Goal: Information Seeking & Learning: Learn about a topic

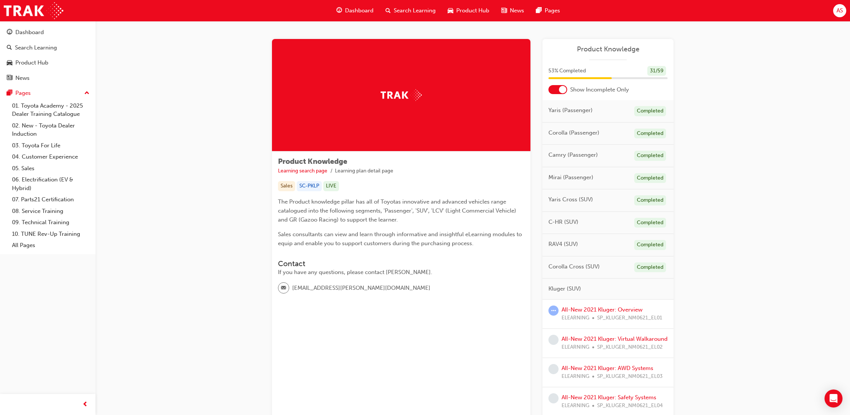
scroll to position [168, 0]
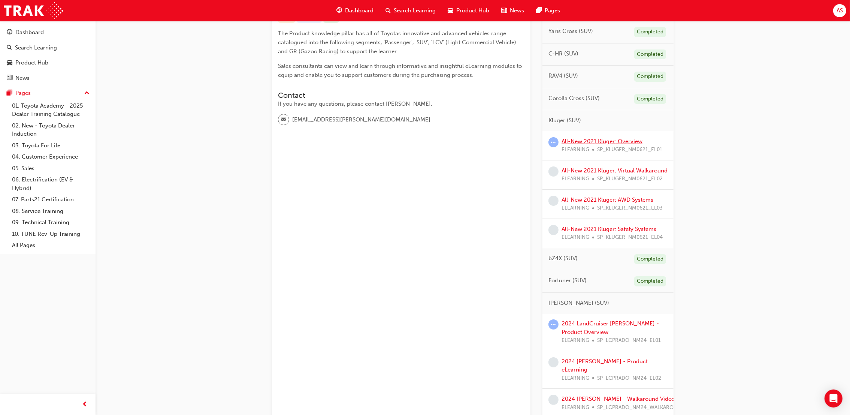
click at [584, 142] on link "All-New 2021 Kluger: Overview" at bounding box center [602, 141] width 81 height 7
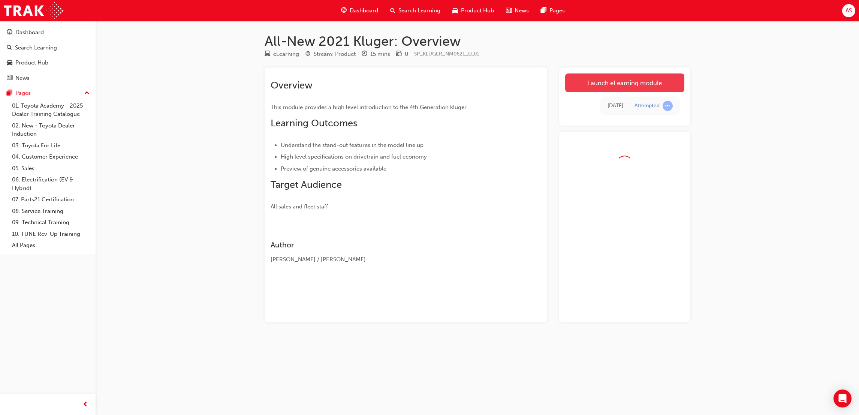
click at [603, 86] on link "Launch eLearning module" at bounding box center [624, 82] width 119 height 19
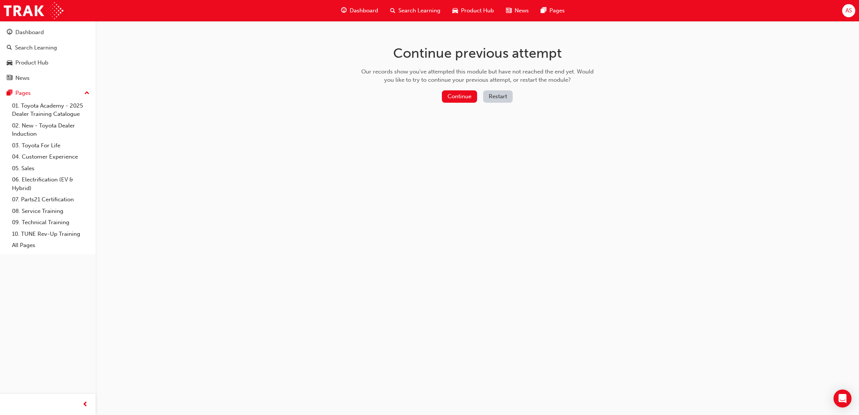
click at [359, 6] on span "Dashboard" at bounding box center [364, 10] width 28 height 9
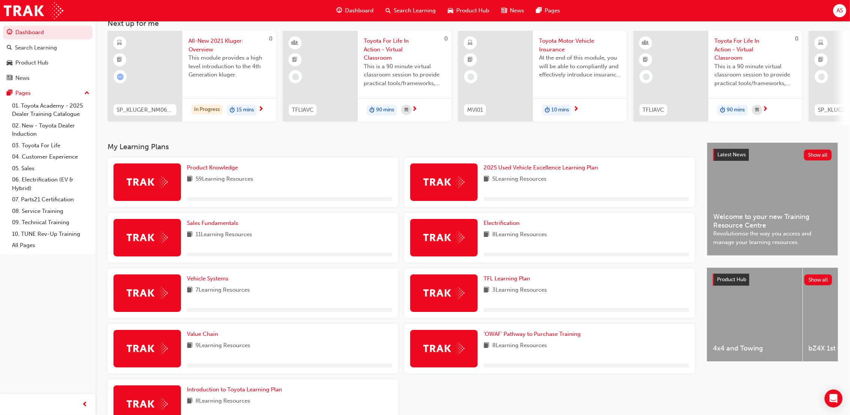
scroll to position [100, 0]
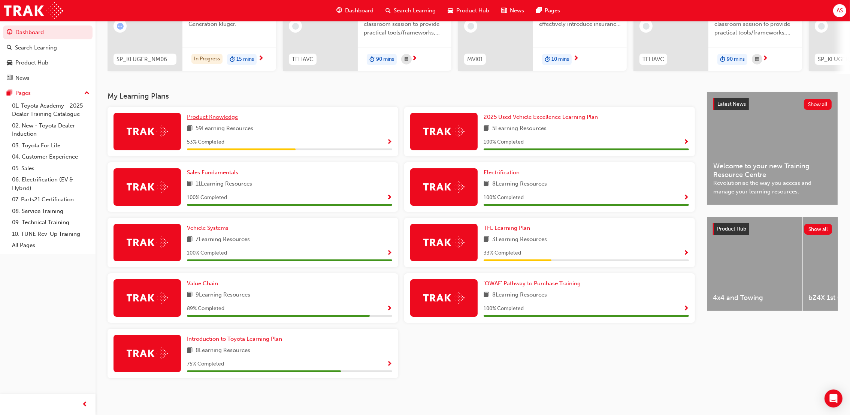
click at [224, 120] on span "Product Knowledge" at bounding box center [212, 117] width 51 height 7
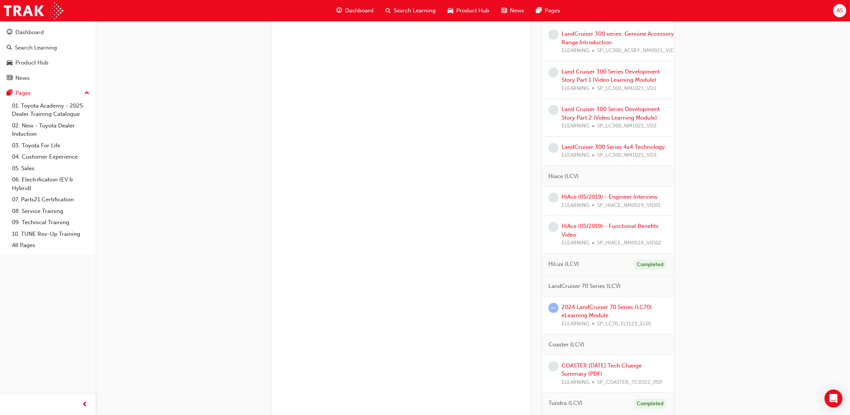
scroll to position [730, 0]
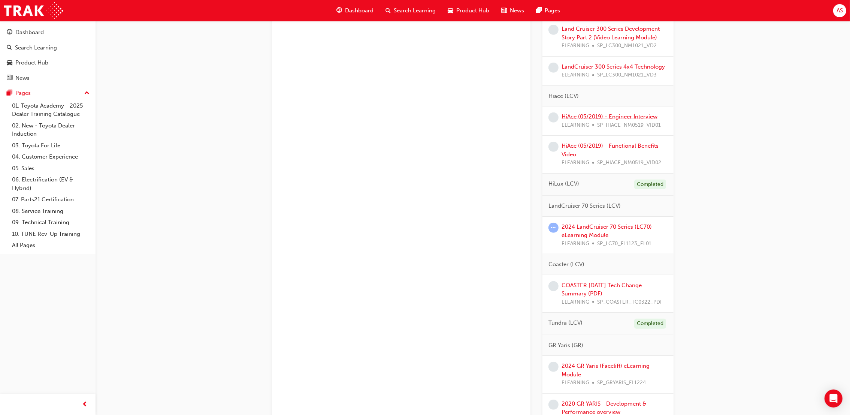
click at [600, 115] on link "HiAce (05/2019) - Engineer Interview" at bounding box center [610, 116] width 96 height 7
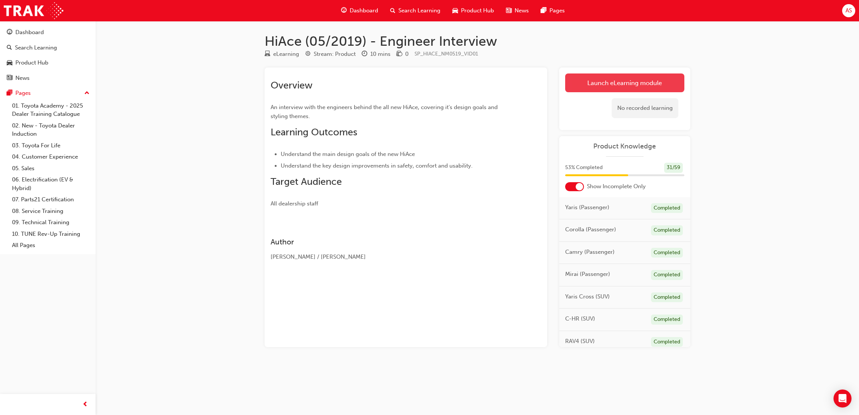
click at [589, 82] on link "Launch eLearning module" at bounding box center [624, 82] width 119 height 19
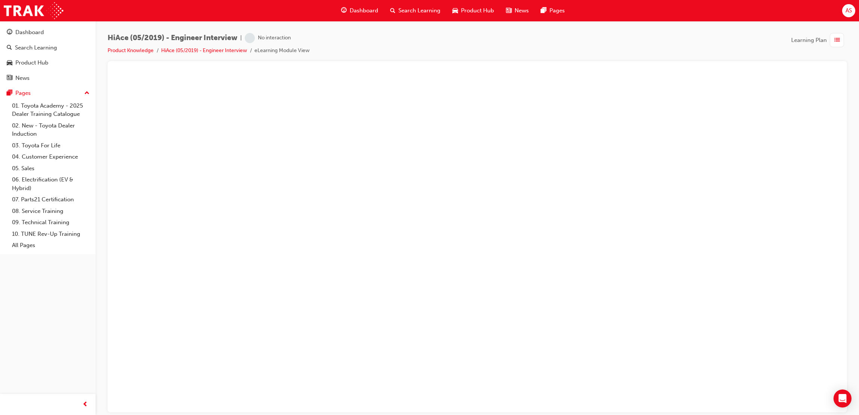
click at [361, 7] on span "Dashboard" at bounding box center [364, 10] width 28 height 9
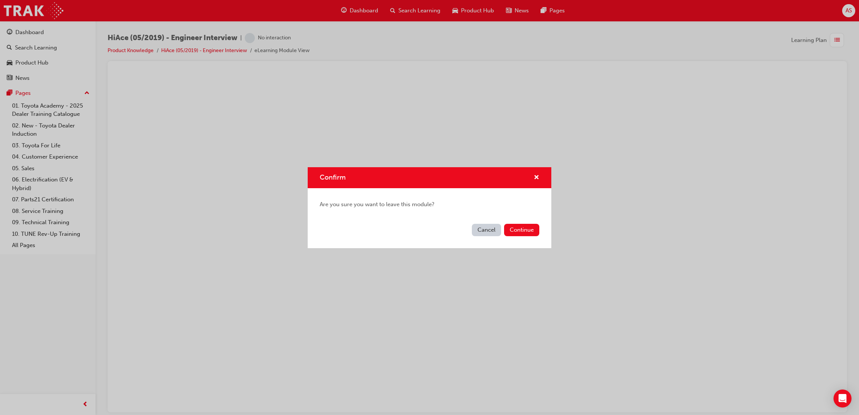
click at [521, 236] on div "Cancel Continue" at bounding box center [430, 234] width 244 height 27
click at [521, 230] on button "Continue" at bounding box center [521, 230] width 35 height 12
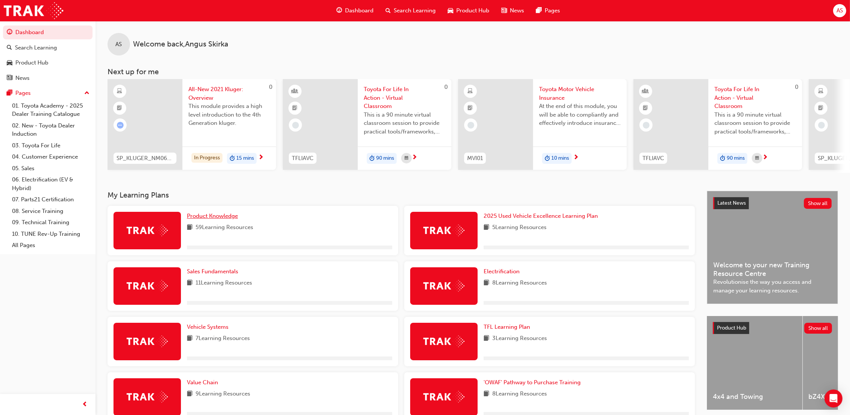
click at [232, 217] on span "Product Knowledge" at bounding box center [212, 215] width 51 height 7
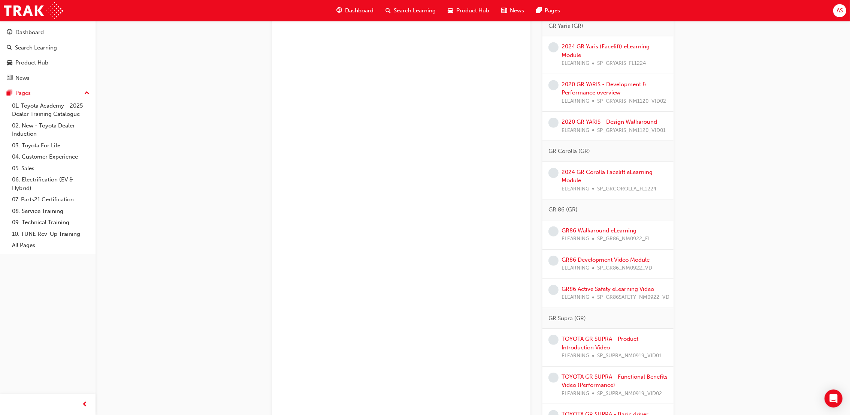
scroll to position [1068, 0]
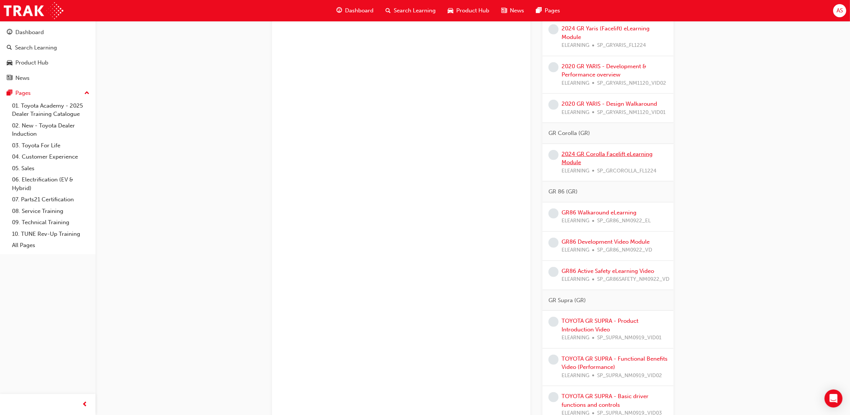
click at [591, 157] on link "2024 GR Corolla Facelift eLearning Module" at bounding box center [607, 158] width 91 height 15
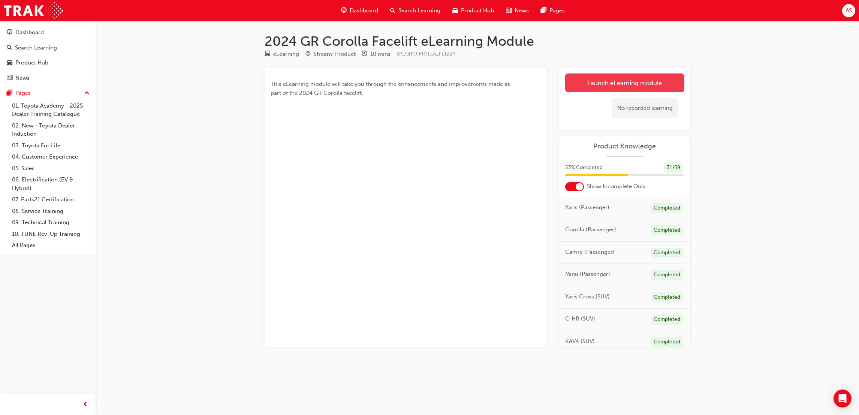
click at [590, 81] on link "Launch eLearning module" at bounding box center [624, 82] width 119 height 19
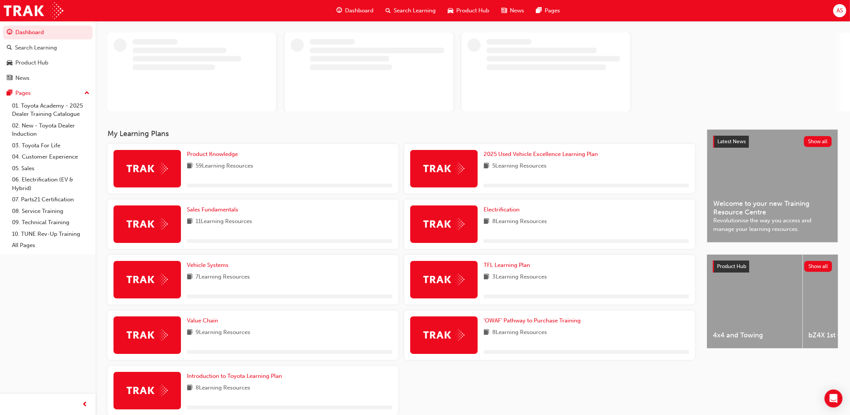
scroll to position [72, 0]
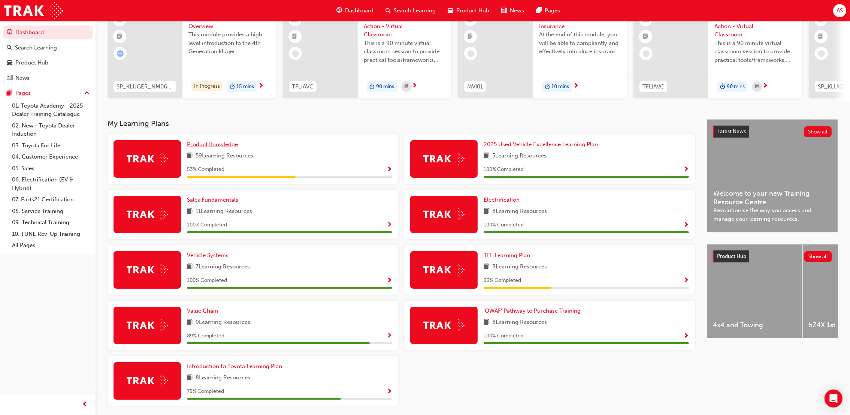
click at [228, 148] on span "Product Knowledge" at bounding box center [212, 144] width 51 height 7
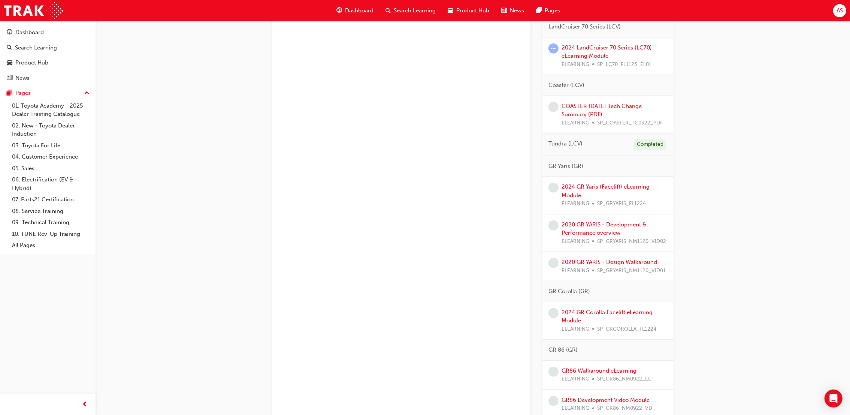
scroll to position [899, 0]
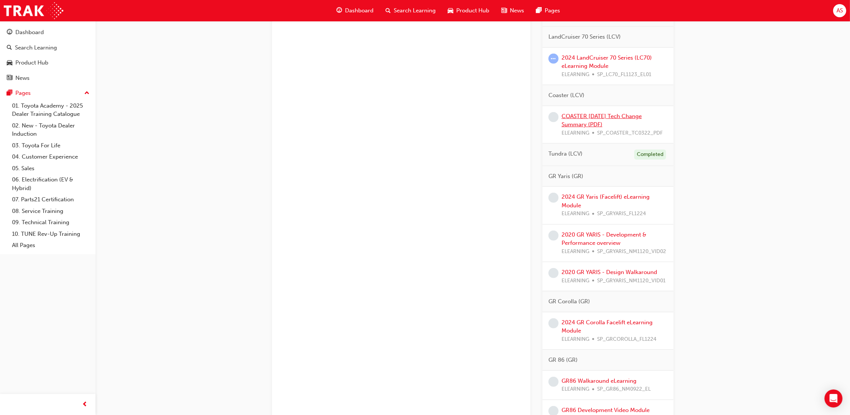
click at [576, 124] on link "COASTER [DATE] Tech Change Summary (PDF)" at bounding box center [602, 120] width 80 height 15
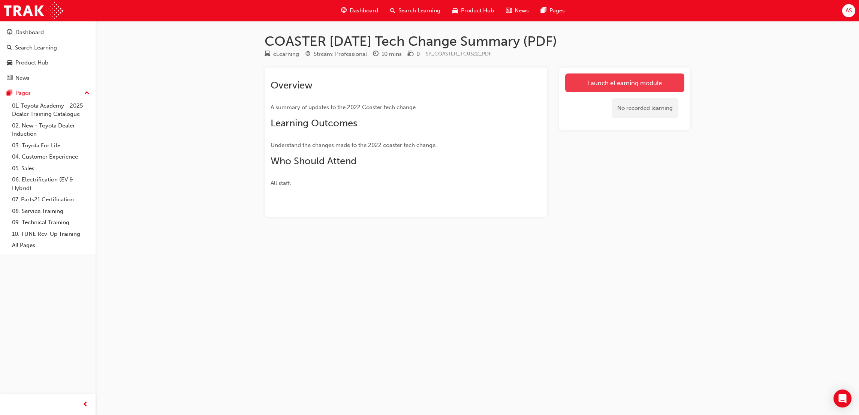
click at [580, 83] on link "Launch eLearning module" at bounding box center [624, 82] width 119 height 19
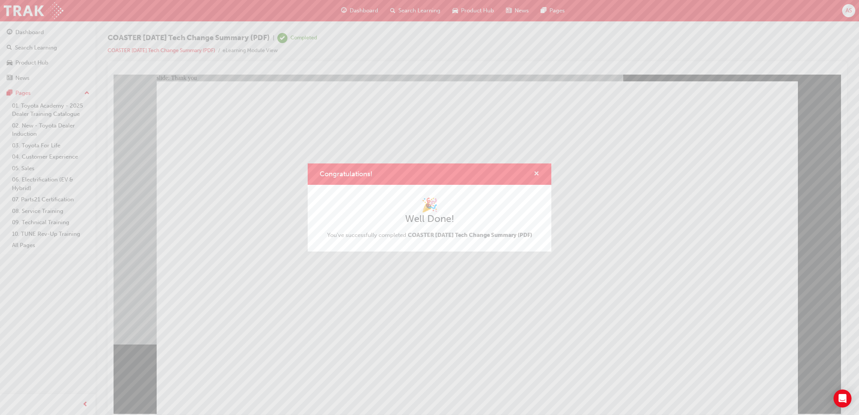
click at [538, 171] on span "cross-icon" at bounding box center [537, 174] width 6 height 7
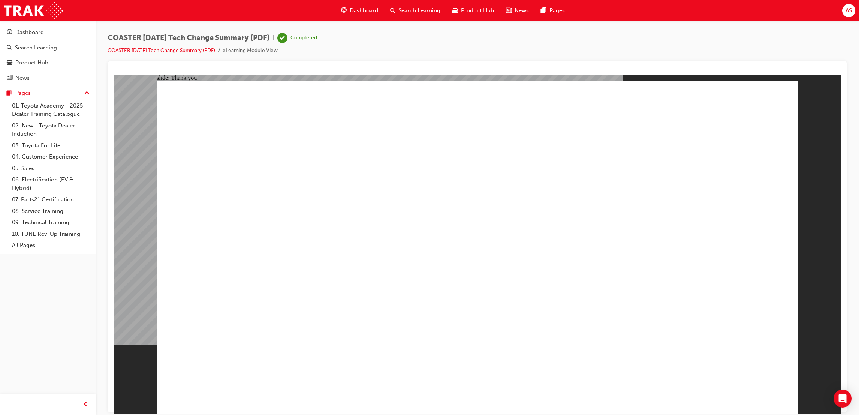
click at [340, 4] on div "Dashboard" at bounding box center [359, 10] width 49 height 15
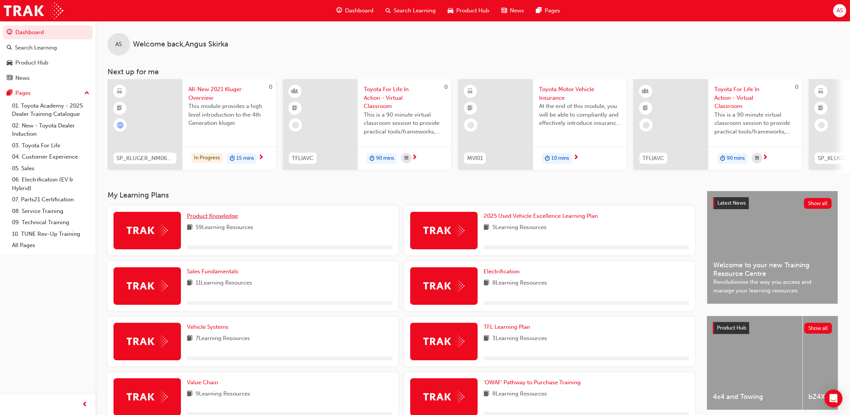
click at [222, 220] on link "Product Knowledge" at bounding box center [214, 216] width 54 height 9
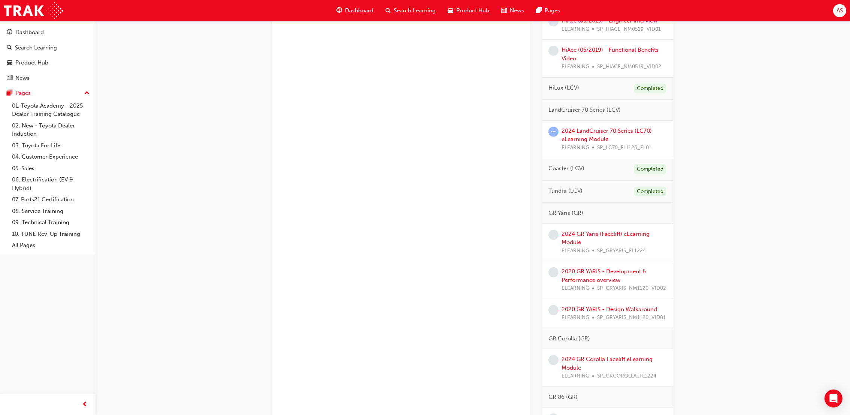
scroll to position [787, 0]
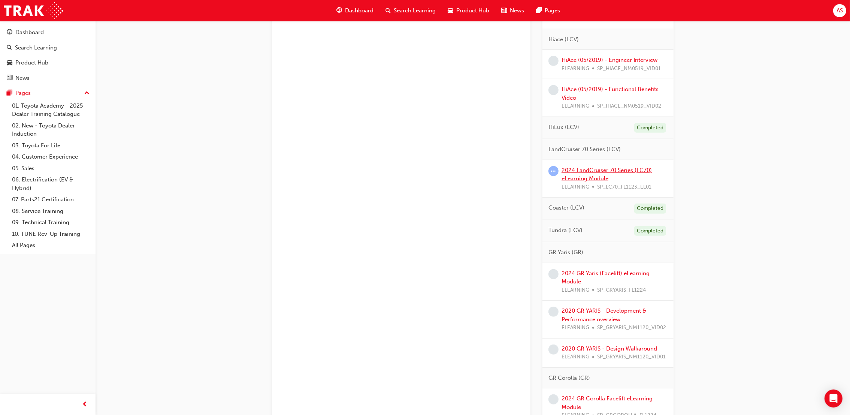
click at [603, 179] on link "2024 LandCruiser 70 Series (LC70) eLearning Module" at bounding box center [607, 174] width 90 height 15
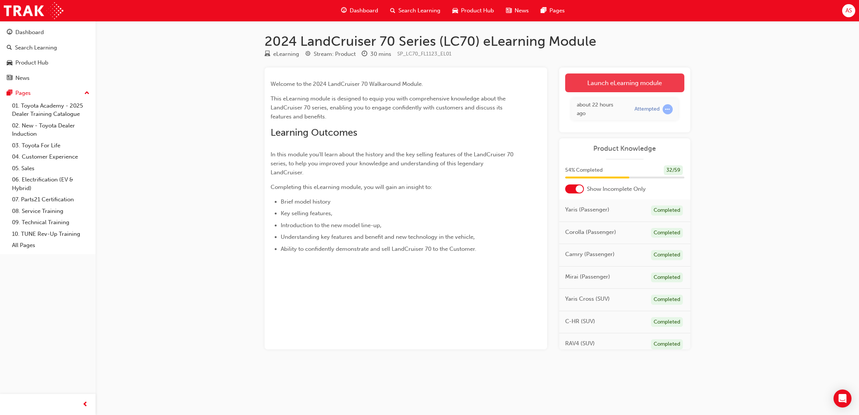
click at [610, 86] on link "Launch eLearning module" at bounding box center [624, 82] width 119 height 19
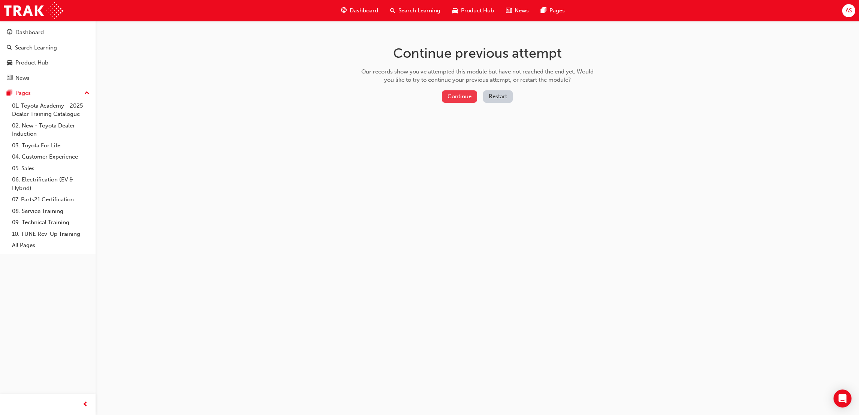
click at [464, 97] on button "Continue" at bounding box center [459, 96] width 35 height 12
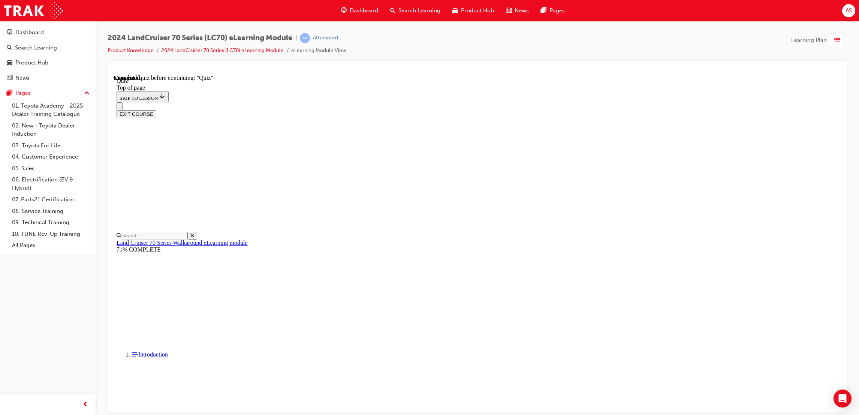
scroll to position [23, 0]
drag, startPoint x: 397, startPoint y: 183, endPoint x: 472, endPoint y: 337, distance: 171.0
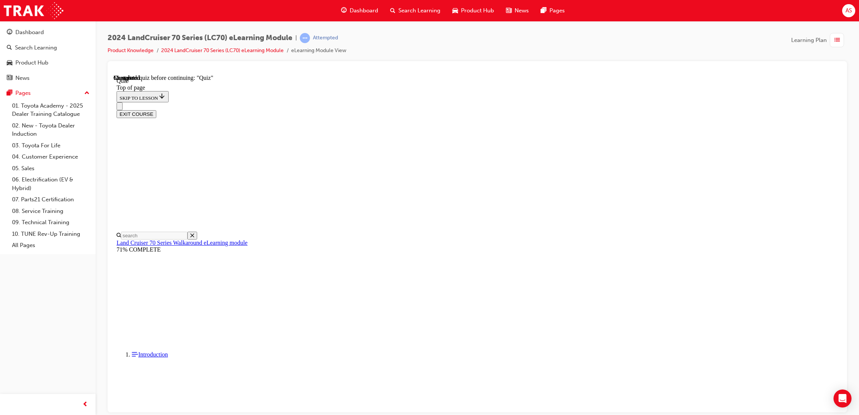
copy div "The redesign of the 2023 Land Cruiser 70 series was influenced by its predecess…"
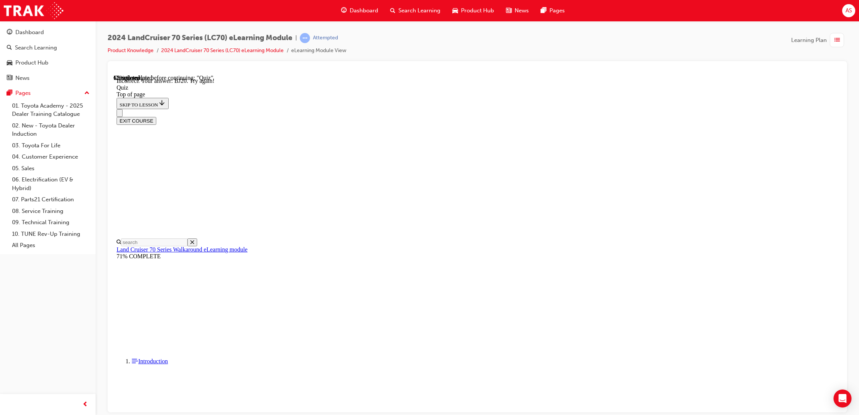
scroll to position [129, 0]
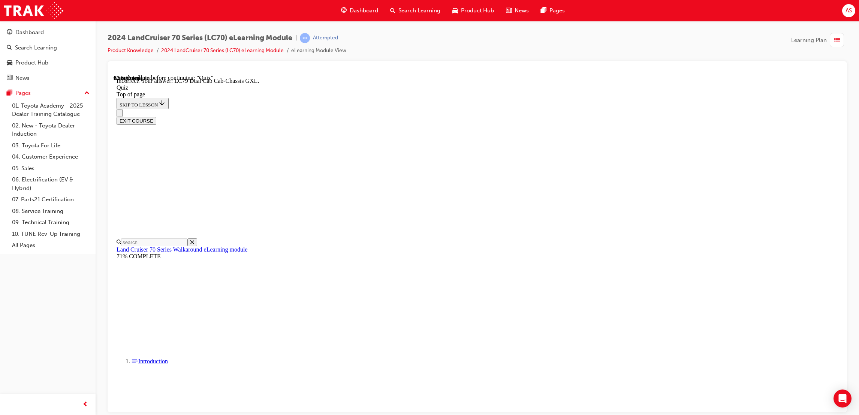
scroll to position [120, 0]
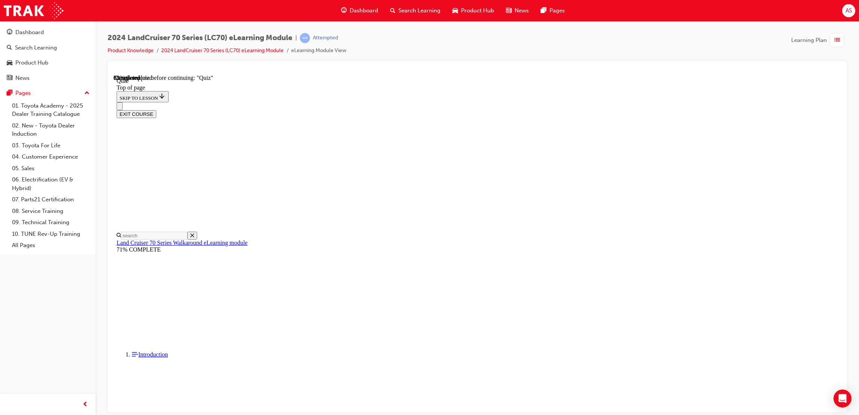
scroll to position [23, 0]
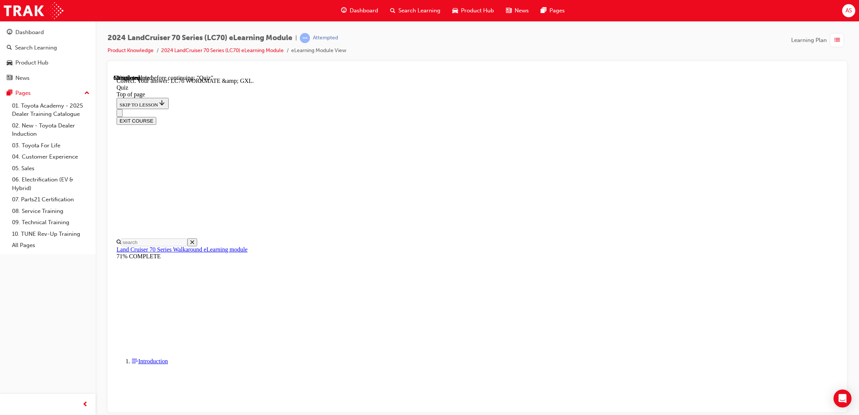
scroll to position [77, 0]
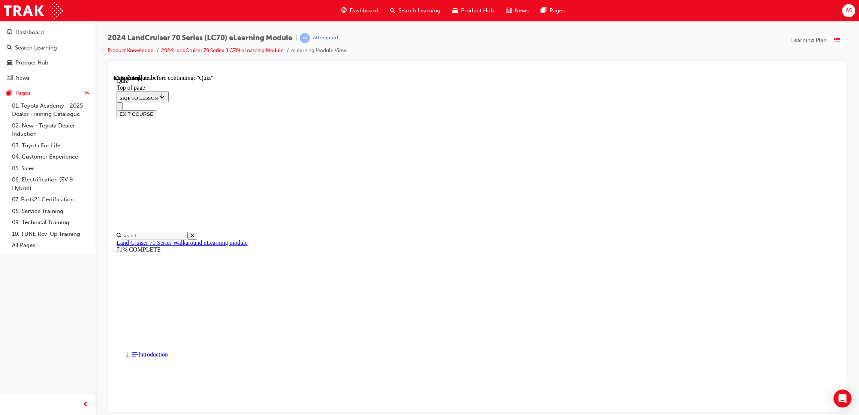
scroll to position [23, 0]
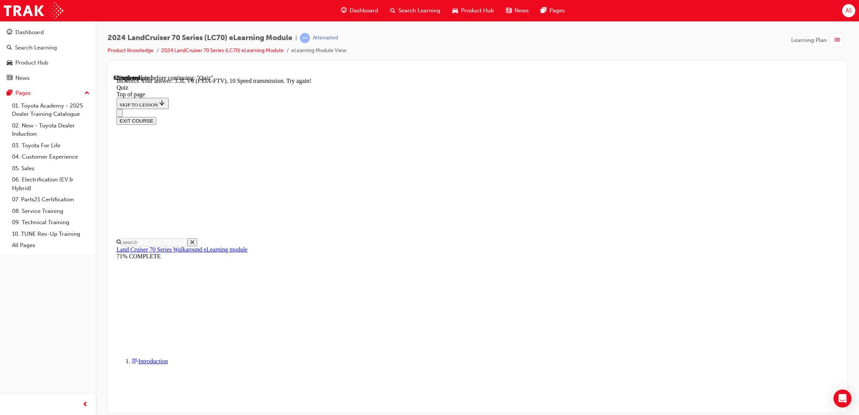
scroll to position [109, 0]
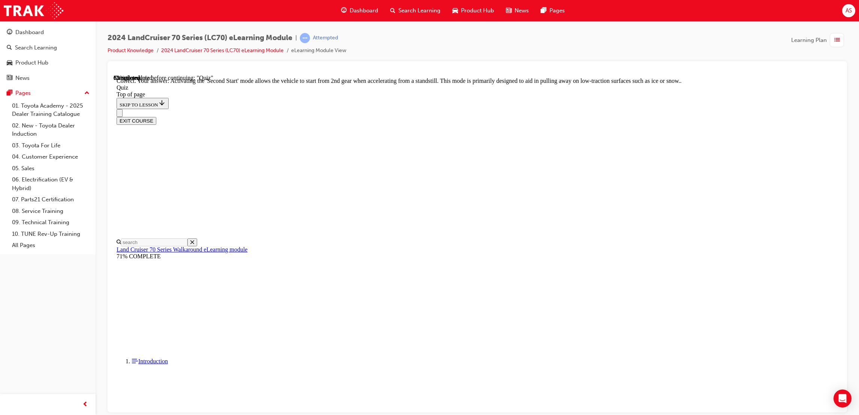
scroll to position [122, 0]
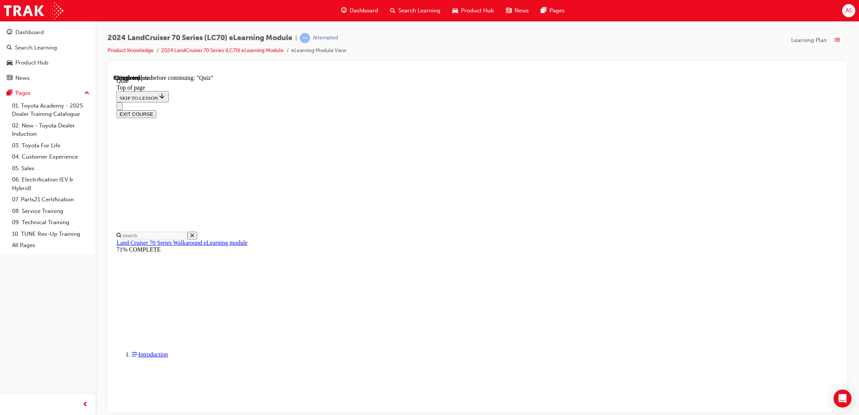
drag, startPoint x: 396, startPoint y: 187, endPoint x: 452, endPoint y: 386, distance: 206.2
copy div "Toyota Safety Sense (TSS) has been upgraded to TSS 2.0, in addition to Pre-Coll…"
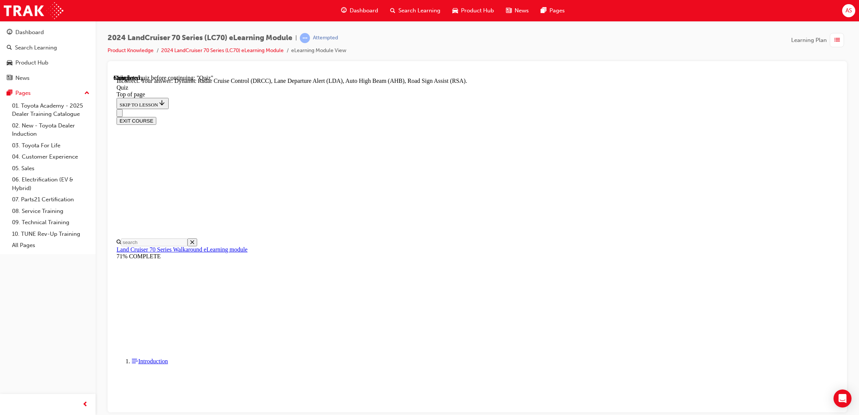
scroll to position [120, 0]
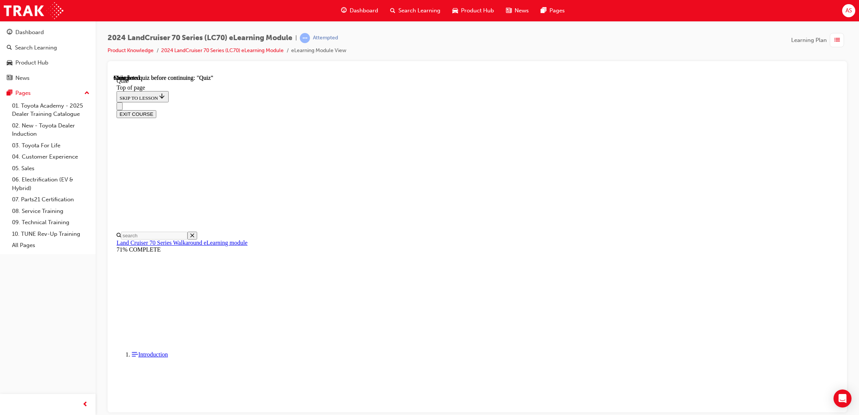
scroll to position [67, 0]
drag, startPoint x: 429, startPoint y: 223, endPoint x: 429, endPoint y: 232, distance: 9.0
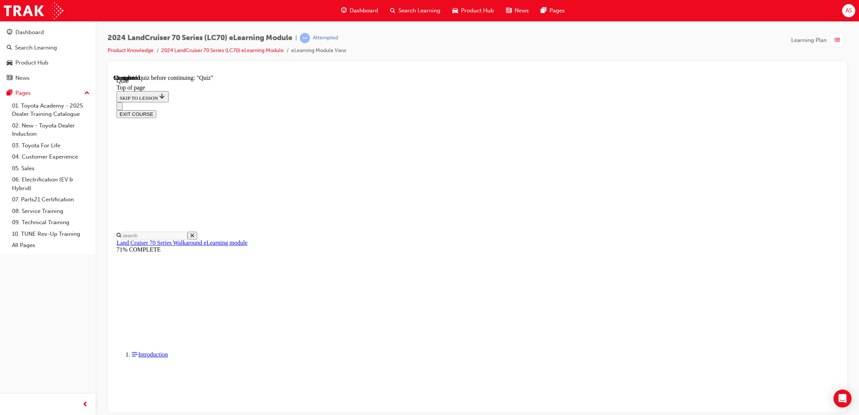
drag, startPoint x: 425, startPoint y: 226, endPoint x: 428, endPoint y: 232, distance: 6.9
drag, startPoint x: 428, startPoint y: 232, endPoint x: 431, endPoint y: 238, distance: 6.4
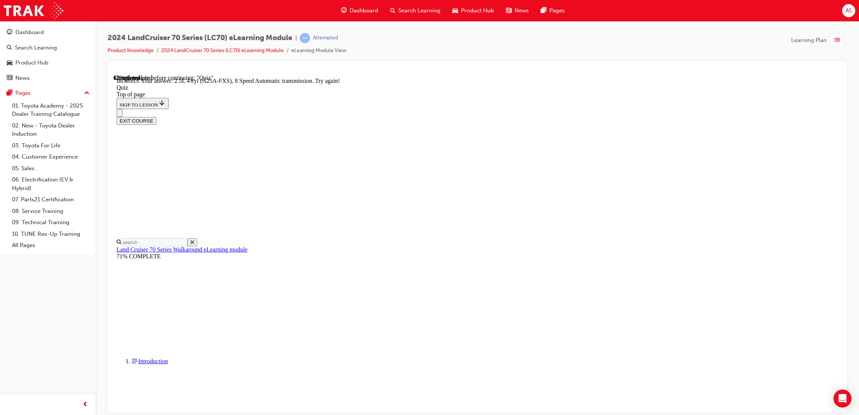
scroll to position [109, 0]
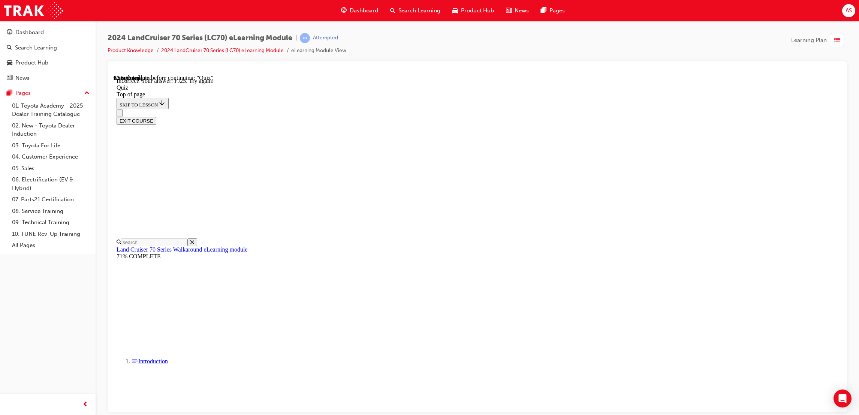
scroll to position [129, 0]
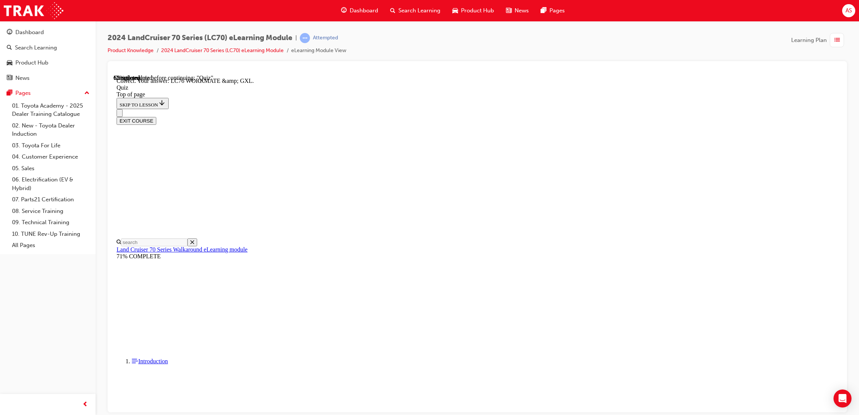
scroll to position [77, 0]
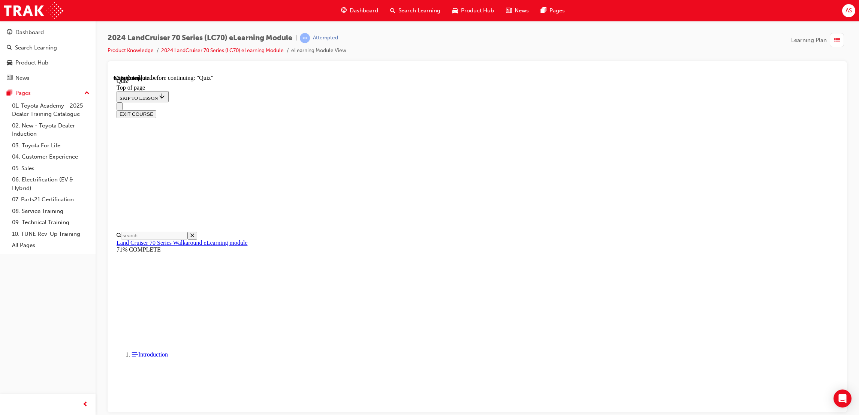
scroll to position [23, 0]
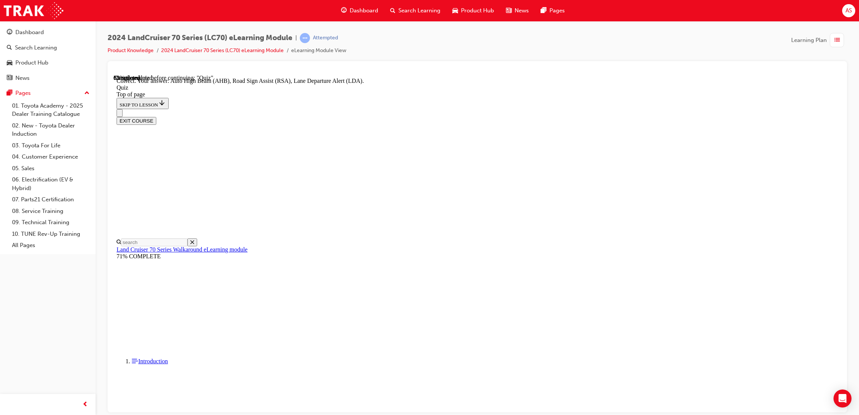
scroll to position [120, 0]
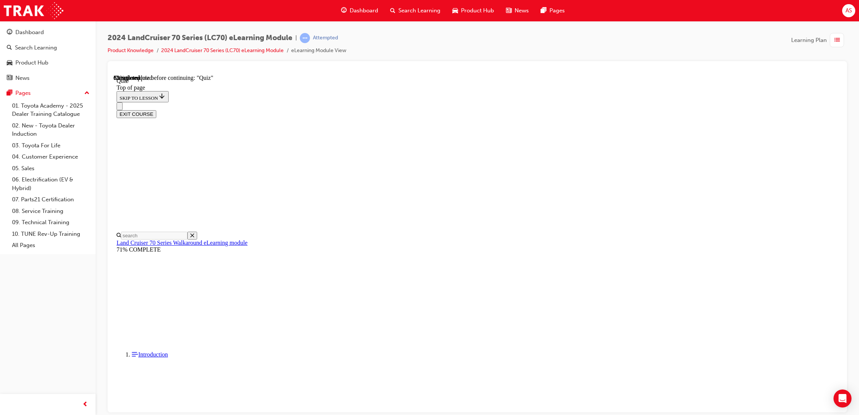
scroll to position [23, 0]
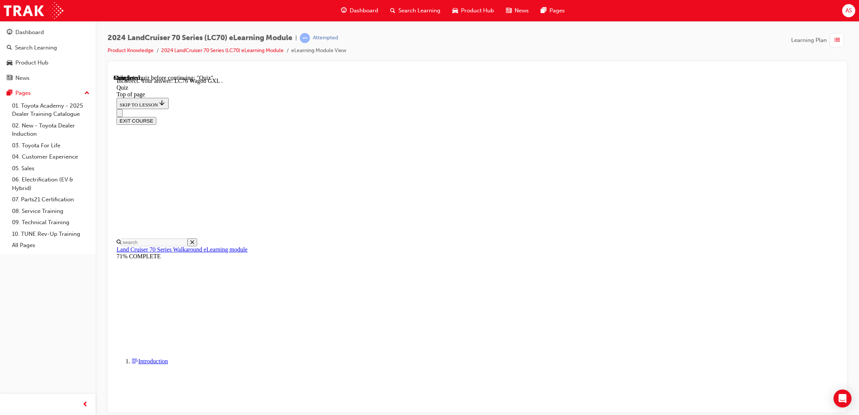
scroll to position [120, 0]
drag, startPoint x: 525, startPoint y: 373, endPoint x: 537, endPoint y: 390, distance: 20.9
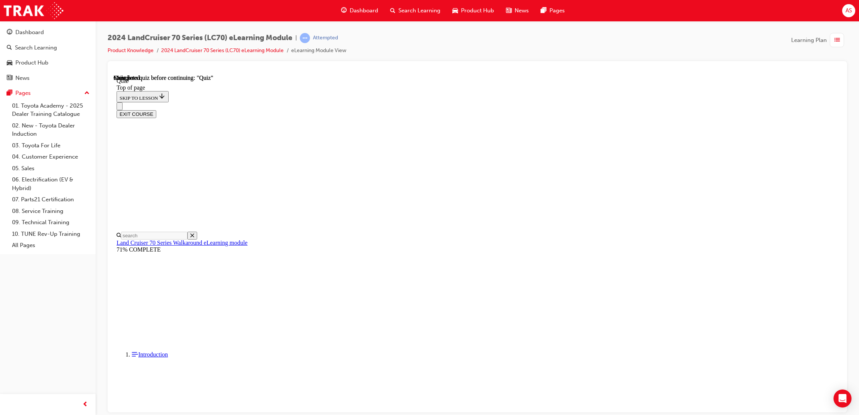
scroll to position [67, 0]
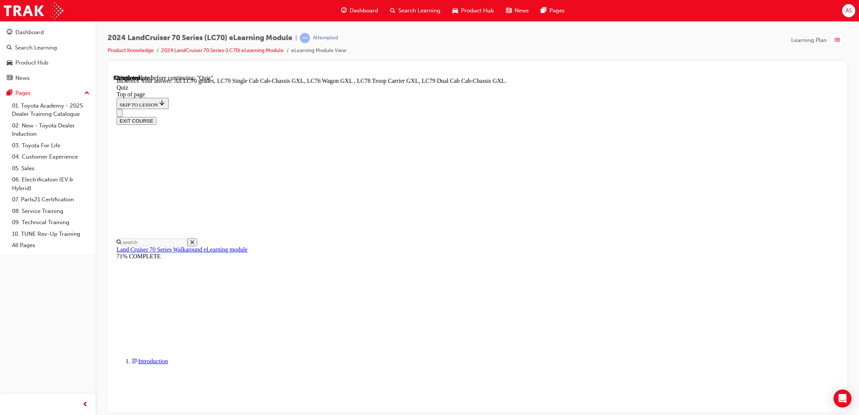
scroll to position [23, 0]
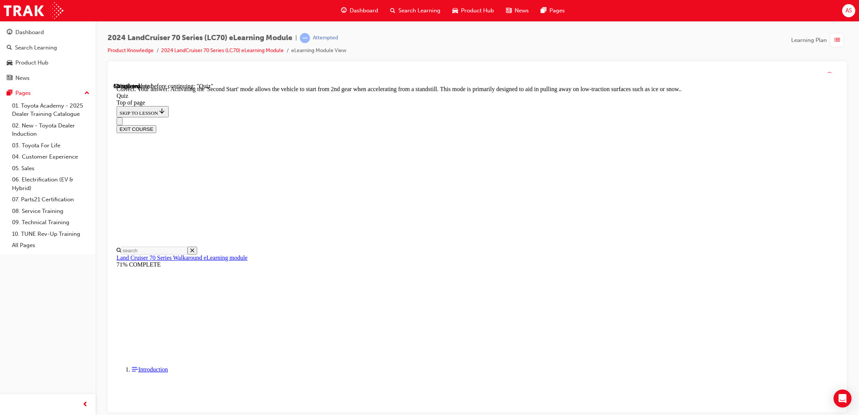
scroll to position [122, 0]
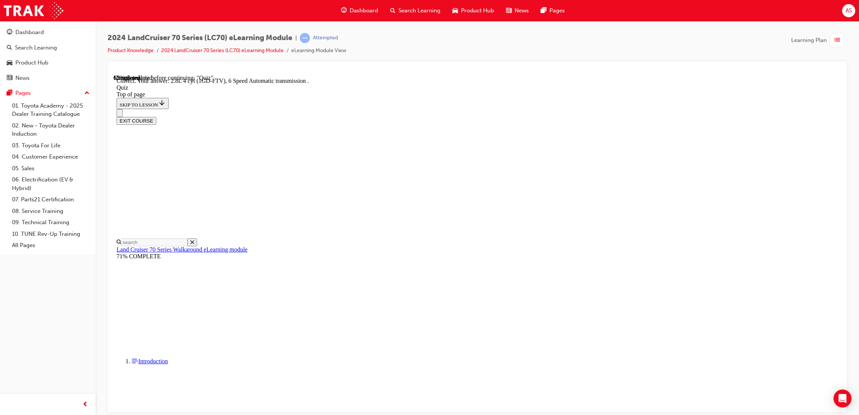
scroll to position [73, 0]
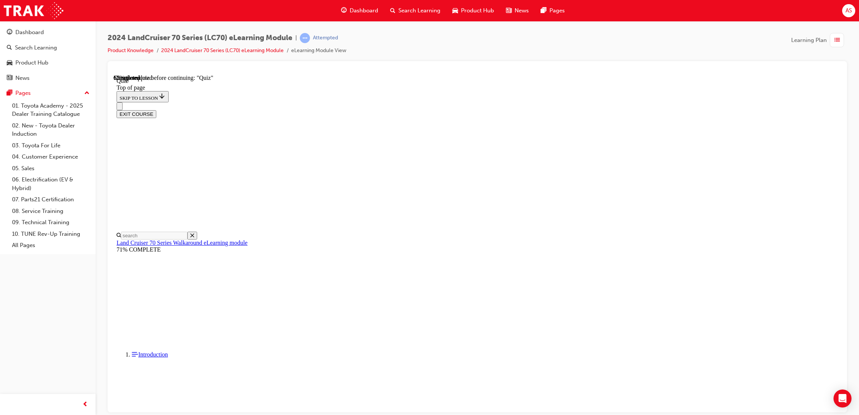
scroll to position [23, 0]
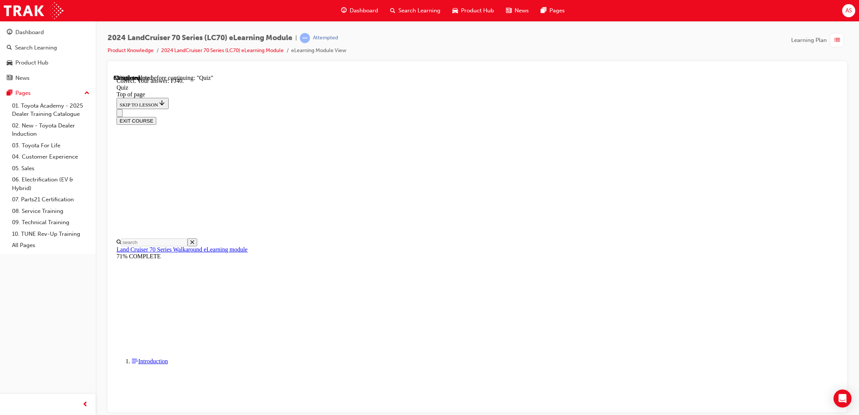
scroll to position [90, 0]
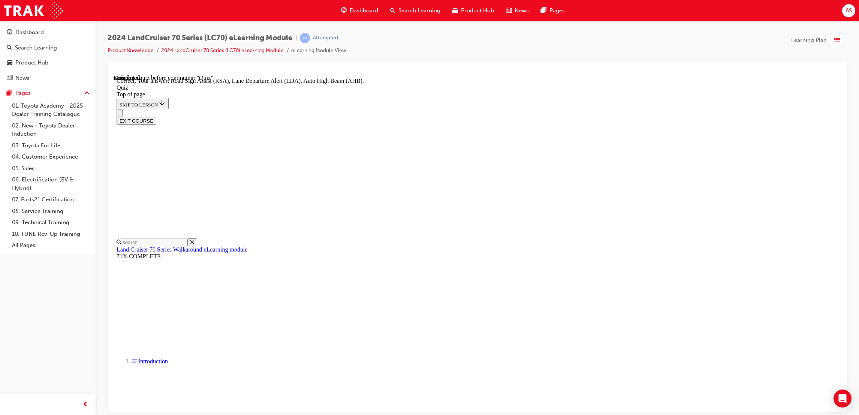
scroll to position [120, 0]
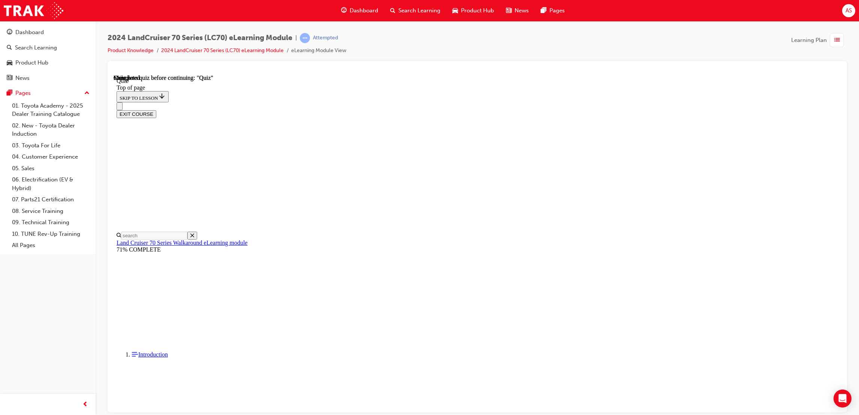
scroll to position [67, 0]
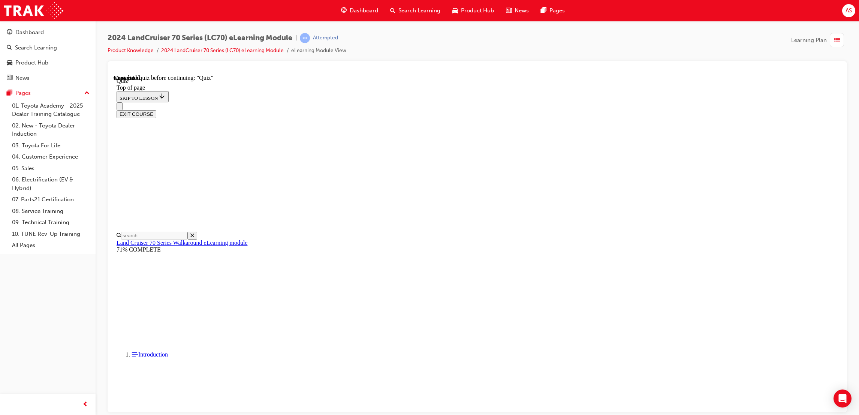
scroll to position [23, 0]
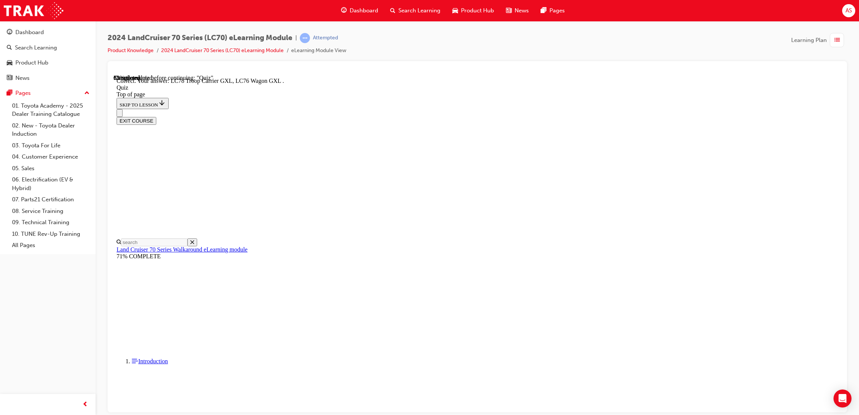
scroll to position [120, 0]
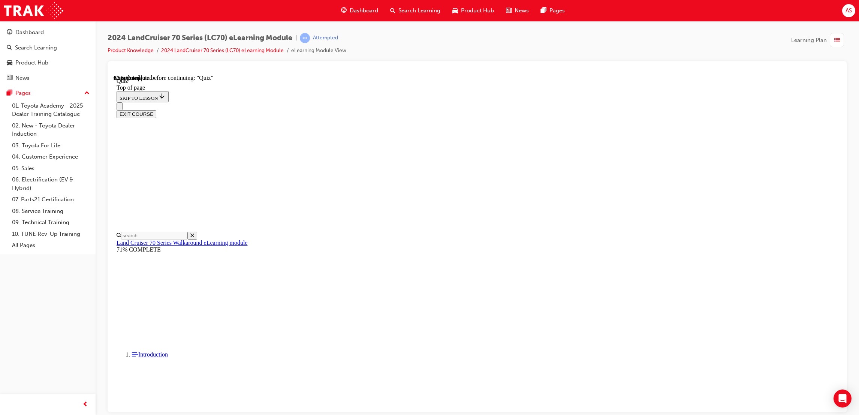
scroll to position [23, 0]
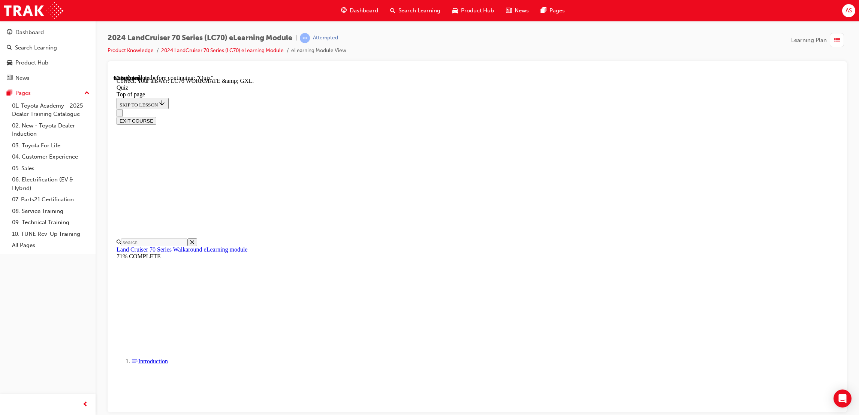
scroll to position [77, 0]
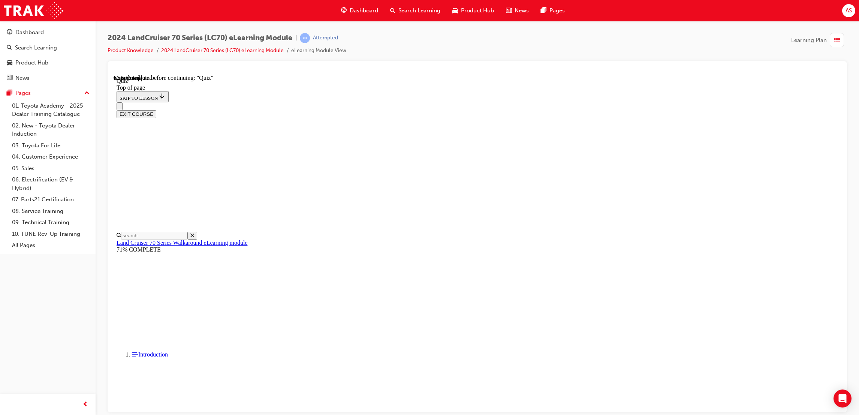
scroll to position [22, 0]
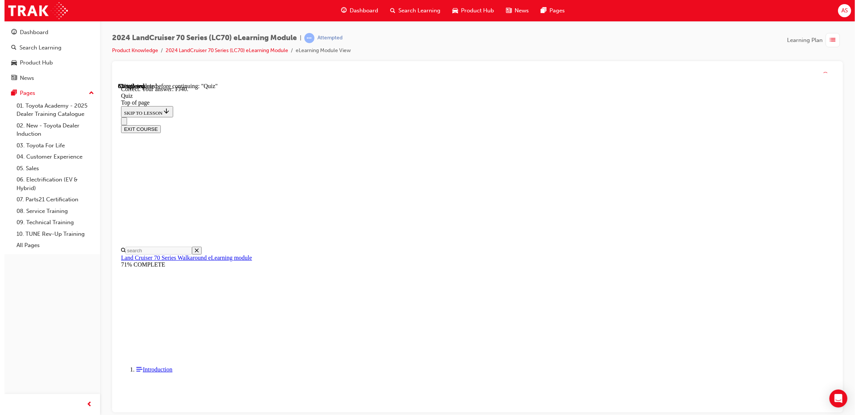
scroll to position [90, 0]
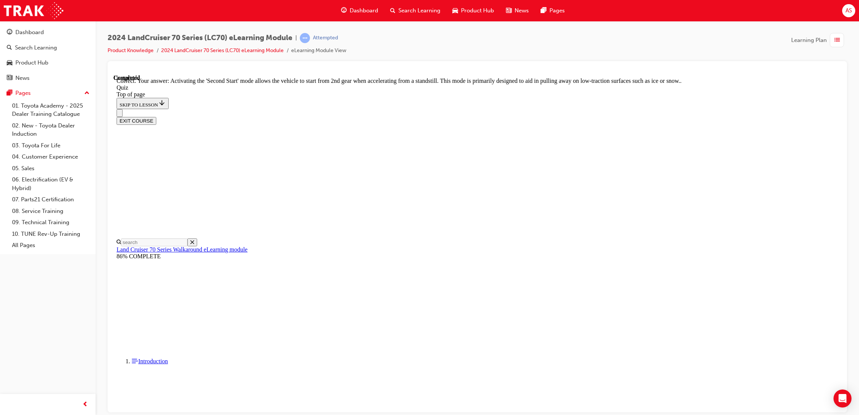
scroll to position [122, 0]
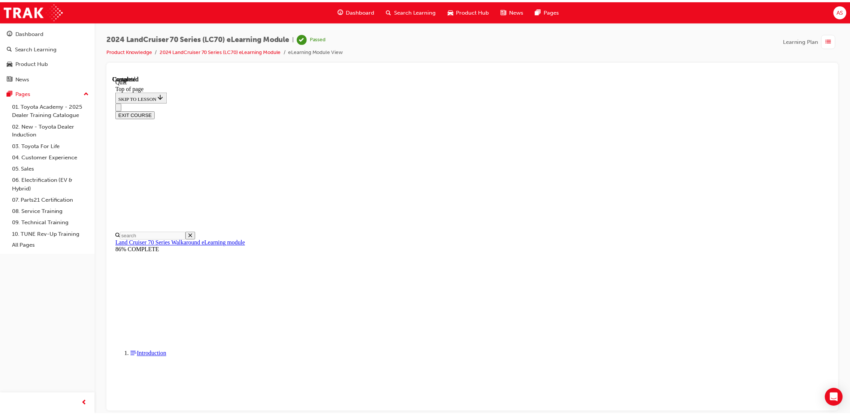
scroll to position [67, 0]
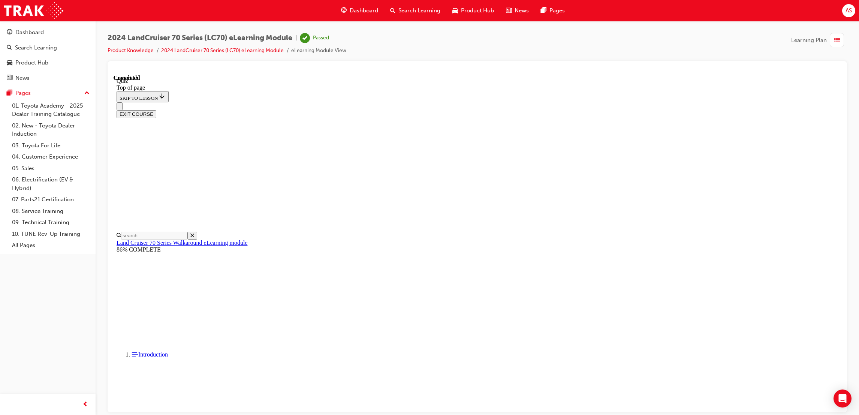
click at [366, 12] on span "Dashboard" at bounding box center [364, 10] width 28 height 9
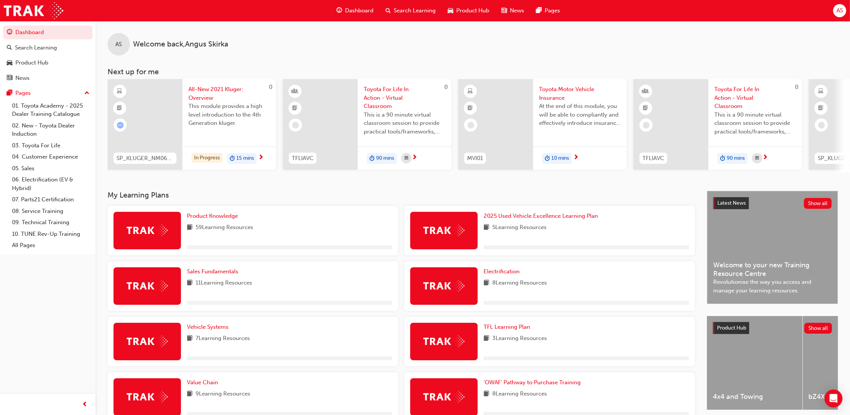
scroll to position [56, 0]
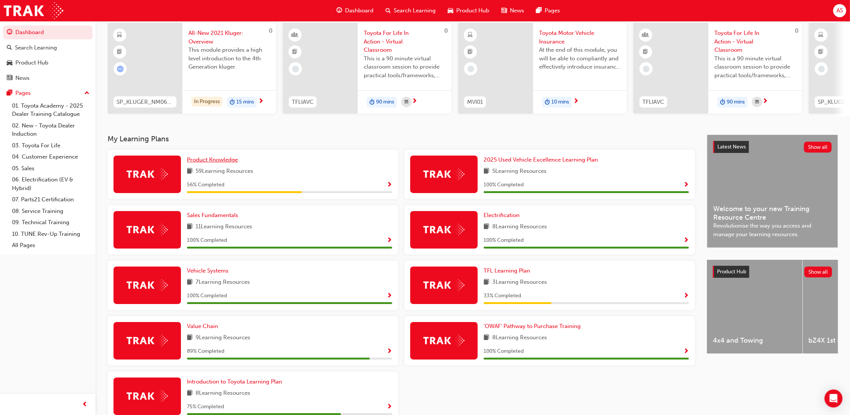
click at [226, 157] on span "Product Knowledge" at bounding box center [212, 159] width 51 height 7
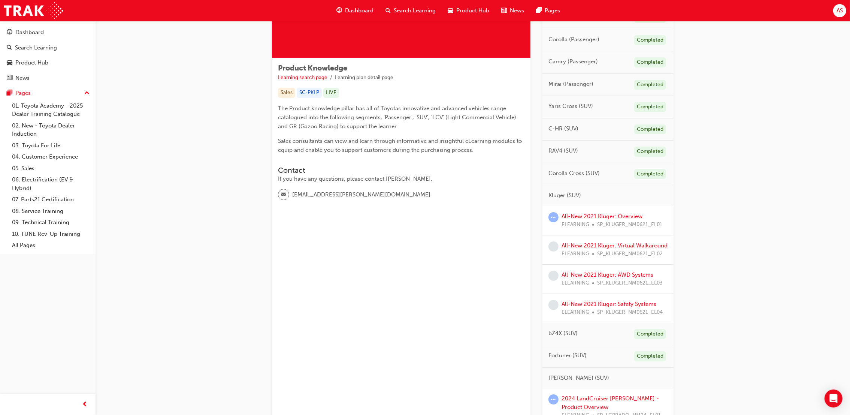
scroll to position [112, 0]
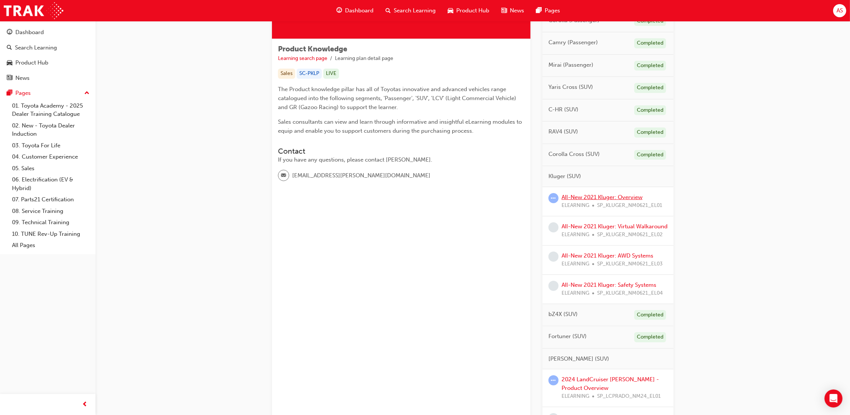
click at [610, 198] on link "All-New 2021 Kluger: Overview" at bounding box center [602, 197] width 81 height 7
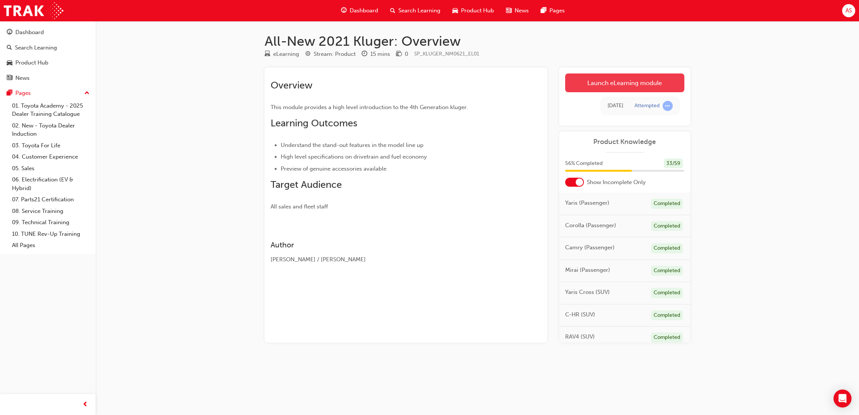
click at [616, 84] on link "Launch eLearning module" at bounding box center [624, 82] width 119 height 19
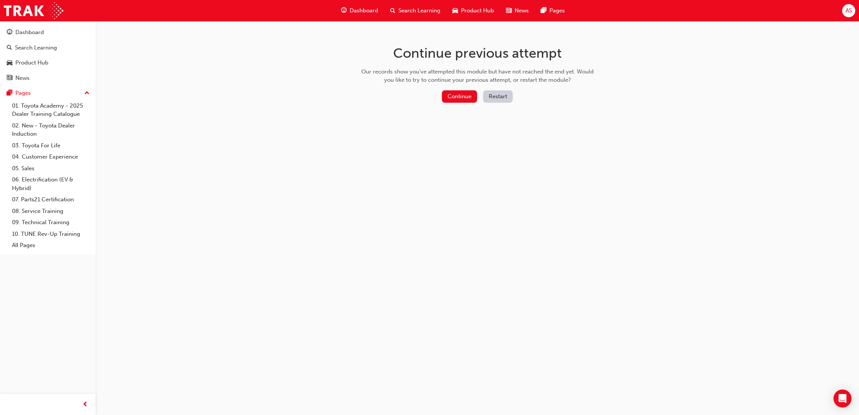
click at [464, 103] on div "Continue Restart" at bounding box center [478, 97] width 238 height 15
click at [463, 97] on button "Continue" at bounding box center [459, 96] width 35 height 12
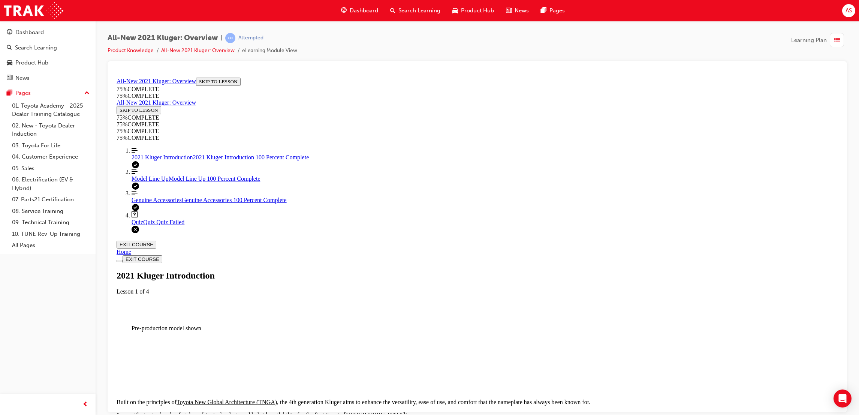
scroll to position [25, 0]
click at [162, 225] on link "Question box Question mark inside of a square Quiz Quiz Quiz Failed" at bounding box center [485, 218] width 706 height 14
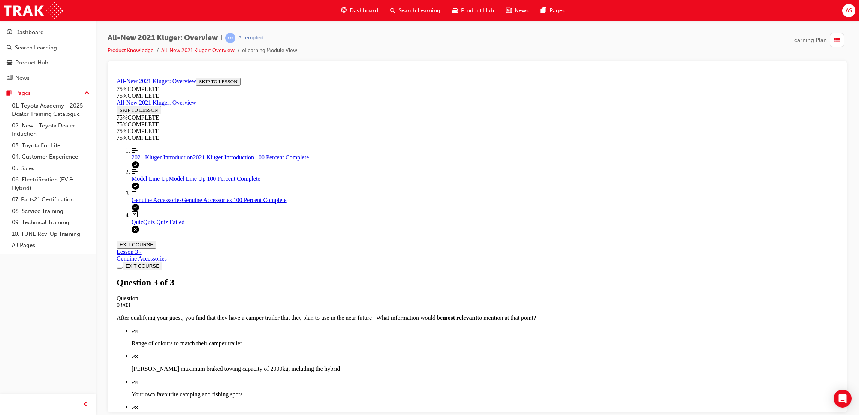
scroll to position [48, 0]
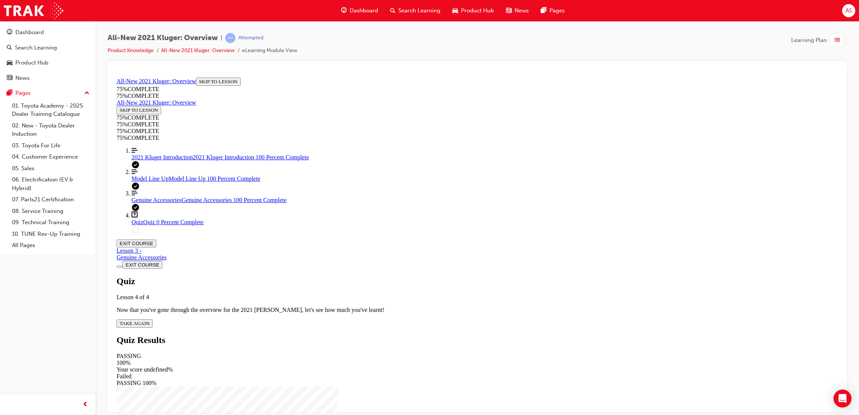
scroll to position [27, 0]
drag, startPoint x: 413, startPoint y: 262, endPoint x: 418, endPoint y: 264, distance: 5.6
click at [414, 276] on div "Quiz Lesson 4 of 4 Now that you've gone through the overview for the 2021 [PERS…" at bounding box center [477, 301] width 721 height 51
click at [150, 320] on span "TAKE AGAIN" at bounding box center [135, 323] width 30 height 6
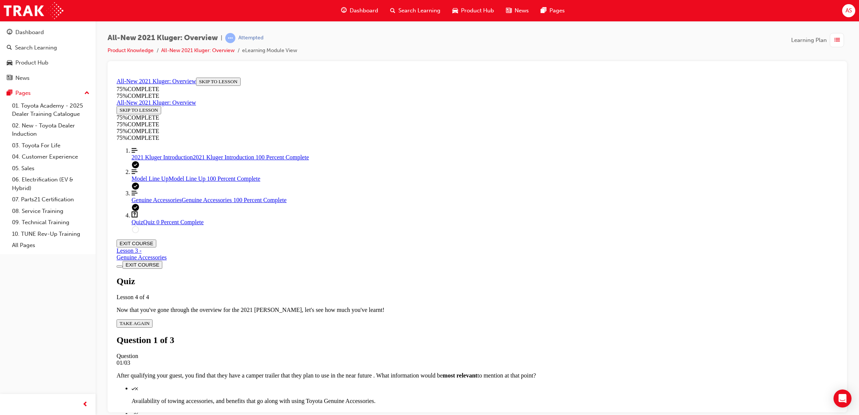
scroll to position [27, 0]
click at [495, 397] on p "Availability of towing accessories, and benefits that go along with using Toyot…" at bounding box center [485, 400] width 706 height 7
click at [508, 410] on div "Quiz" at bounding box center [485, 413] width 706 height 7
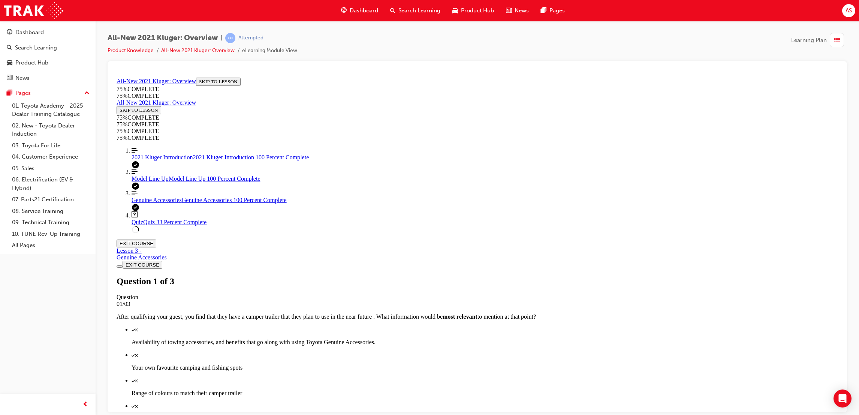
drag, startPoint x: 404, startPoint y: 181, endPoint x: 426, endPoint y: 191, distance: 24.7
drag, startPoint x: 494, startPoint y: 195, endPoint x: 498, endPoint y: 191, distance: 6.1
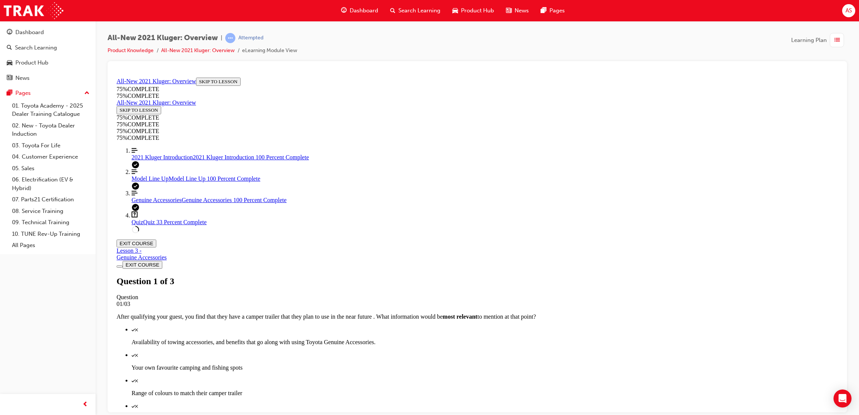
drag, startPoint x: 387, startPoint y: 139, endPoint x: 463, endPoint y: 357, distance: 231.5
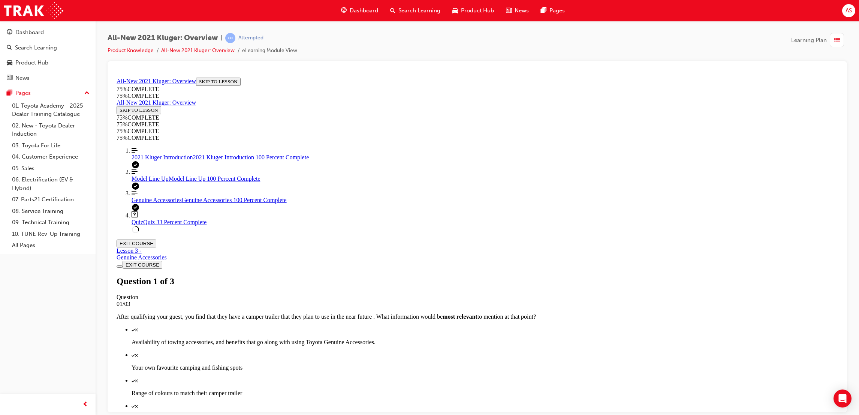
copy div "Besides it's exterior and interior looks, your guest is wondering what a the ma…"
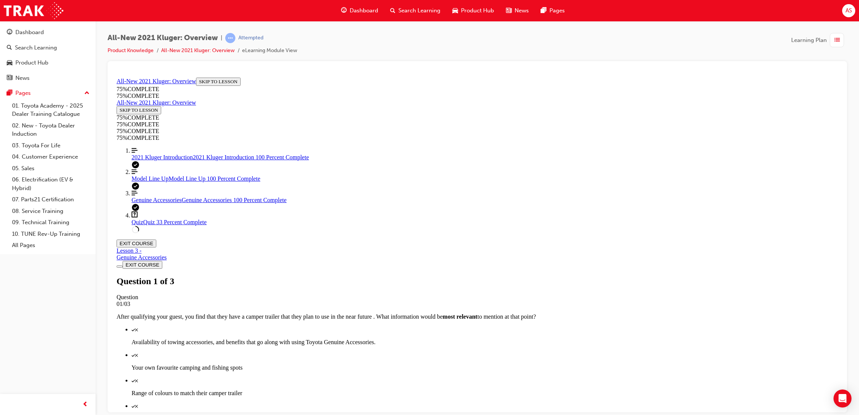
scroll to position [27, 0]
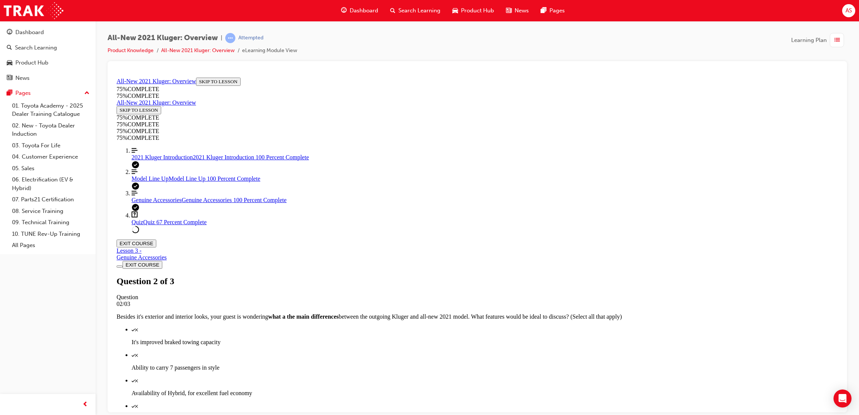
drag, startPoint x: 396, startPoint y: 187, endPoint x: 518, endPoint y: 350, distance: 202.9
copy div "On first impressions, your guest mentions that the Kluger looks like it'll be d…"
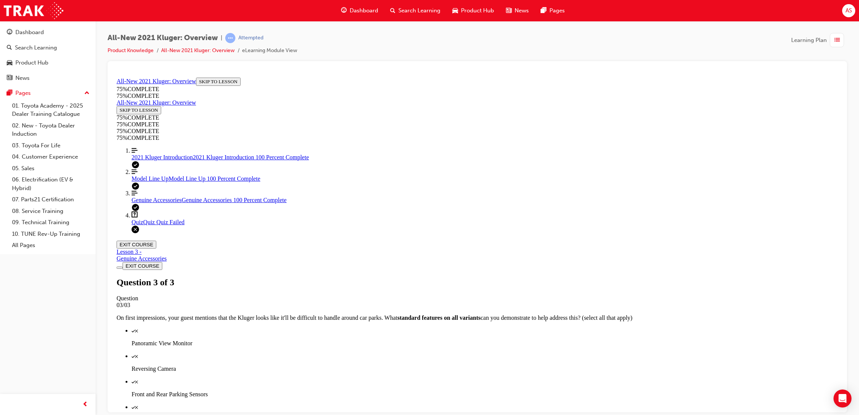
scroll to position [27, 0]
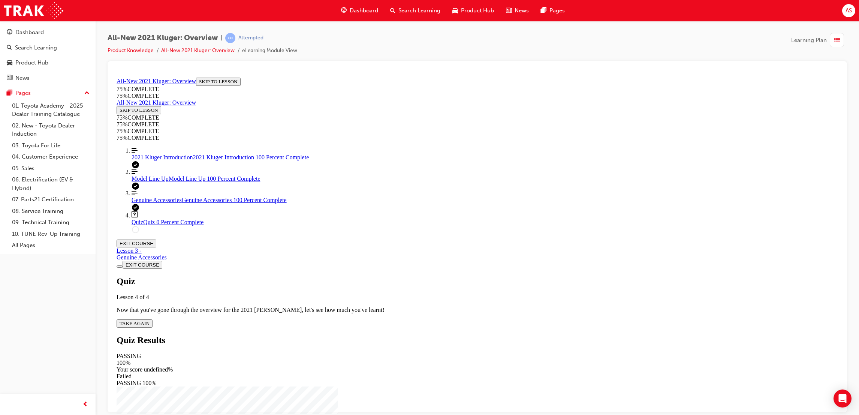
click at [414, 276] on div "Quiz Lesson 4 of 4 Now that you've gone through the overview for the 2021 [PERS…" at bounding box center [477, 301] width 721 height 51
click at [435, 276] on div "Quiz Lesson 4 of 4 Now that you've gone through the overview for the 2021 [PERS…" at bounding box center [477, 301] width 721 height 51
click at [153, 319] on button "TAKE AGAIN" at bounding box center [135, 323] width 36 height 8
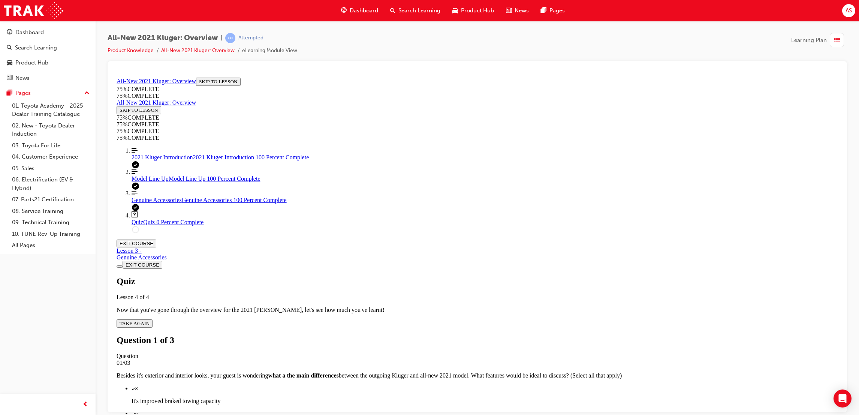
click at [169, 160] on link "Align left Three vertical lines aligned to the left 2021 Kluger Introduction 20…" at bounding box center [485, 153] width 706 height 13
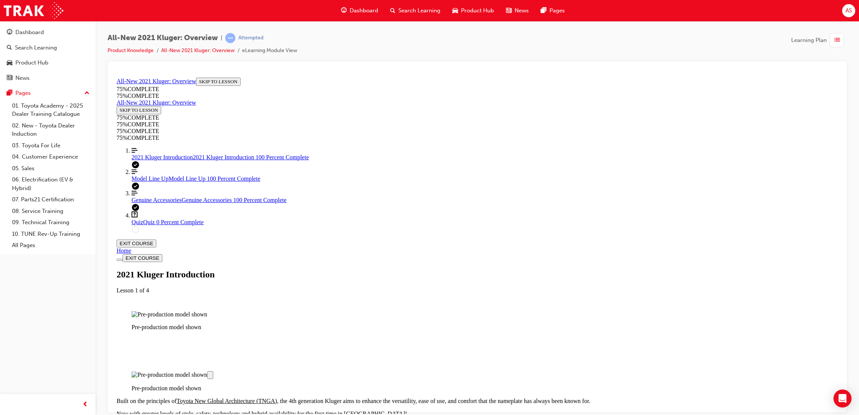
scroll to position [869, 0]
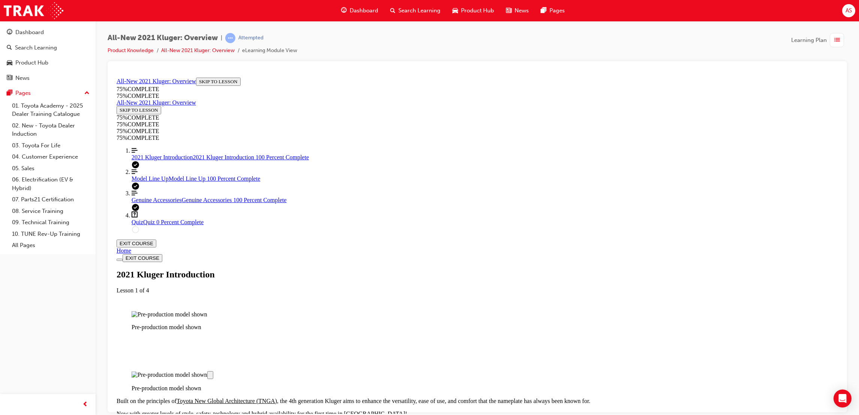
scroll to position [925, 0]
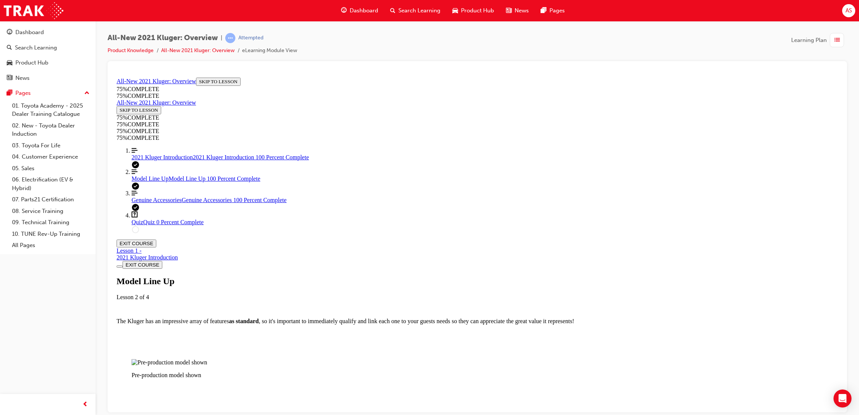
scroll to position [1094, 0]
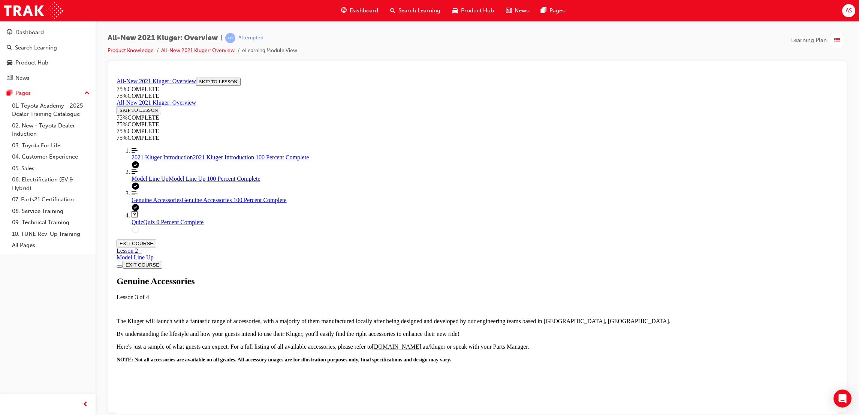
scroll to position [138, 0]
click at [157, 225] on div "Quiz Quiz 0 Percent Complete" at bounding box center [485, 221] width 706 height 7
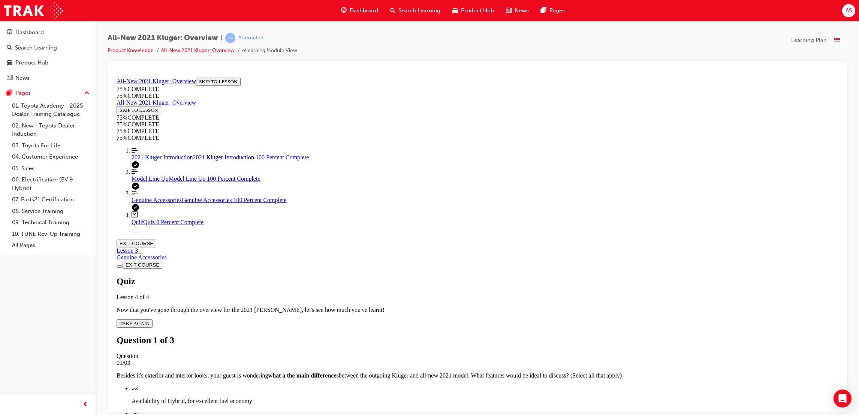
scroll to position [56, 0]
click at [553, 384] on div "Quiz" at bounding box center [485, 387] width 706 height 7
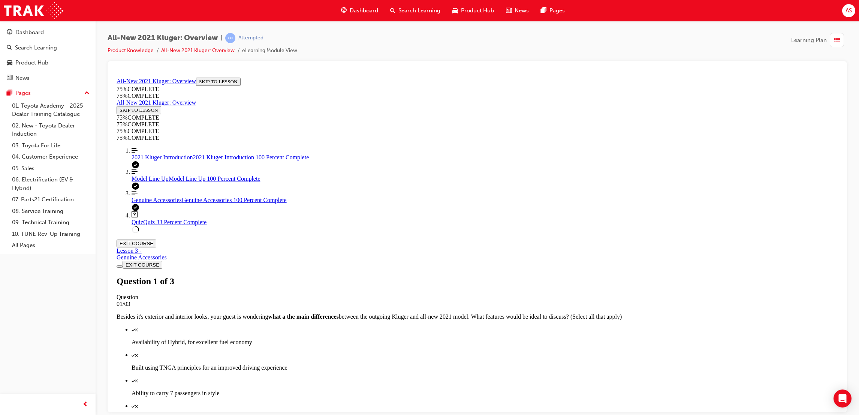
scroll to position [27, 0]
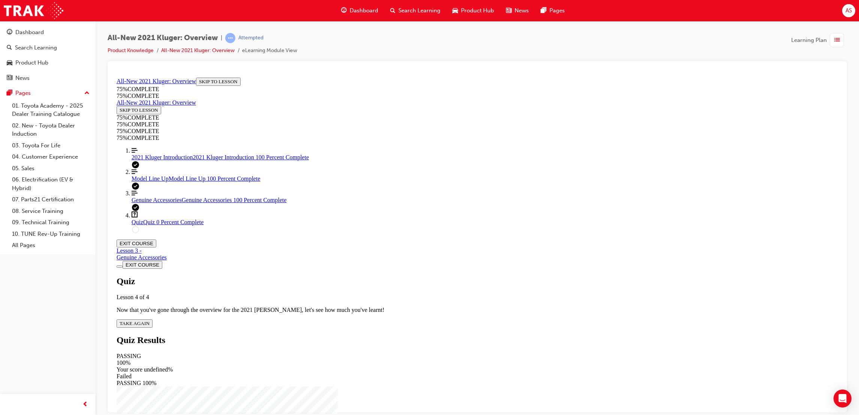
drag, startPoint x: 430, startPoint y: 267, endPoint x: 436, endPoint y: 269, distance: 6.4
click at [153, 319] on button "TAKE AGAIN" at bounding box center [135, 323] width 36 height 8
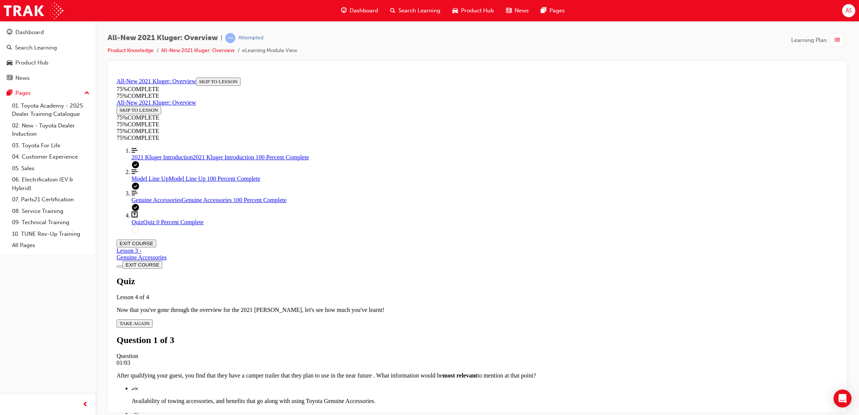
click at [547, 384] on div "Quiz" at bounding box center [485, 387] width 706 height 7
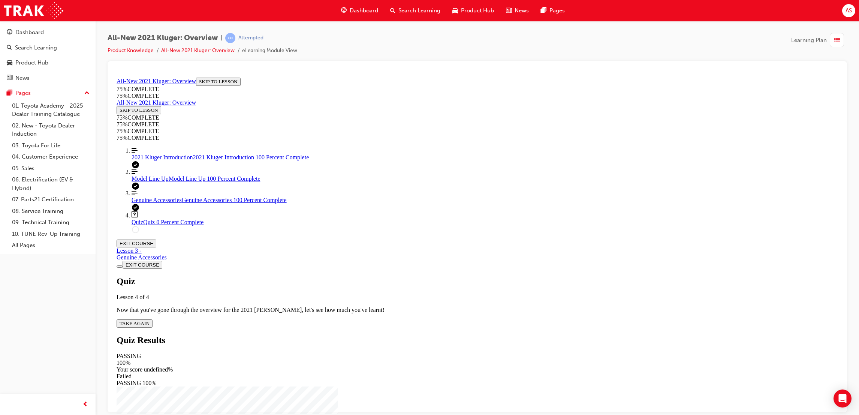
scroll to position [27, 0]
click at [150, 320] on span "TAKE AGAIN" at bounding box center [135, 323] width 30 height 6
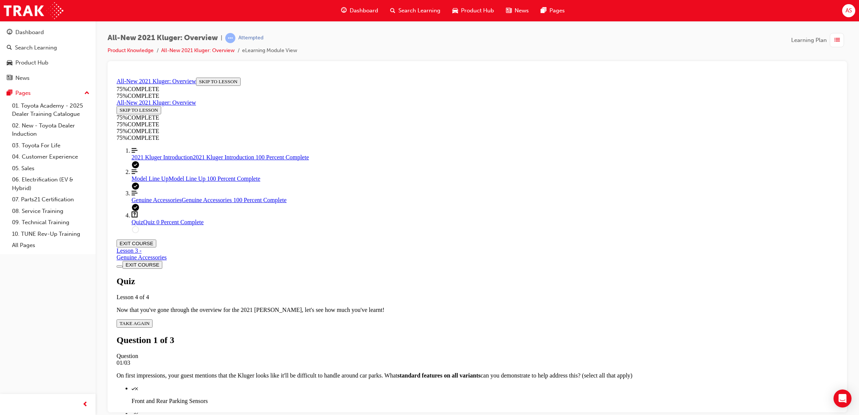
scroll to position [27, 0]
click at [495, 410] on li "Rear Cross Traffic Alert" at bounding box center [485, 419] width 706 height 19
click at [497, 410] on div "Quiz" at bounding box center [485, 413] width 706 height 7
click at [499, 384] on div "Quiz" at bounding box center [485, 387] width 706 height 7
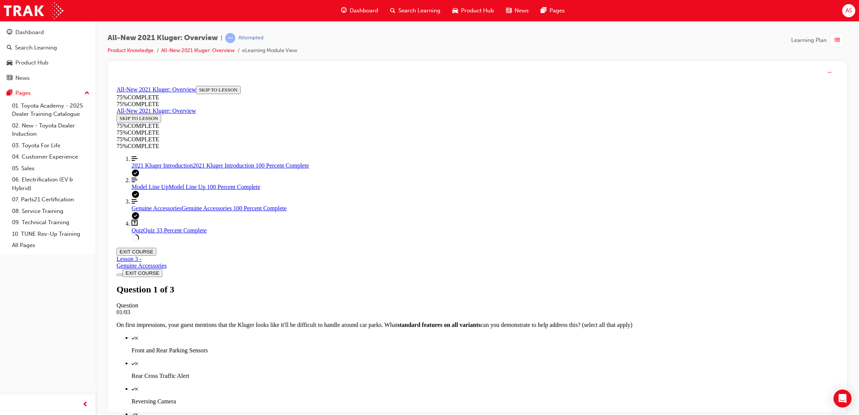
scroll to position [27, 0]
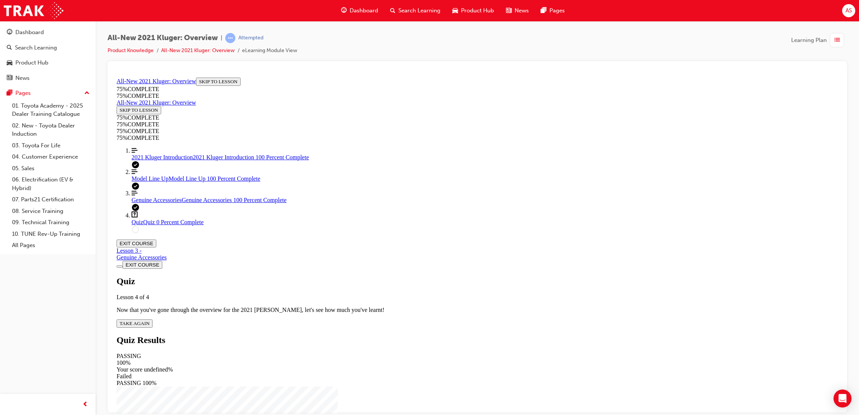
click at [415, 276] on div "Quiz Lesson 4 of 4 Now that you've gone through the overview for the 2021 [PERS…" at bounding box center [477, 301] width 721 height 51
click at [150, 320] on span "TAKE AGAIN" at bounding box center [135, 323] width 30 height 6
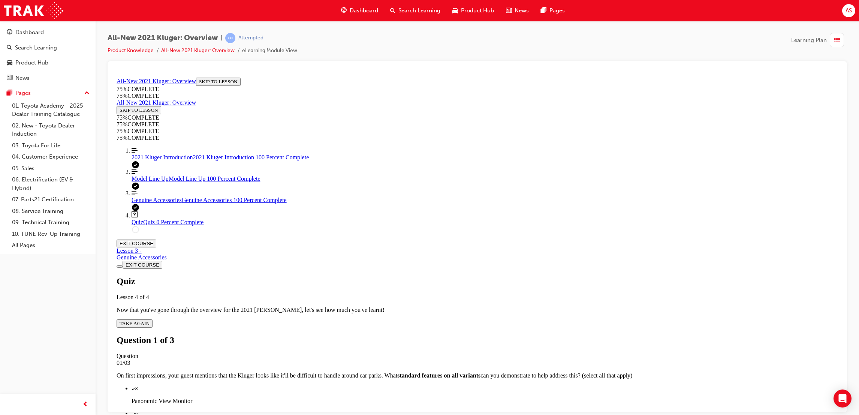
scroll to position [27, 0]
click at [416, 384] on div "Quiz" at bounding box center [485, 387] width 706 height 7
drag, startPoint x: 416, startPoint y: 250, endPoint x: 425, endPoint y: 301, distance: 51.8
click at [486, 397] on p "Panoramic View Monitor" at bounding box center [485, 400] width 706 height 7
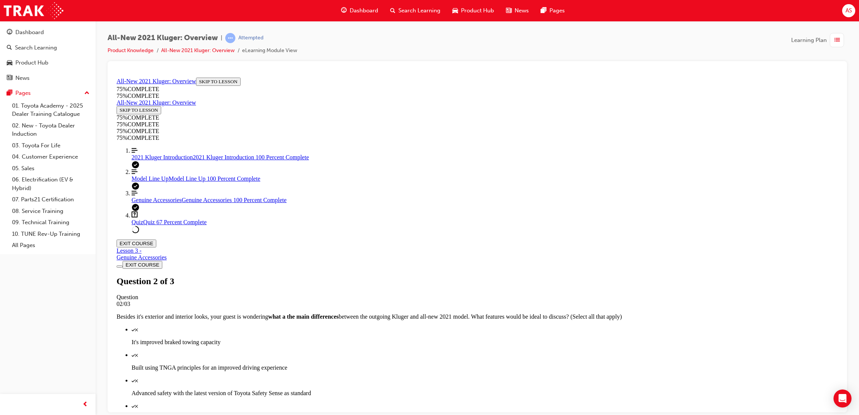
scroll to position [27, 0]
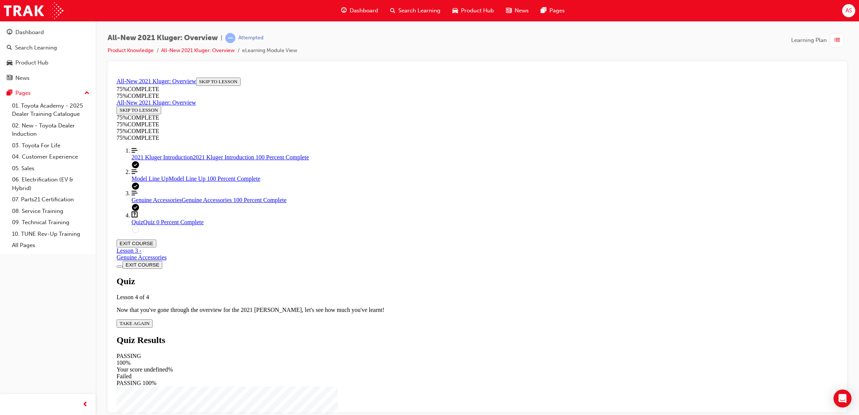
scroll to position [27, 0]
drag, startPoint x: 414, startPoint y: 263, endPoint x: 418, endPoint y: 264, distance: 3.8
click at [153, 319] on button "TAKE AGAIN" at bounding box center [135, 323] width 36 height 8
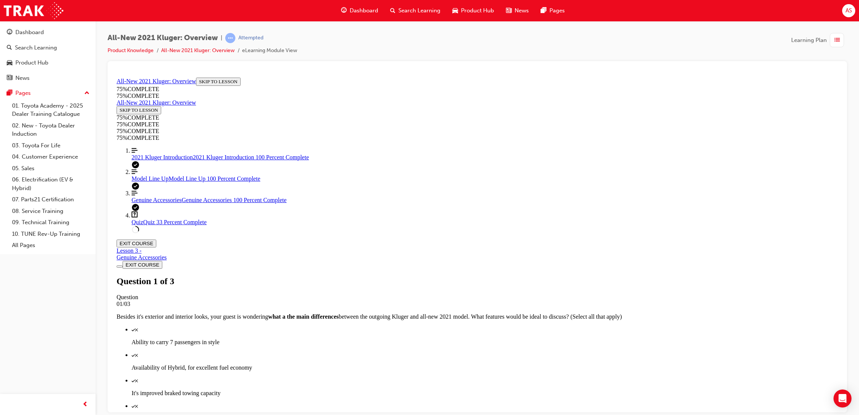
drag, startPoint x: 529, startPoint y: 380, endPoint x: 531, endPoint y: 391, distance: 10.8
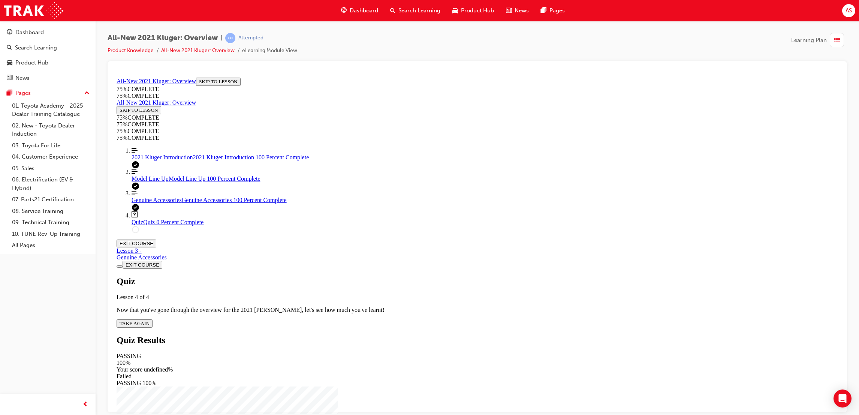
click at [153, 319] on button "TAKE AGAIN" at bounding box center [135, 323] width 36 height 8
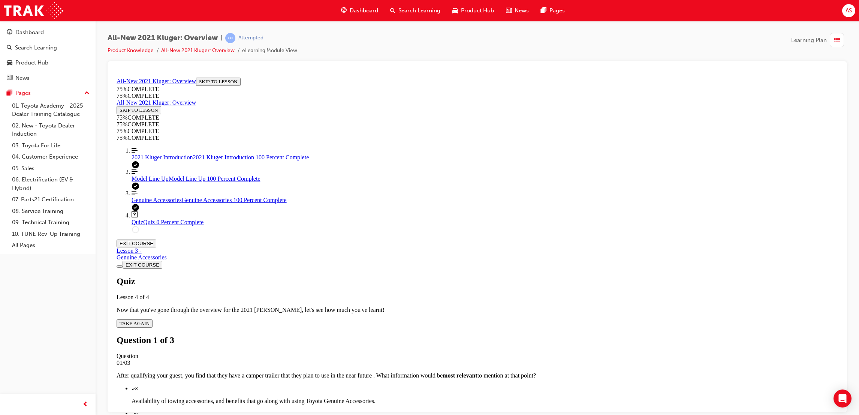
click at [477, 384] on div "Quiz" at bounding box center [485, 387] width 706 height 7
click at [504, 384] on div "Quiz" at bounding box center [485, 387] width 706 height 7
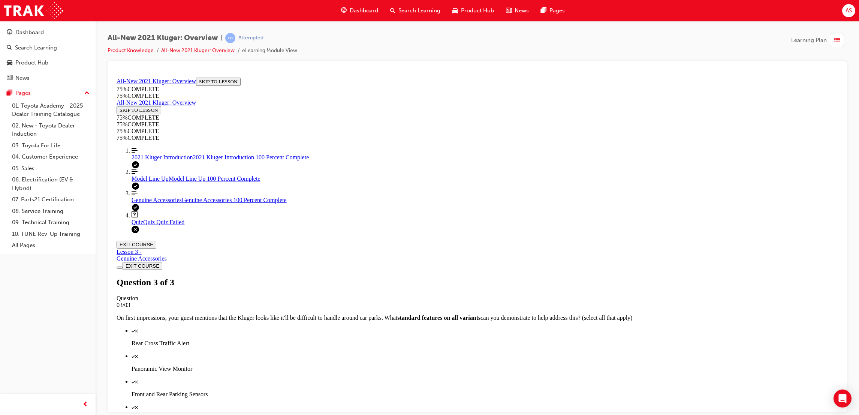
scroll to position [27, 0]
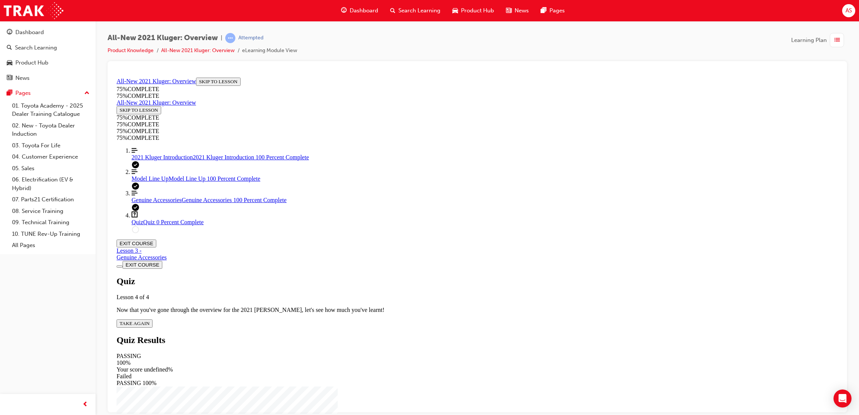
click at [410, 276] on div "Quiz Lesson 4 of 4 Now that you've gone through the overview for the 2021 [PERS…" at bounding box center [477, 301] width 721 height 51
click at [150, 320] on span "TAKE AGAIN" at bounding box center [135, 323] width 30 height 6
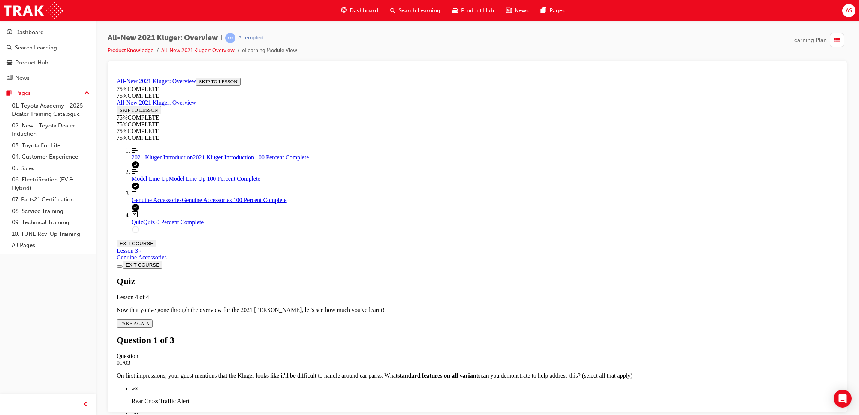
scroll to position [27, 0]
drag, startPoint x: 489, startPoint y: 308, endPoint x: 487, endPoint y: 299, distance: 9.3
click at [488, 410] on div "Quiz" at bounding box center [485, 413] width 706 height 7
click at [480, 384] on div "Quiz" at bounding box center [485, 387] width 706 height 7
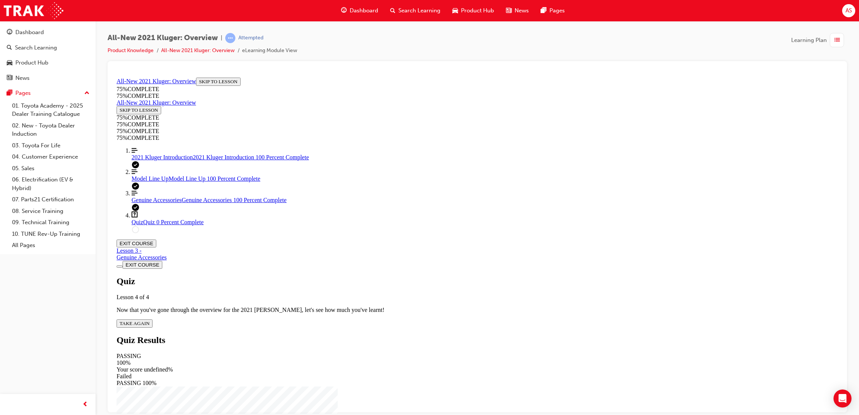
scroll to position [27, 0]
drag, startPoint x: 417, startPoint y: 253, endPoint x: 422, endPoint y: 266, distance: 13.3
click at [421, 276] on div "Quiz Lesson 4 of 4 Now that you've gone through the overview for the 2021 [PERS…" at bounding box center [477, 301] width 721 height 51
click at [150, 320] on span "TAKE AGAIN" at bounding box center [135, 323] width 30 height 6
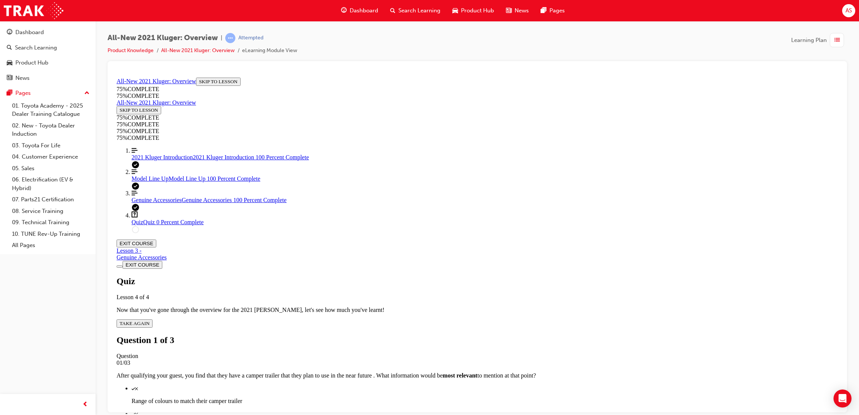
drag, startPoint x: 550, startPoint y: 292, endPoint x: 553, endPoint y: 300, distance: 8.8
click at [552, 410] on div "Quiz" at bounding box center [485, 413] width 706 height 7
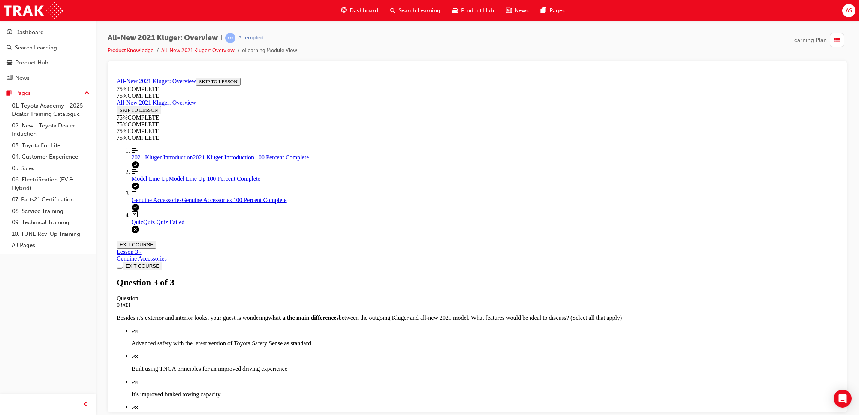
scroll to position [27, 0]
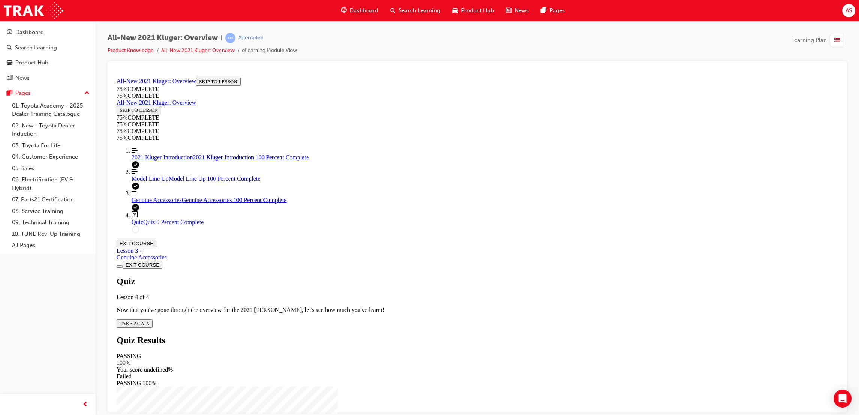
scroll to position [27, 0]
click at [150, 320] on span "TAKE AGAIN" at bounding box center [135, 323] width 30 height 6
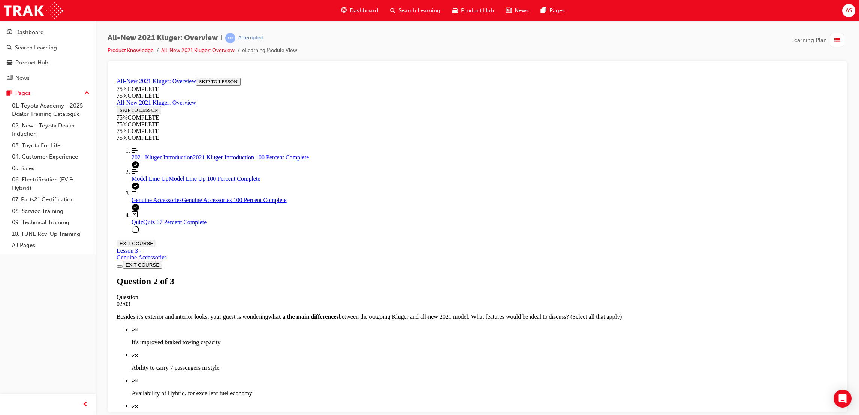
scroll to position [27, 0]
drag, startPoint x: 499, startPoint y: 334, endPoint x: 506, endPoint y: 349, distance: 16.3
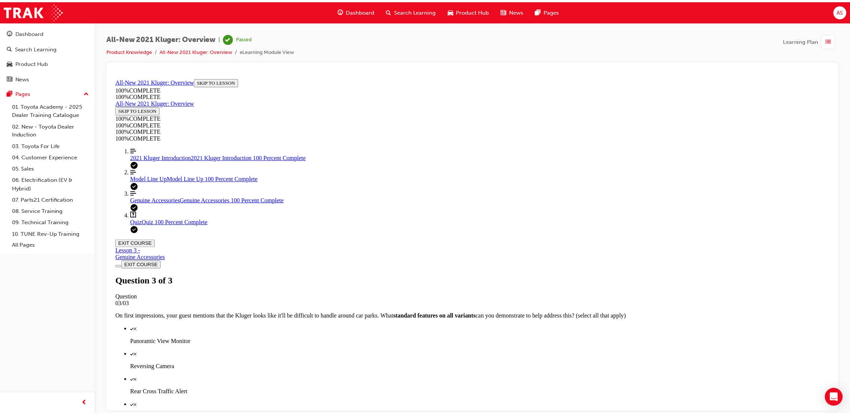
scroll to position [48, 0]
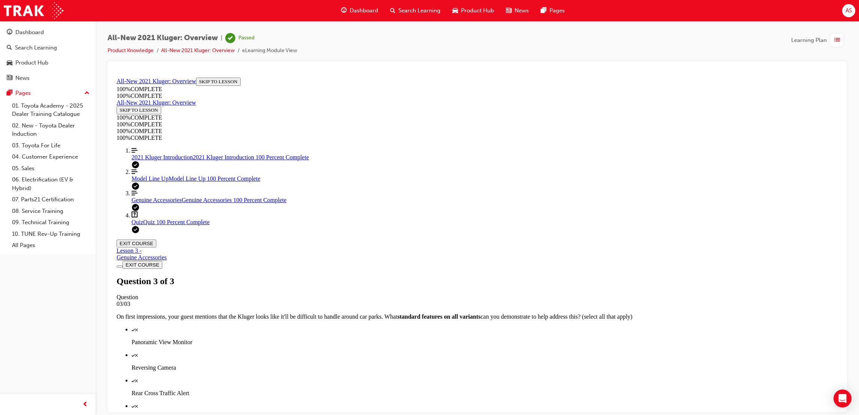
click at [361, 4] on div "Dashboard" at bounding box center [359, 10] width 49 height 15
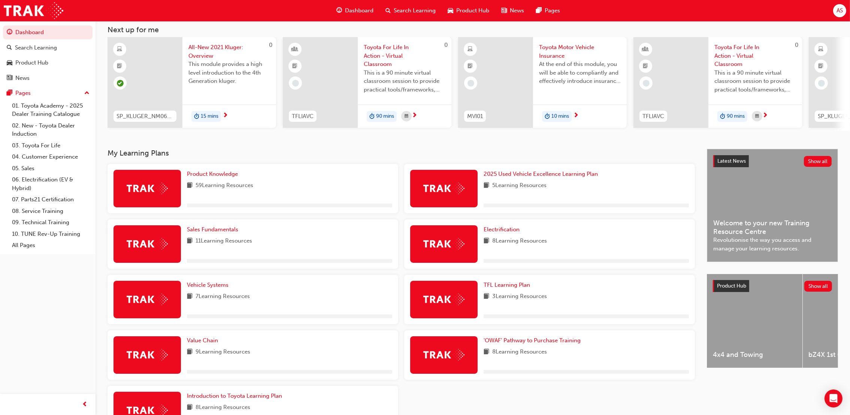
scroll to position [100, 0]
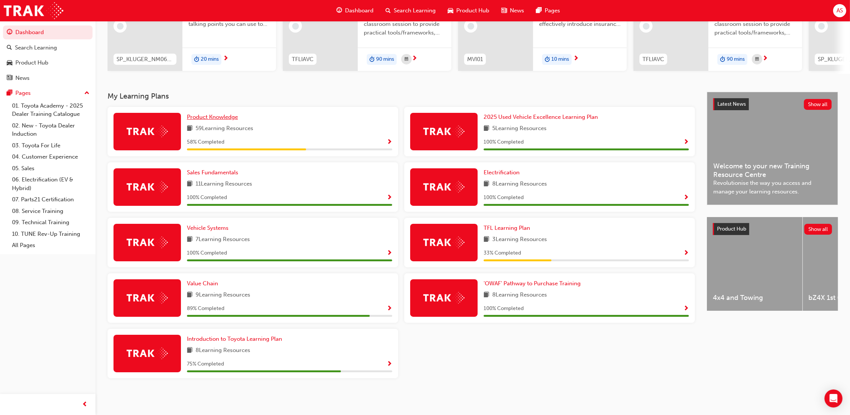
click at [222, 118] on span "Product Knowledge" at bounding box center [212, 117] width 51 height 7
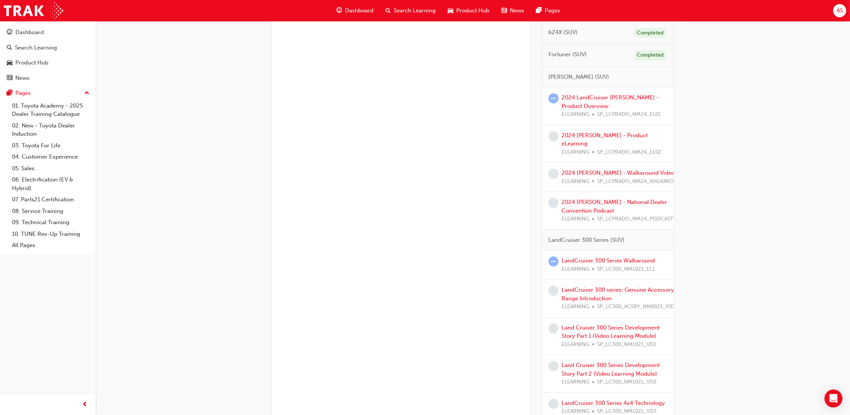
scroll to position [370, 0]
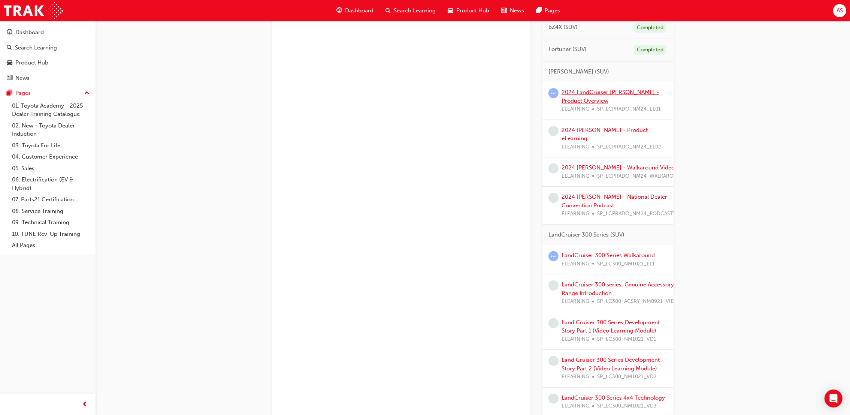
click at [616, 103] on link "2024 LandCruiser [PERSON_NAME] - Product Overview" at bounding box center [610, 96] width 97 height 15
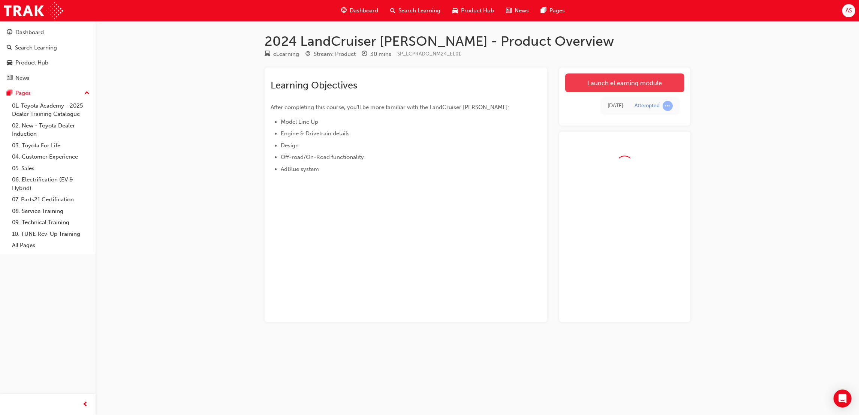
click at [607, 84] on link "Launch eLearning module" at bounding box center [624, 82] width 119 height 19
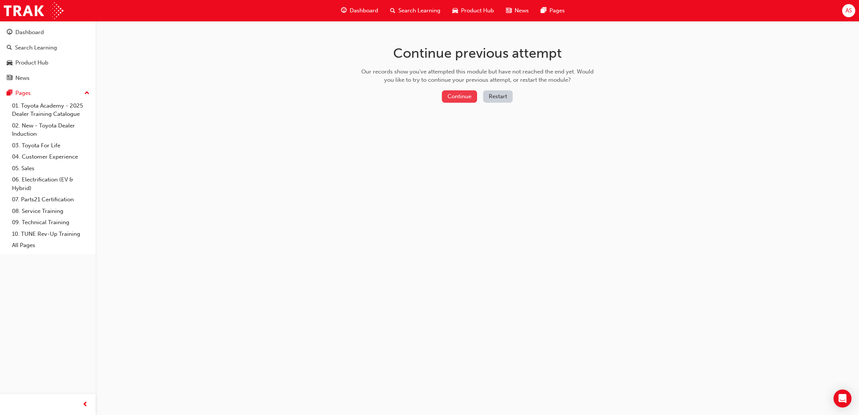
click at [455, 97] on button "Continue" at bounding box center [459, 96] width 35 height 12
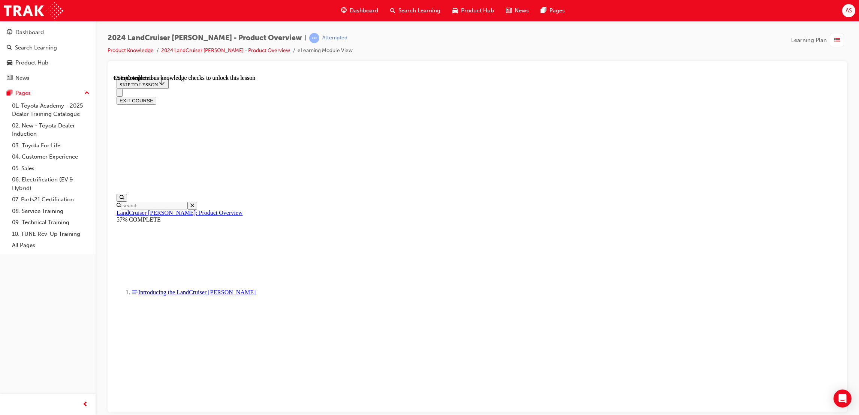
scroll to position [1679, 0]
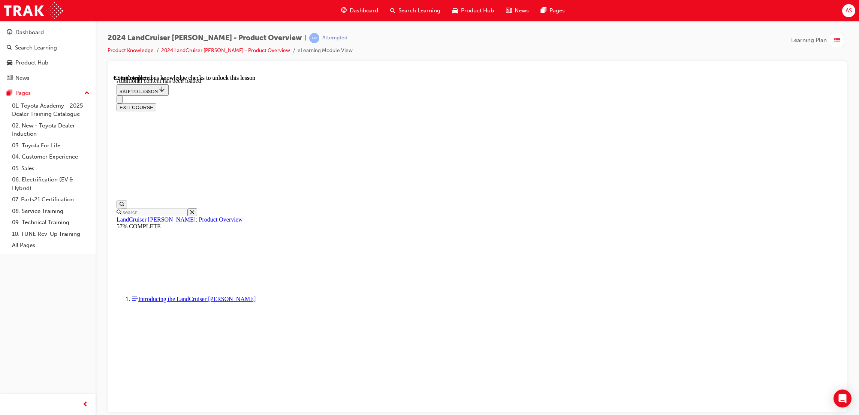
scroll to position [1864, 0]
radio input "true"
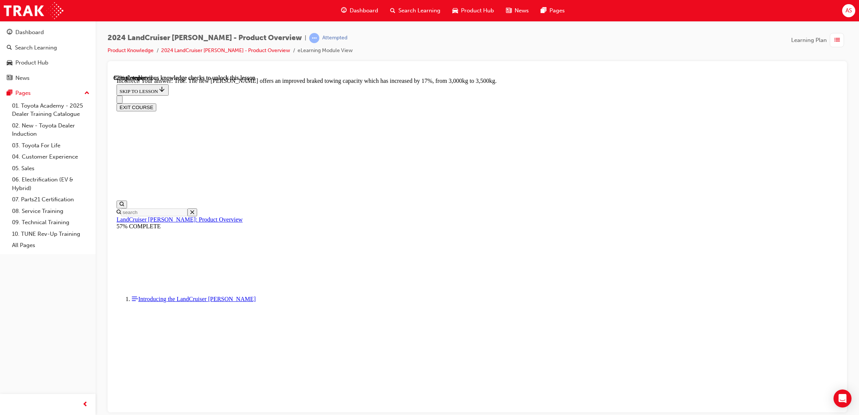
scroll to position [1920, 0]
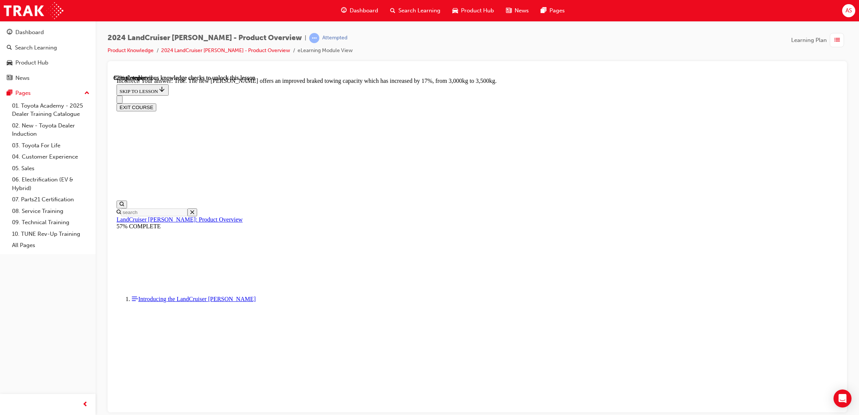
radio input "true"
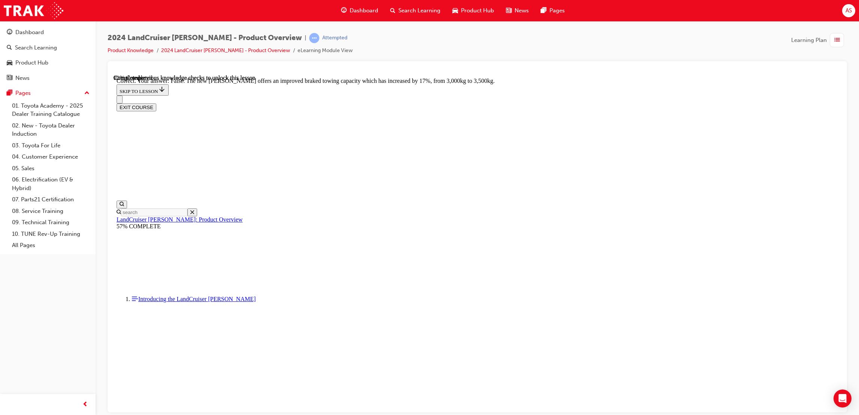
radio input "true"
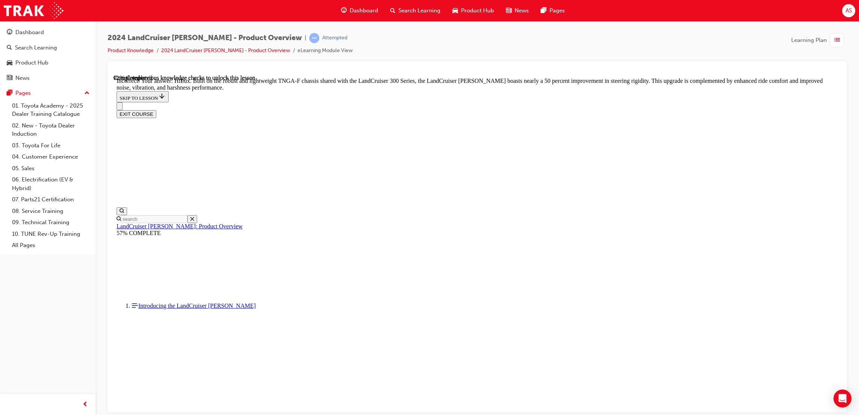
scroll to position [2257, 0]
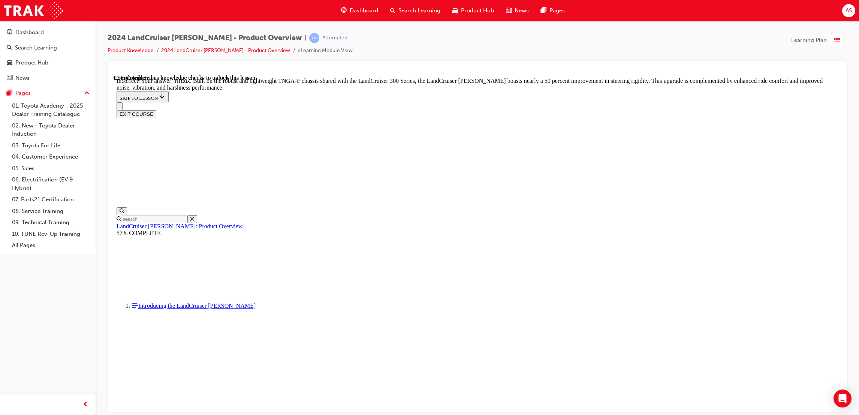
radio input "true"
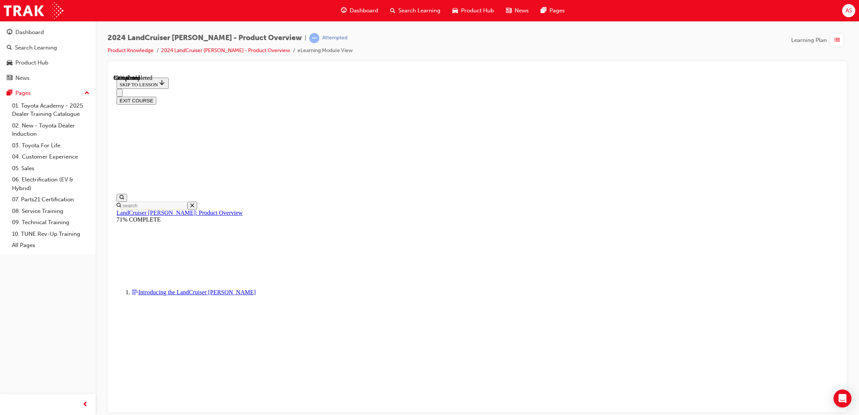
scroll to position [764, 0]
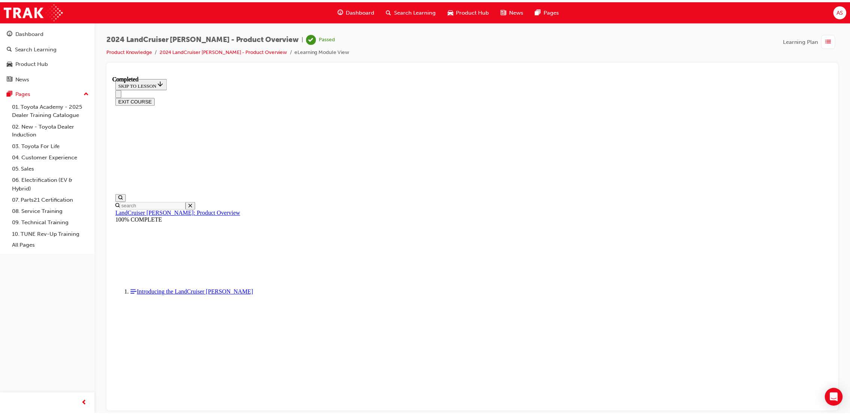
scroll to position [165, 0]
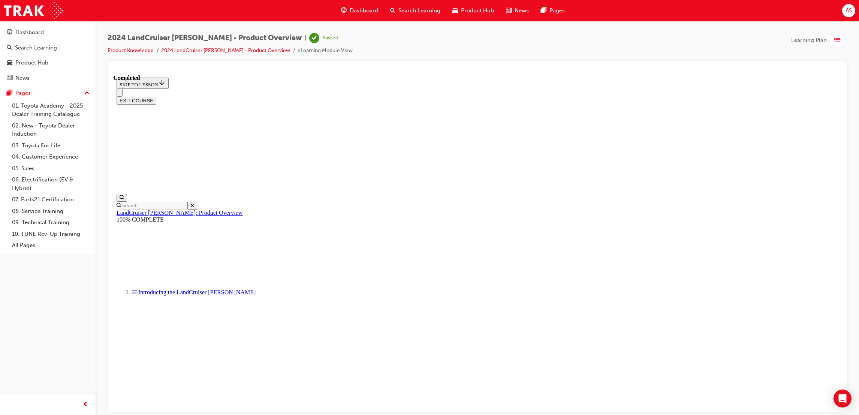
click at [361, 8] on span "Dashboard" at bounding box center [364, 10] width 28 height 9
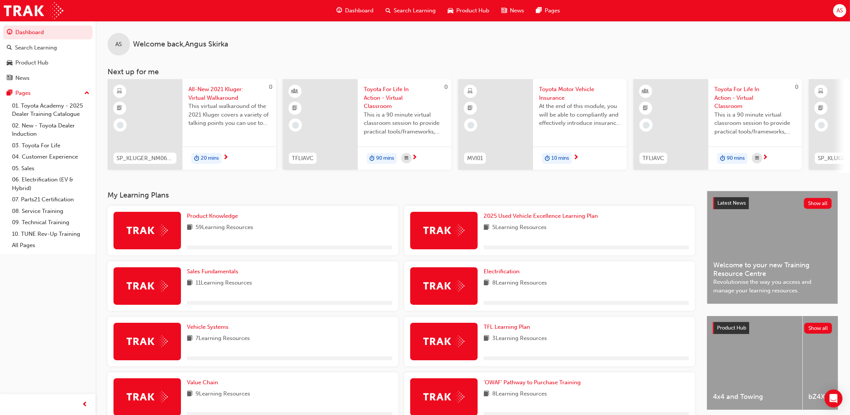
click at [221, 223] on div "Product Knowledge 59 Learning Resources" at bounding box center [289, 230] width 205 height 37
click at [222, 219] on span "Product Knowledge" at bounding box center [212, 215] width 51 height 7
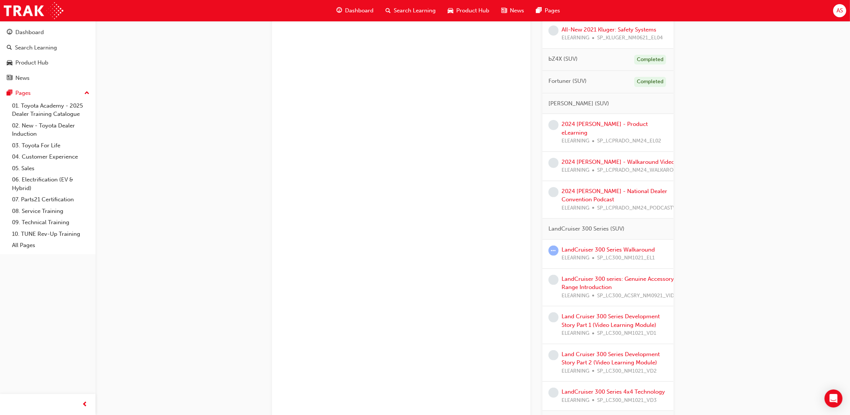
scroll to position [337, 0]
click at [622, 249] on link "LandCruiser 300 Series Walkaround" at bounding box center [608, 251] width 93 height 7
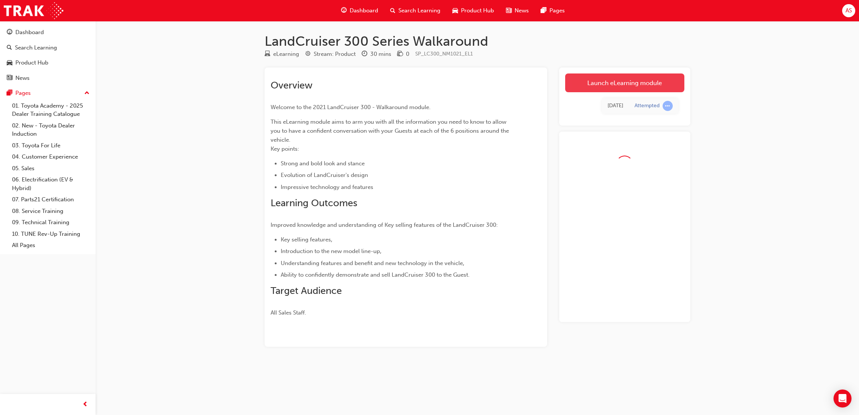
click at [592, 89] on link "Launch eLearning module" at bounding box center [624, 82] width 119 height 19
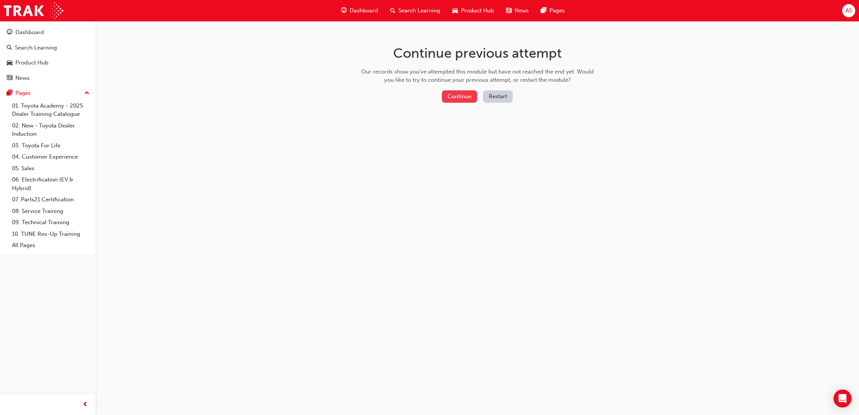
click at [452, 94] on button "Continue" at bounding box center [459, 96] width 35 height 12
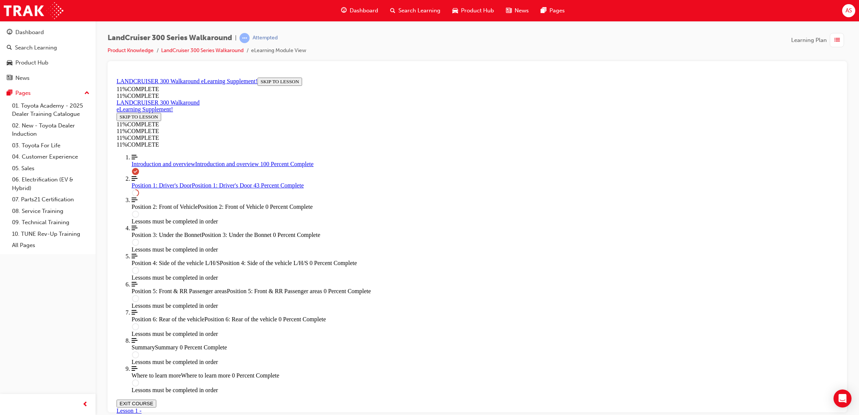
scroll to position [138, 0]
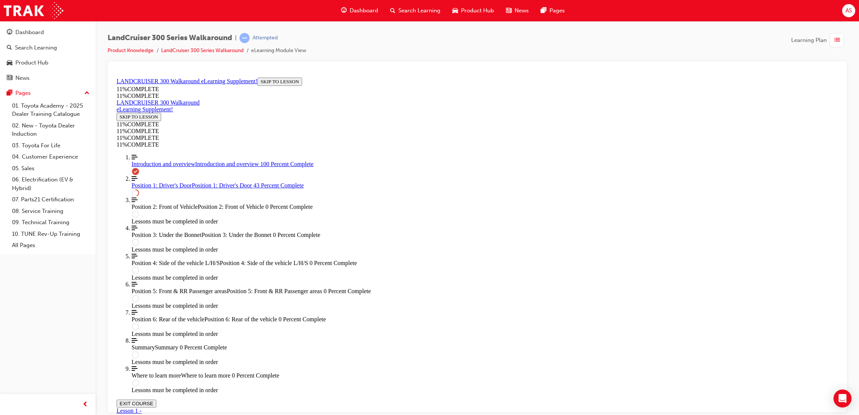
drag, startPoint x: 497, startPoint y: 217, endPoint x: 521, endPoint y: 260, distance: 48.8
drag, startPoint x: 494, startPoint y: 181, endPoint x: 510, endPoint y: 218, distance: 41.0
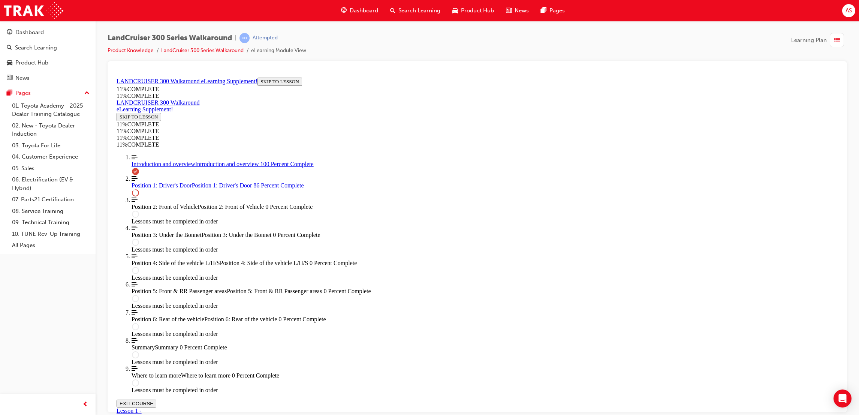
drag, startPoint x: 456, startPoint y: 184, endPoint x: 477, endPoint y: 189, distance: 21.3
drag, startPoint x: 480, startPoint y: 209, endPoint x: 492, endPoint y: 214, distance: 13.5
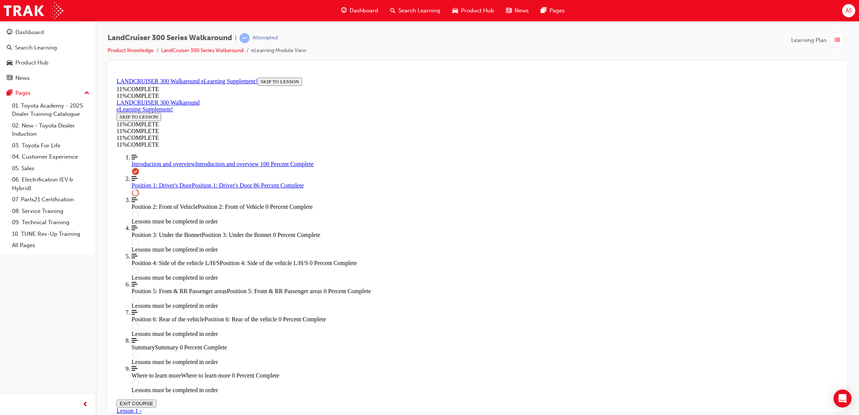
drag, startPoint x: 488, startPoint y: 215, endPoint x: 522, endPoint y: 217, distance: 33.4
drag, startPoint x: 504, startPoint y: 212, endPoint x: 496, endPoint y: 174, distance: 38.8
drag, startPoint x: 495, startPoint y: 175, endPoint x: 450, endPoint y: 186, distance: 47.1
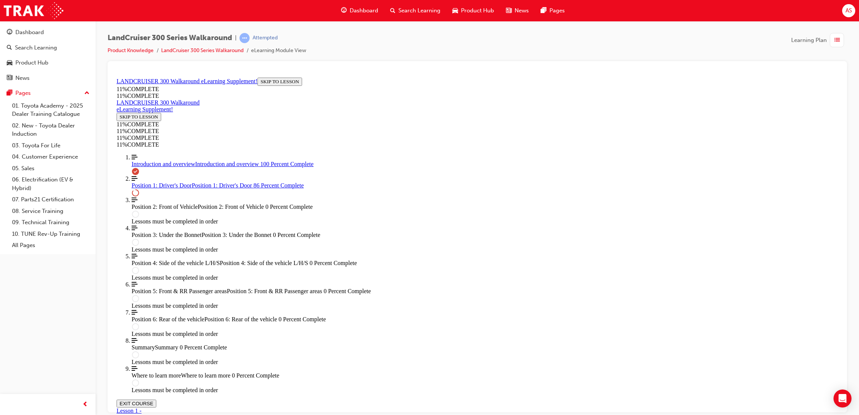
drag, startPoint x: 467, startPoint y: 208, endPoint x: 402, endPoint y: 148, distance: 88.8
drag, startPoint x: 476, startPoint y: 179, endPoint x: 296, endPoint y: 181, distance: 179.9
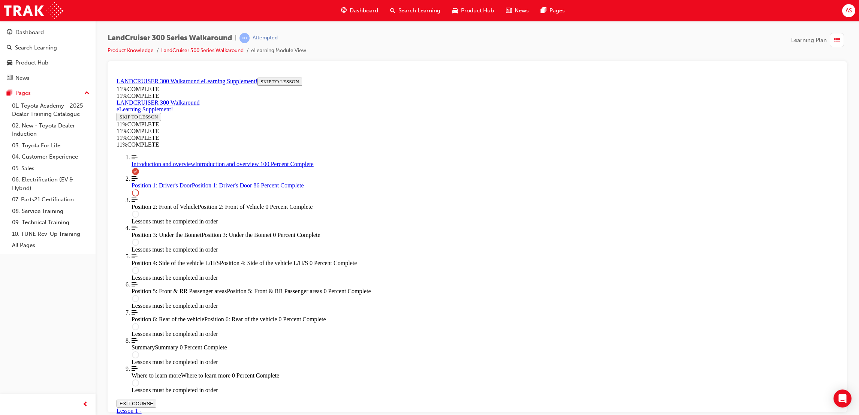
drag, startPoint x: 436, startPoint y: 208, endPoint x: 227, endPoint y: 203, distance: 209.2
drag, startPoint x: 499, startPoint y: 295, endPoint x: 502, endPoint y: 293, distance: 4.0
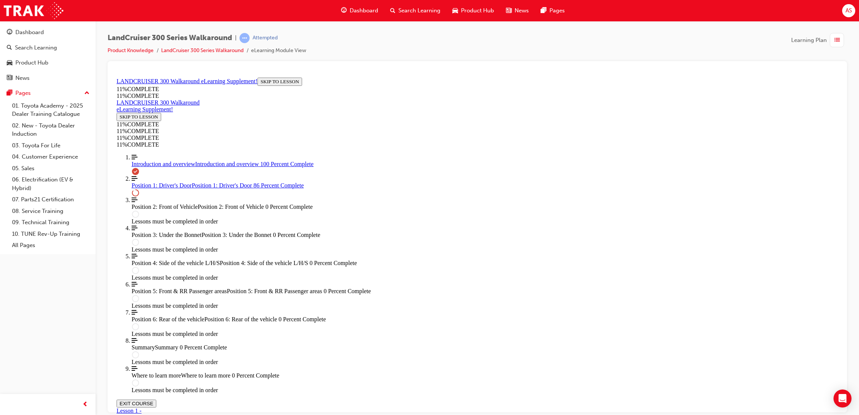
drag, startPoint x: 495, startPoint y: 248, endPoint x: 520, endPoint y: 250, distance: 24.9
drag, startPoint x: 482, startPoint y: 181, endPoint x: 519, endPoint y: 172, distance: 38.1
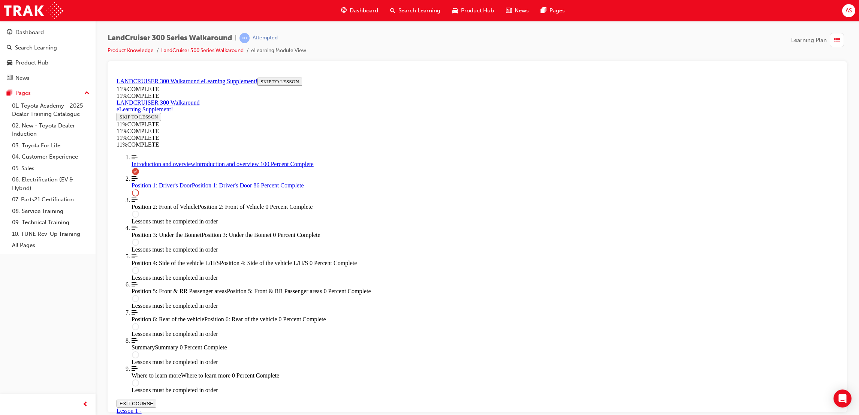
drag, startPoint x: 495, startPoint y: 208, endPoint x: 507, endPoint y: 212, distance: 13.2
drag, startPoint x: 513, startPoint y: 209, endPoint x: 543, endPoint y: 207, distance: 29.6
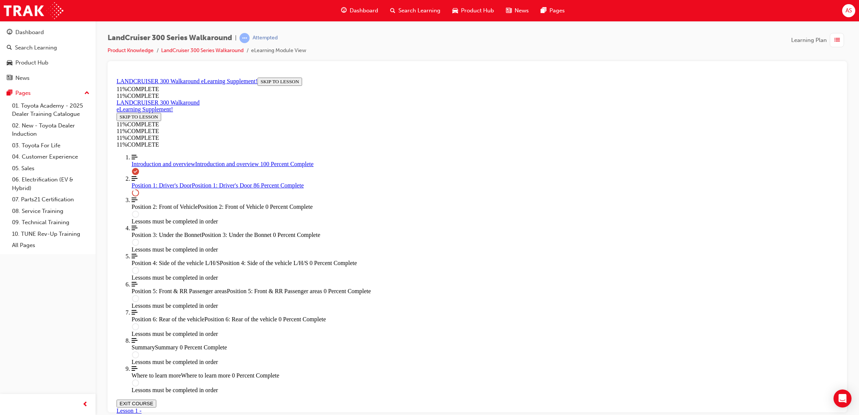
drag, startPoint x: 495, startPoint y: 220, endPoint x: 515, endPoint y: 221, distance: 20.3
drag, startPoint x: 497, startPoint y: 251, endPoint x: 521, endPoint y: 251, distance: 23.6
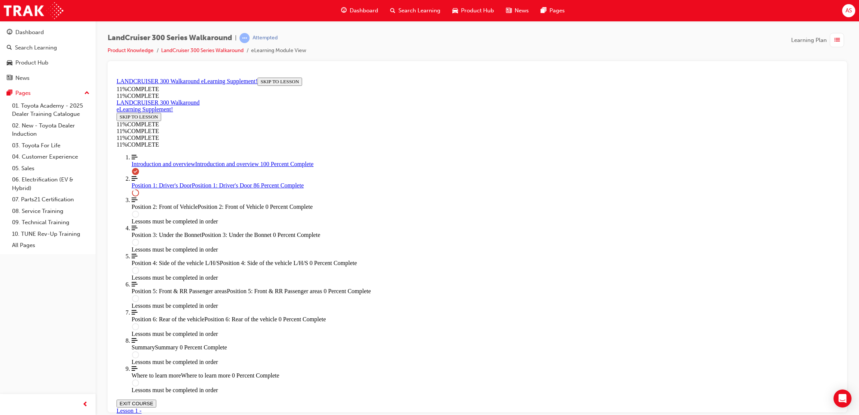
drag, startPoint x: 496, startPoint y: 194, endPoint x: 522, endPoint y: 186, distance: 27.3
drag, startPoint x: 504, startPoint y: 179, endPoint x: 524, endPoint y: 176, distance: 20.4
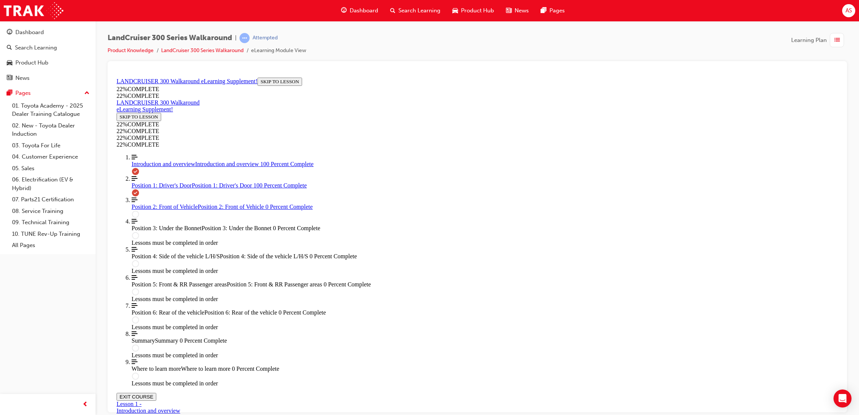
scroll to position [1155, 0]
drag, startPoint x: 482, startPoint y: 166, endPoint x: 473, endPoint y: 227, distance: 61.8
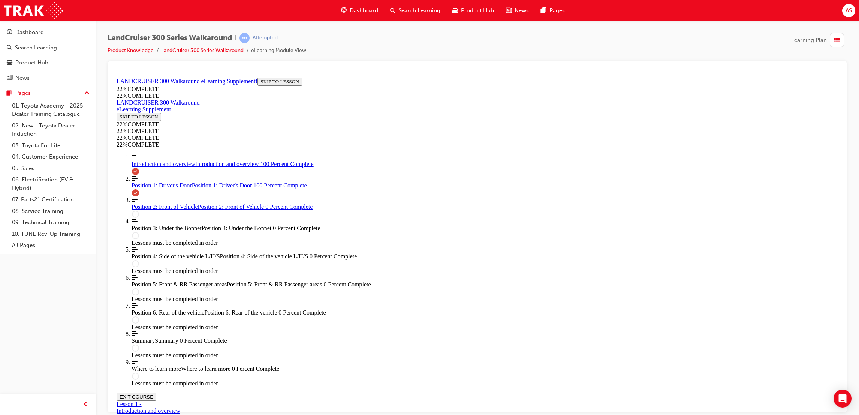
drag, startPoint x: 502, startPoint y: 244, endPoint x: 504, endPoint y: 260, distance: 15.5
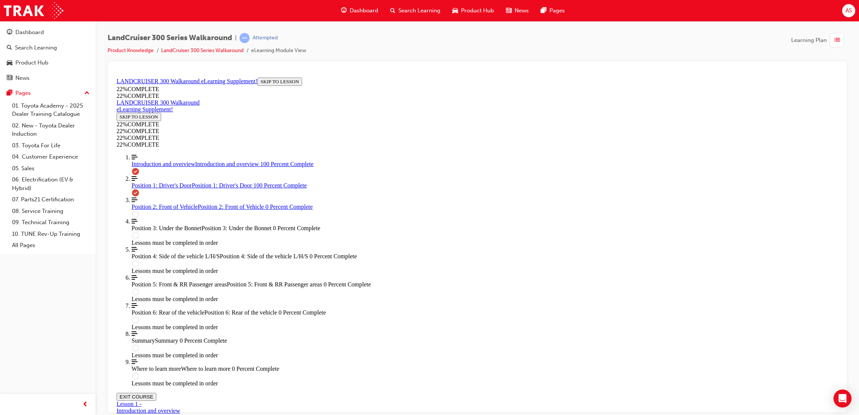
drag, startPoint x: 504, startPoint y: 271, endPoint x: 507, endPoint y: 287, distance: 16.3
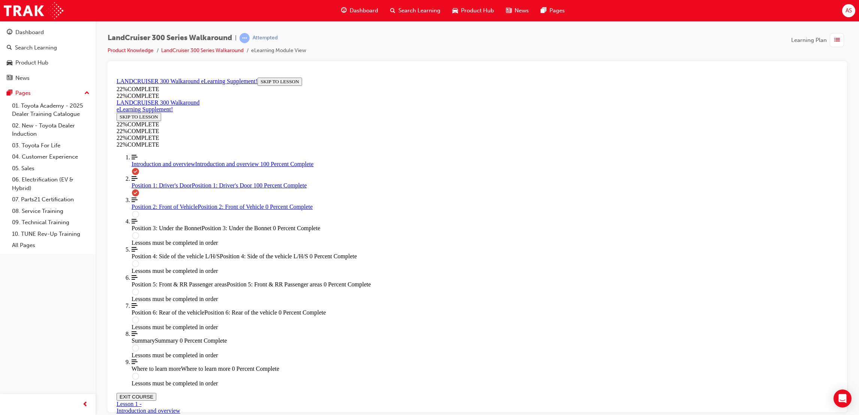
drag, startPoint x: 494, startPoint y: 162, endPoint x: 482, endPoint y: 234, distance: 73.6
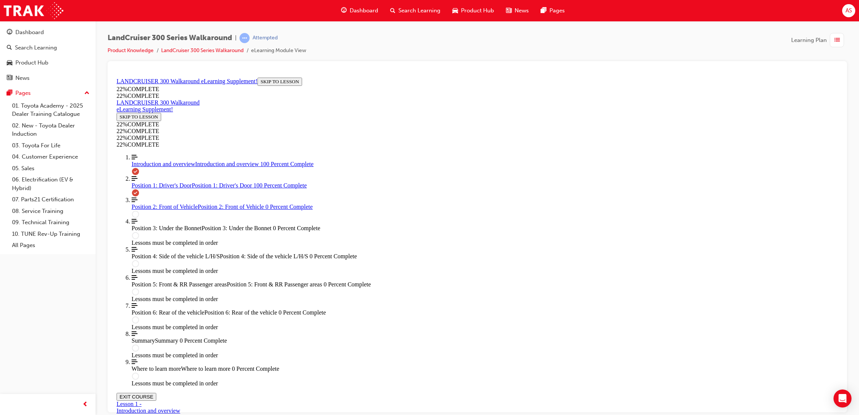
drag, startPoint x: 350, startPoint y: 163, endPoint x: 605, endPoint y: 258, distance: 272.5
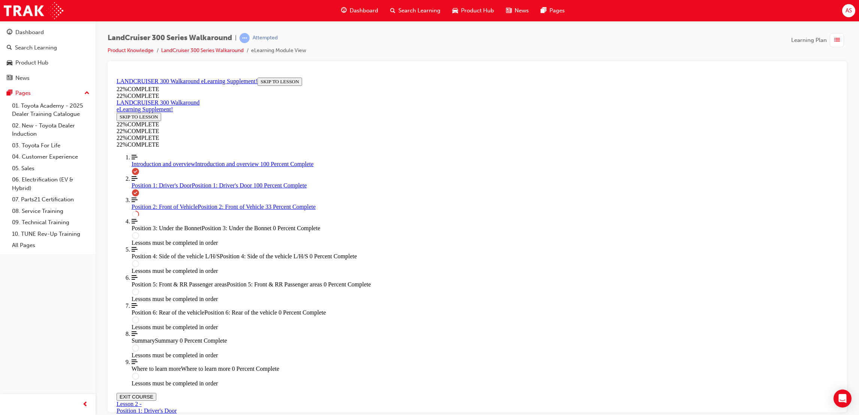
drag, startPoint x: 532, startPoint y: 181, endPoint x: 556, endPoint y: 175, distance: 25.5
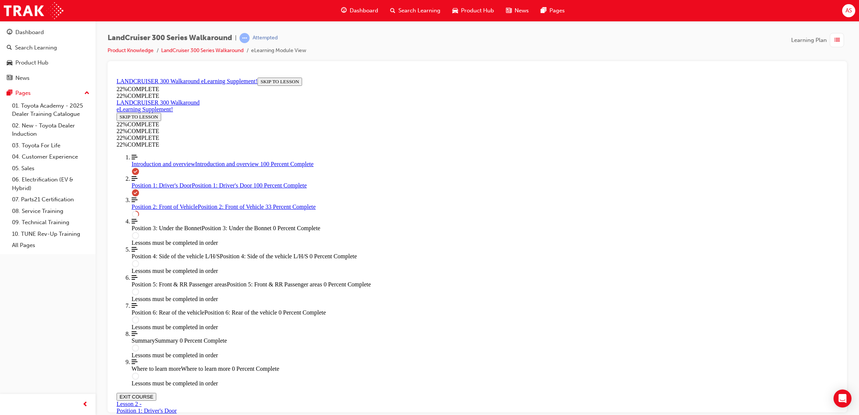
drag, startPoint x: 606, startPoint y: 171, endPoint x: 600, endPoint y: 170, distance: 6.0
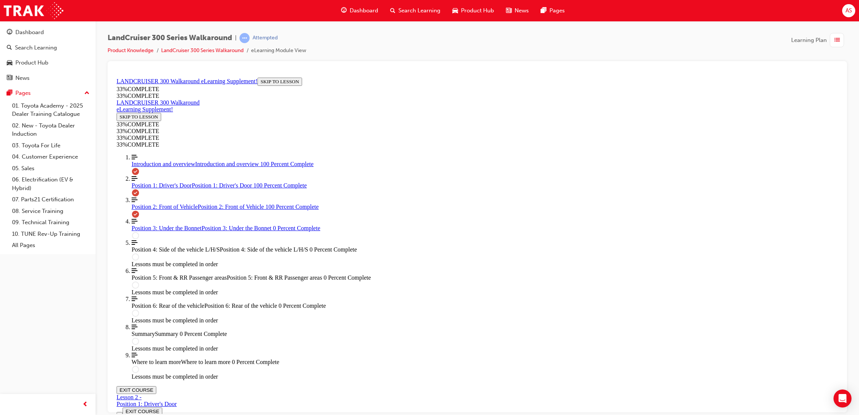
scroll to position [362, 0]
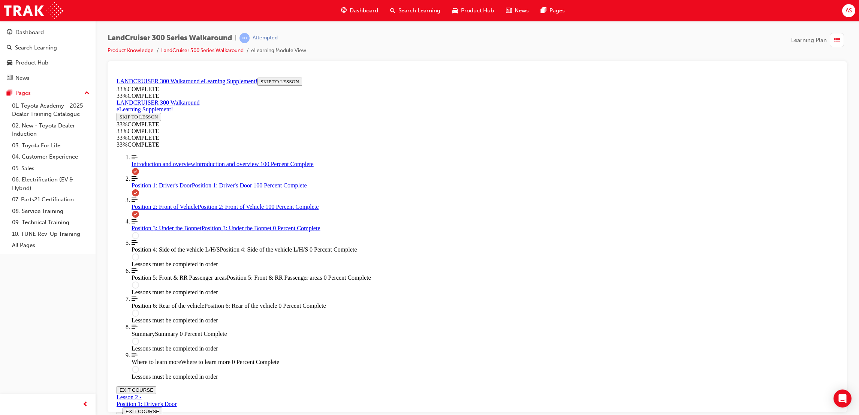
scroll to position [812, 0]
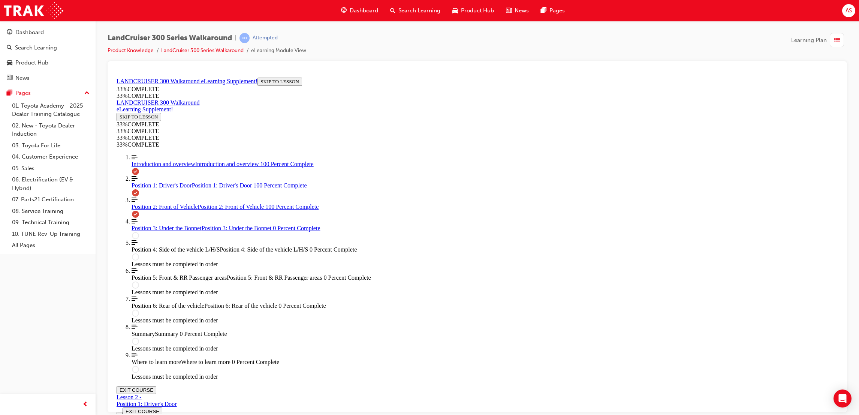
scroll to position [1037, 0]
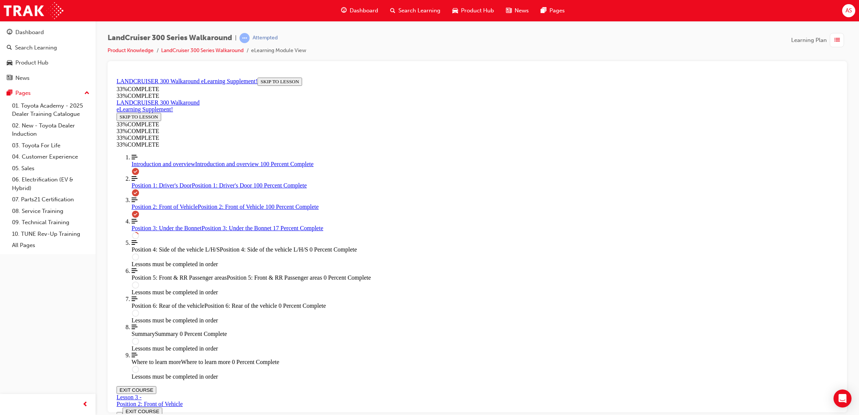
drag, startPoint x: 649, startPoint y: 100, endPoint x: 653, endPoint y: 100, distance: 4.1
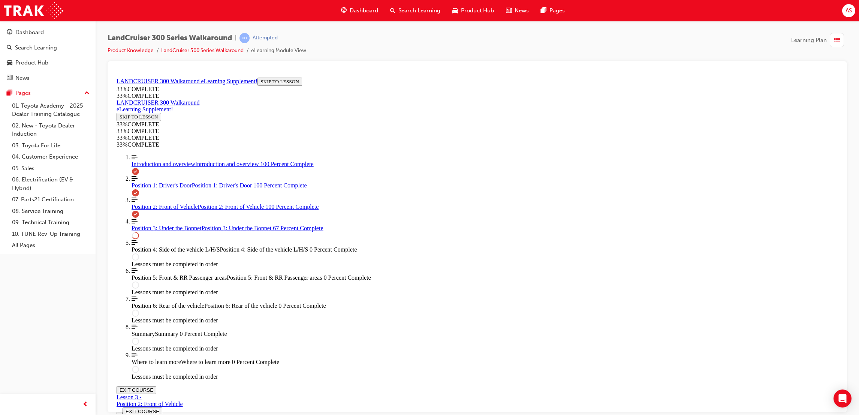
scroll to position [0, 0]
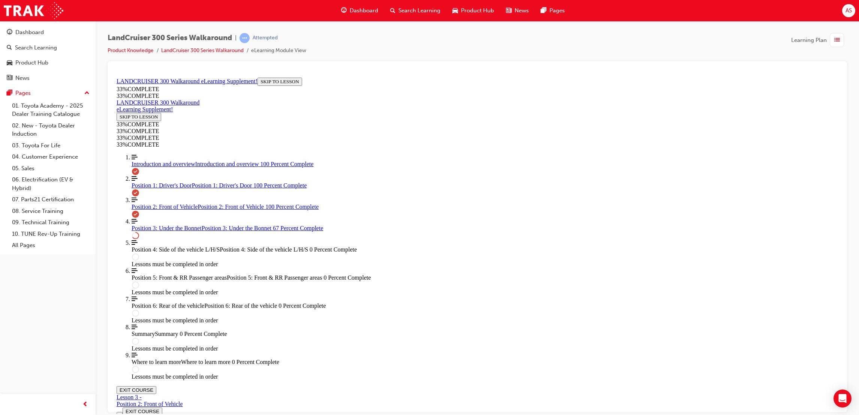
scroll to position [727, 0]
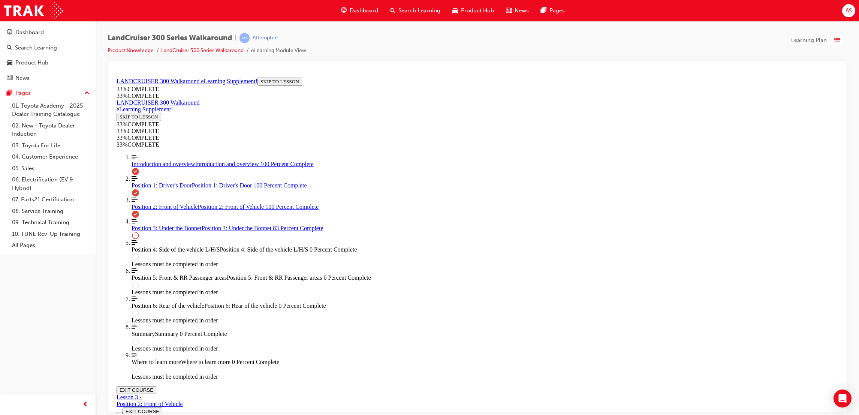
drag, startPoint x: 524, startPoint y: 359, endPoint x: 521, endPoint y: 352, distance: 7.2
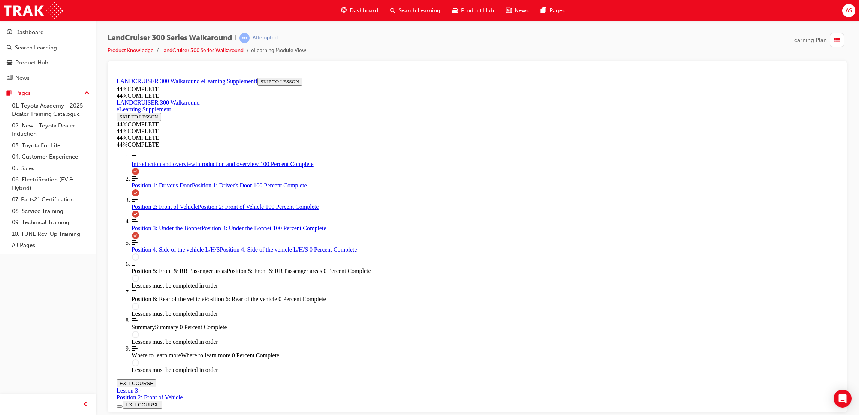
scroll to position [1265, 0]
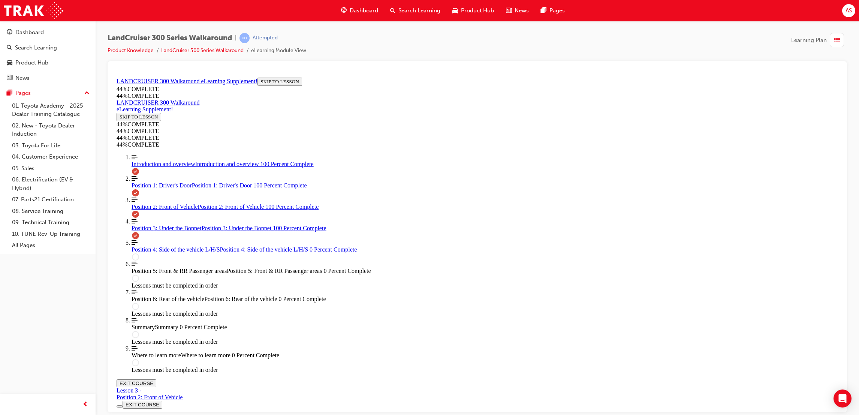
scroll to position [1291, 0]
drag, startPoint x: 460, startPoint y: 229, endPoint x: 471, endPoint y: 253, distance: 26.5
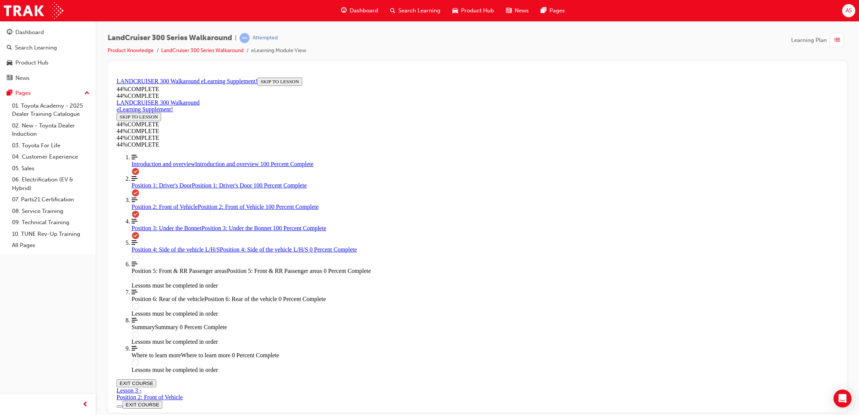
scroll to position [1387, 0]
drag, startPoint x: 548, startPoint y: 383, endPoint x: 548, endPoint y: 388, distance: 4.9
drag, startPoint x: 548, startPoint y: 388, endPoint x: 549, endPoint y: 397, distance: 8.7
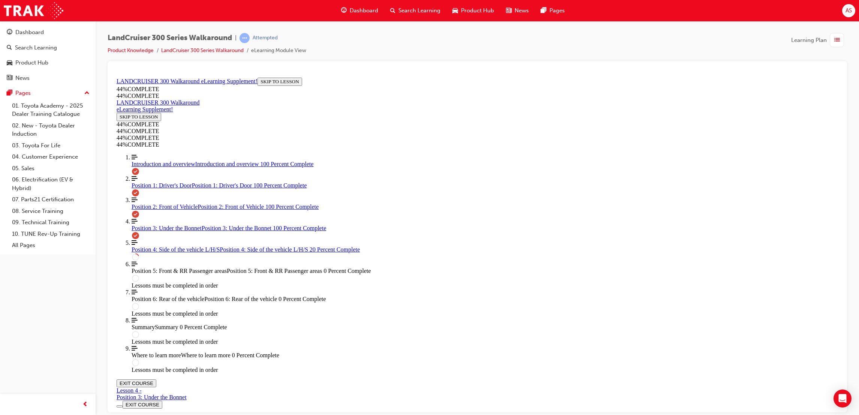
scroll to position [232, 0]
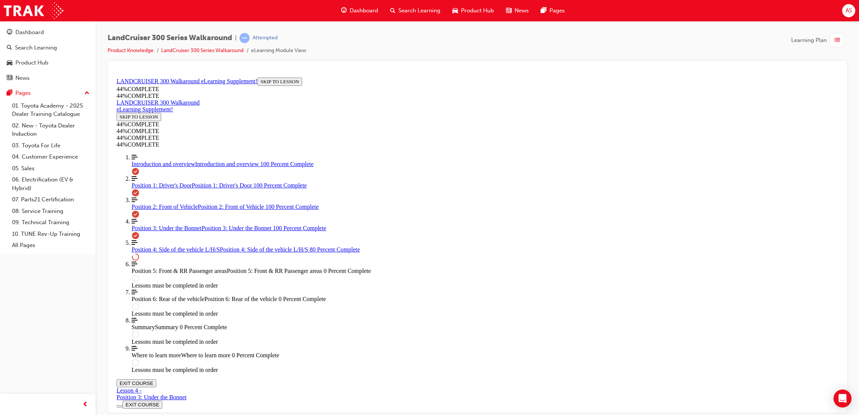
scroll to position [491, 0]
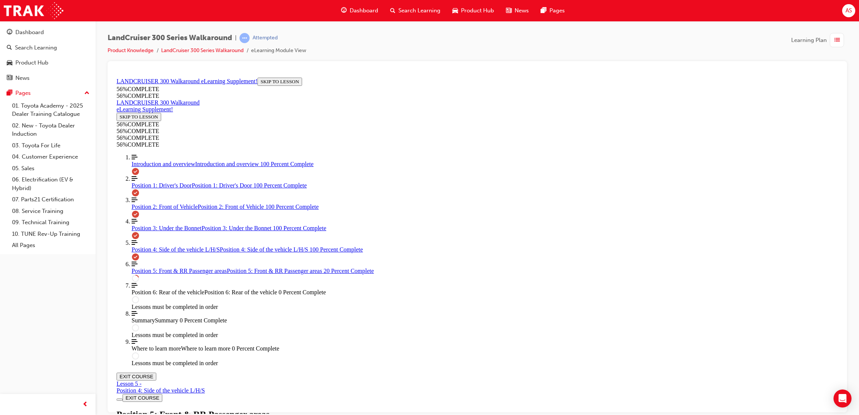
scroll to position [127, 0]
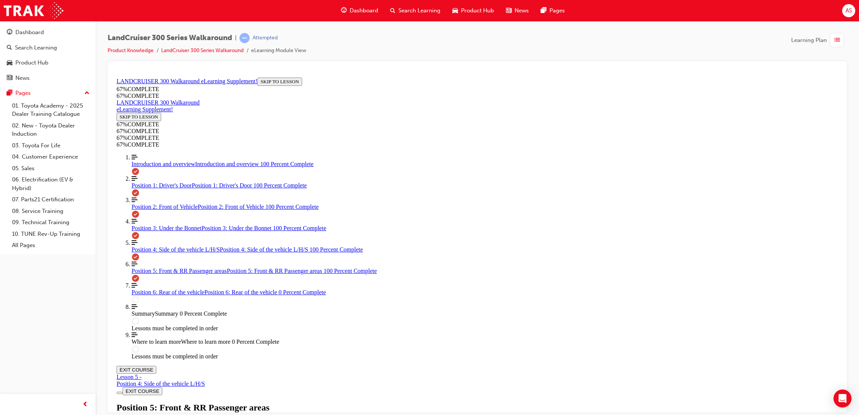
drag, startPoint x: 462, startPoint y: 192, endPoint x: 464, endPoint y: 198, distance: 6.3
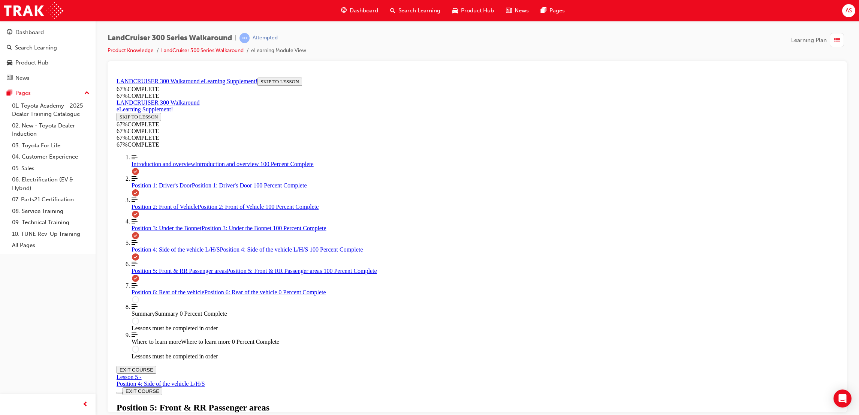
drag, startPoint x: 530, startPoint y: 260, endPoint x: 534, endPoint y: 271, distance: 12.0
drag, startPoint x: 473, startPoint y: 236, endPoint x: 500, endPoint y: 227, distance: 27.5
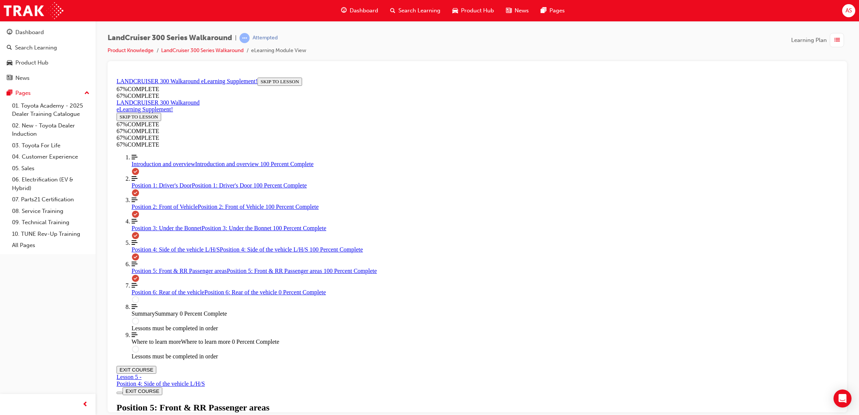
drag, startPoint x: 500, startPoint y: 227, endPoint x: 572, endPoint y: 244, distance: 74.1
drag, startPoint x: 498, startPoint y: 212, endPoint x: 540, endPoint y: 227, distance: 44.7
drag, startPoint x: 510, startPoint y: 283, endPoint x: 546, endPoint y: 289, distance: 35.9
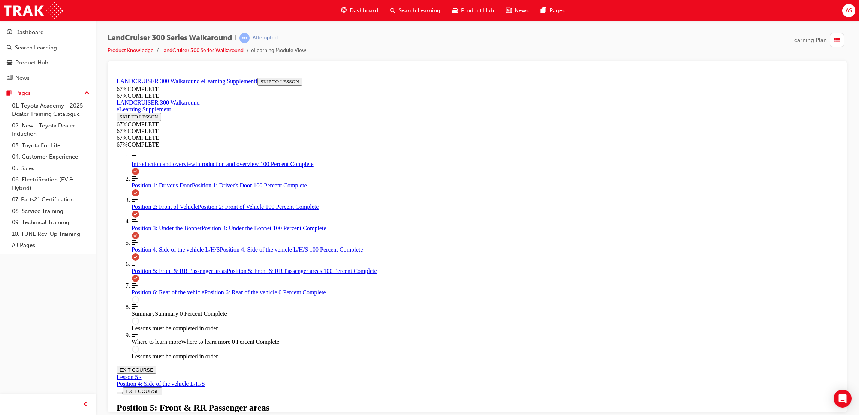
drag, startPoint x: 506, startPoint y: 311, endPoint x: 532, endPoint y: 312, distance: 26.2
drag, startPoint x: 497, startPoint y: 234, endPoint x: 525, endPoint y: 231, distance: 28.3
drag, startPoint x: 525, startPoint y: 231, endPoint x: 525, endPoint y: 222, distance: 9.4
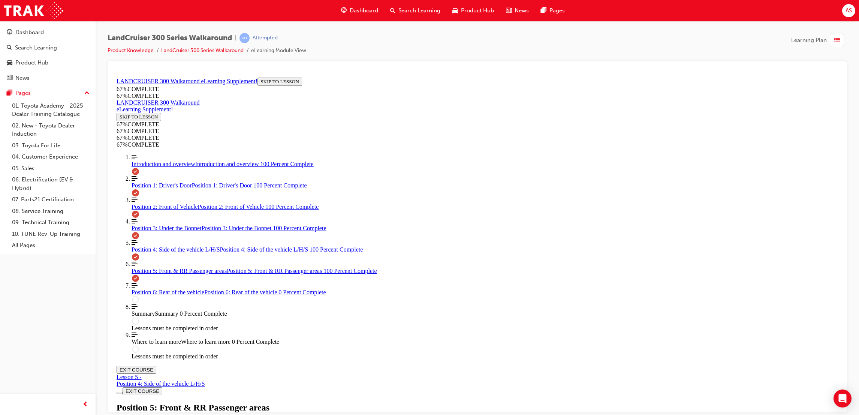
drag, startPoint x: 513, startPoint y: 225, endPoint x: 536, endPoint y: 221, distance: 23.5
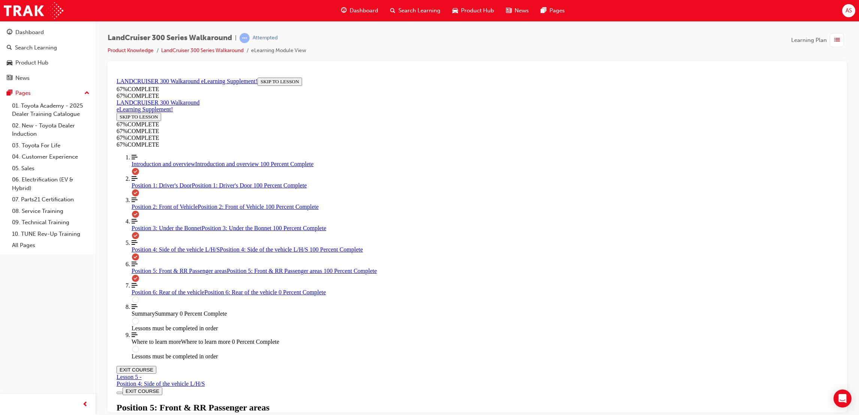
drag, startPoint x: 475, startPoint y: 226, endPoint x: 509, endPoint y: 226, distance: 34.1
drag, startPoint x: 486, startPoint y: 259, endPoint x: 522, endPoint y: 261, distance: 36.4
drag, startPoint x: 500, startPoint y: 286, endPoint x: 531, endPoint y: 287, distance: 31.1
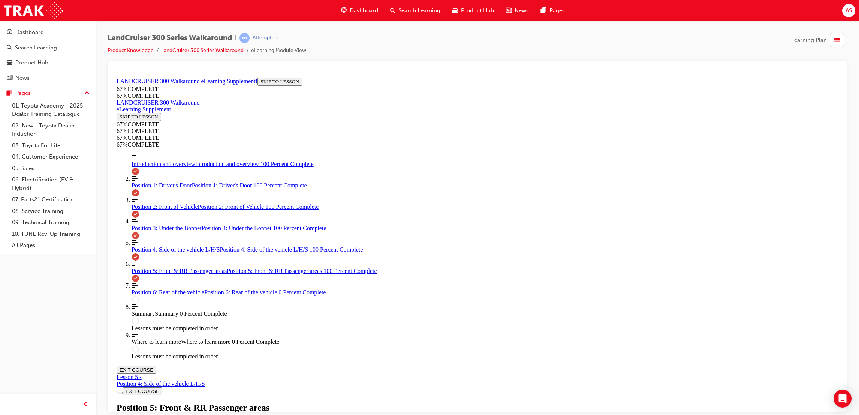
drag, startPoint x: 502, startPoint y: 309, endPoint x: 549, endPoint y: 315, distance: 47.6
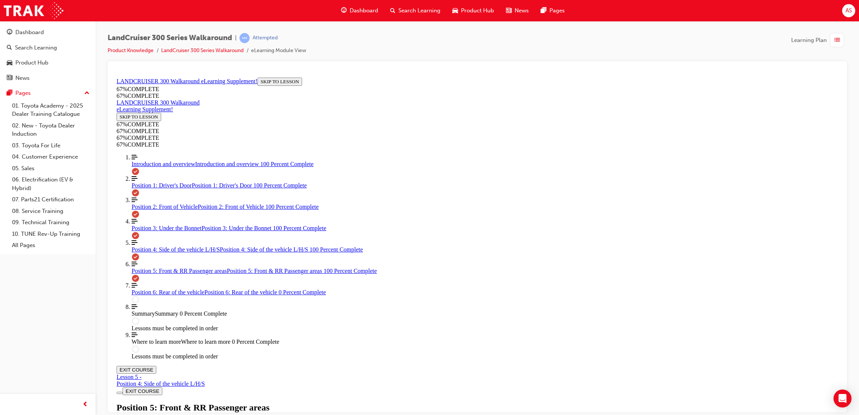
drag, startPoint x: 494, startPoint y: 256, endPoint x: 513, endPoint y: 224, distance: 36.8
drag, startPoint x: 498, startPoint y: 291, endPoint x: 516, endPoint y: 260, distance: 34.9
drag, startPoint x: 502, startPoint y: 295, endPoint x: 540, endPoint y: 293, distance: 38.3
drag, startPoint x: 540, startPoint y: 293, endPoint x: 522, endPoint y: 292, distance: 18.4
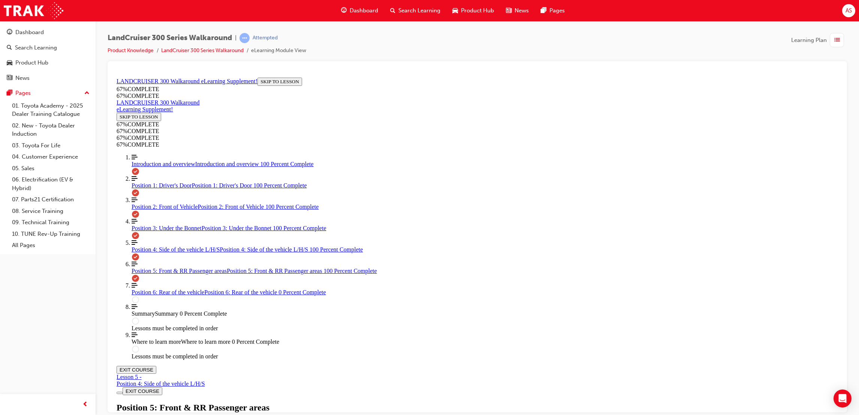
drag, startPoint x: 495, startPoint y: 316, endPoint x: 554, endPoint y: 320, distance: 59.8
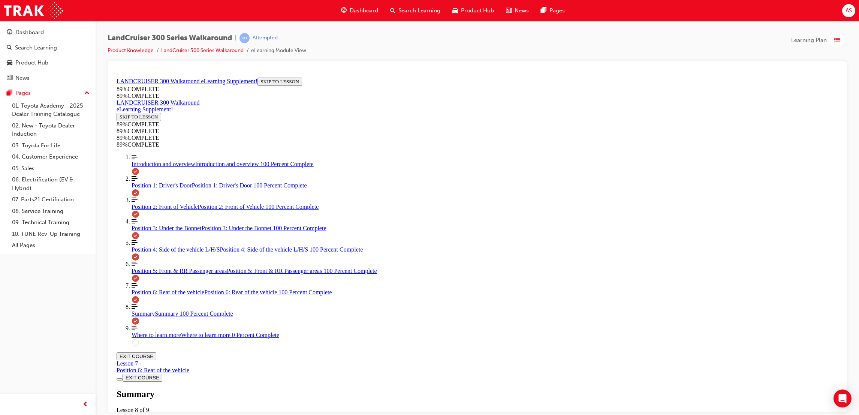
scroll to position [518, 0]
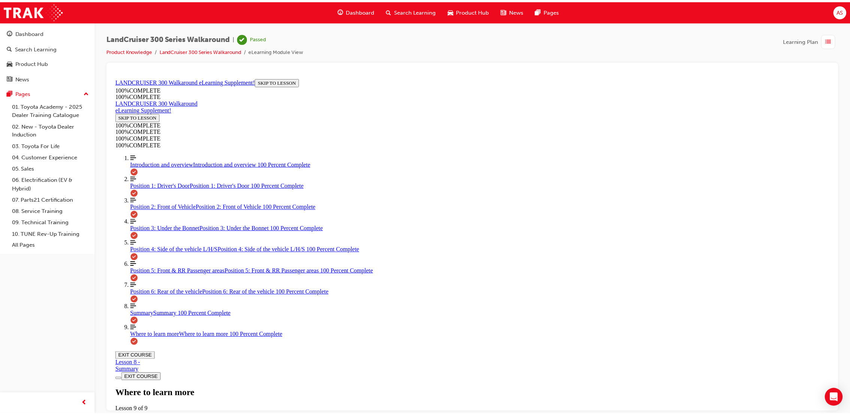
scroll to position [113, 0]
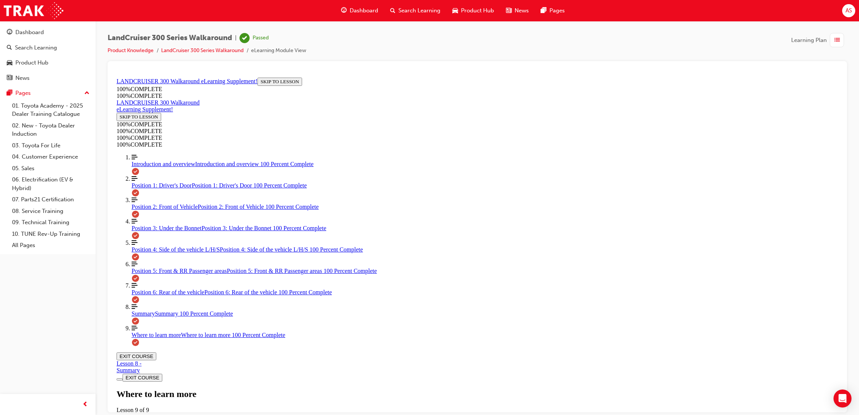
click at [357, 14] on span "Dashboard" at bounding box center [364, 10] width 28 height 9
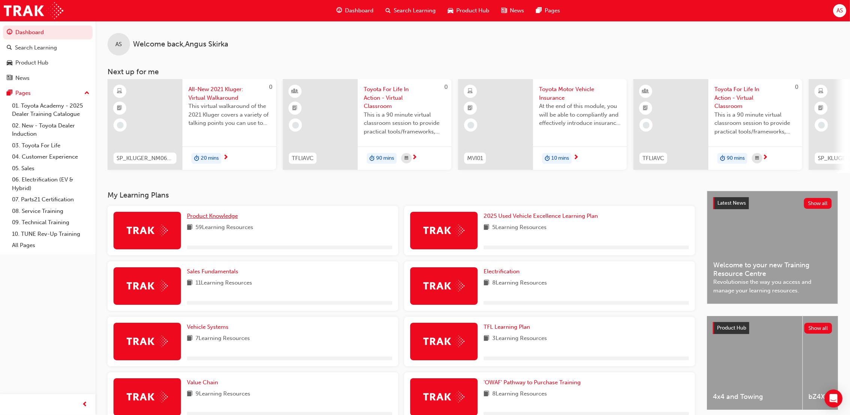
click at [235, 219] on span "Product Knowledge" at bounding box center [212, 215] width 51 height 7
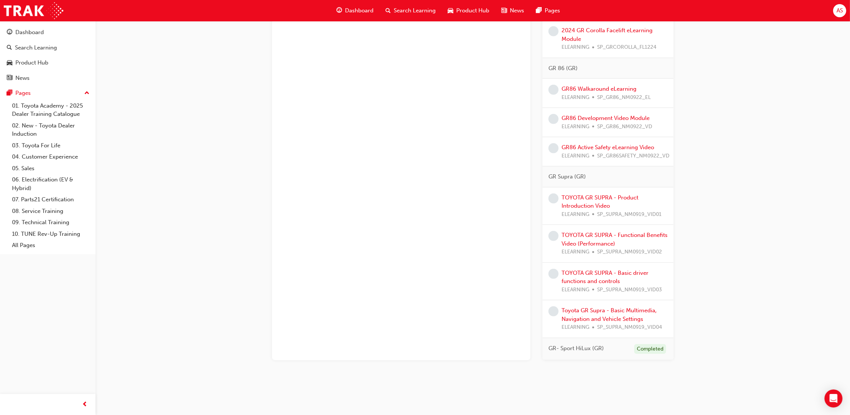
scroll to position [1034, 0]
click at [584, 197] on link "TOYOTA GR SUPRA - Product Introduction Video" at bounding box center [600, 201] width 77 height 15
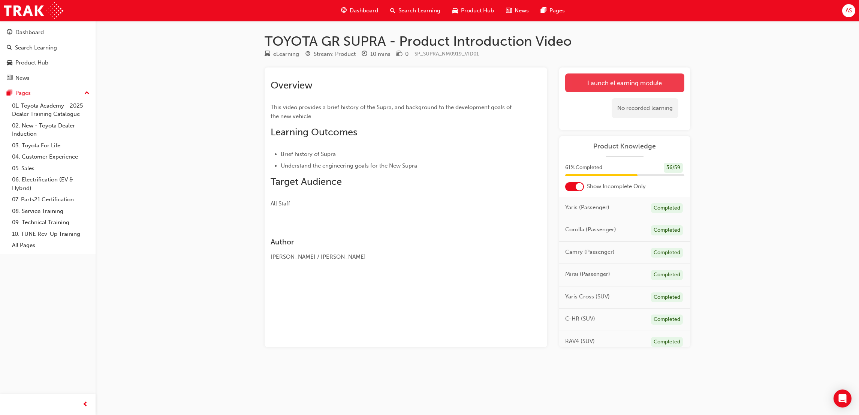
click at [626, 88] on link "Launch eLearning module" at bounding box center [624, 82] width 119 height 19
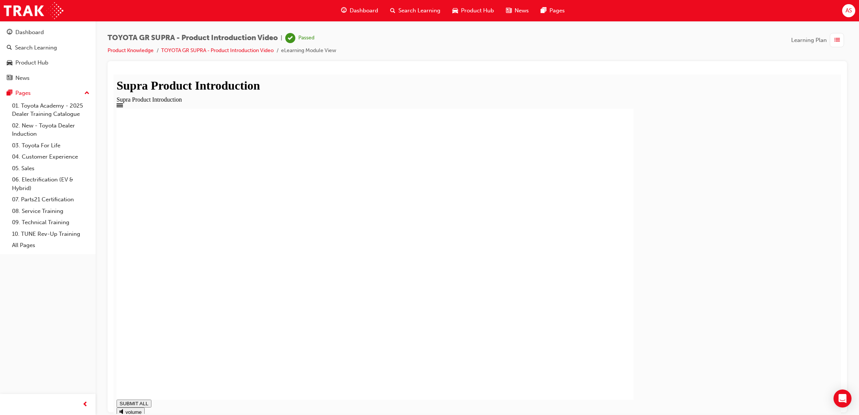
type input "1"
click at [356, 9] on span "Dashboard" at bounding box center [364, 10] width 28 height 9
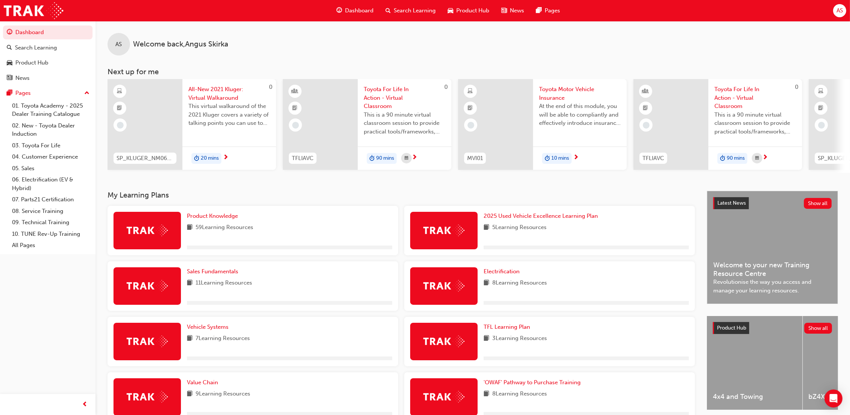
click at [211, 211] on div "Product Knowledge 59 Learning Resources" at bounding box center [253, 230] width 291 height 49
click at [219, 217] on span "Product Knowledge" at bounding box center [212, 215] width 51 height 7
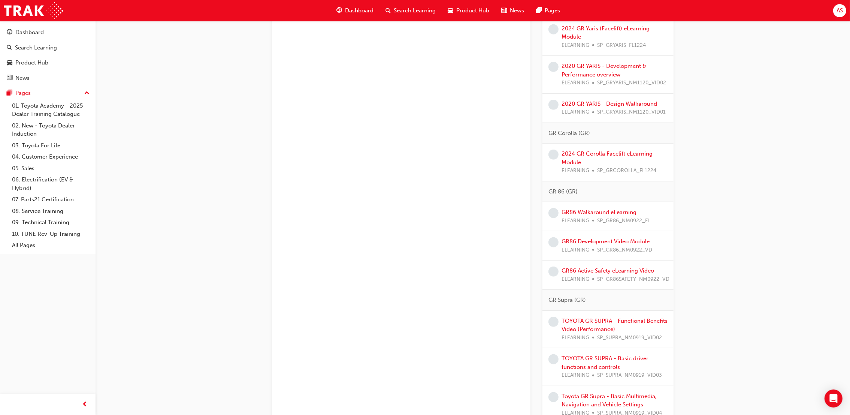
scroll to position [996, 0]
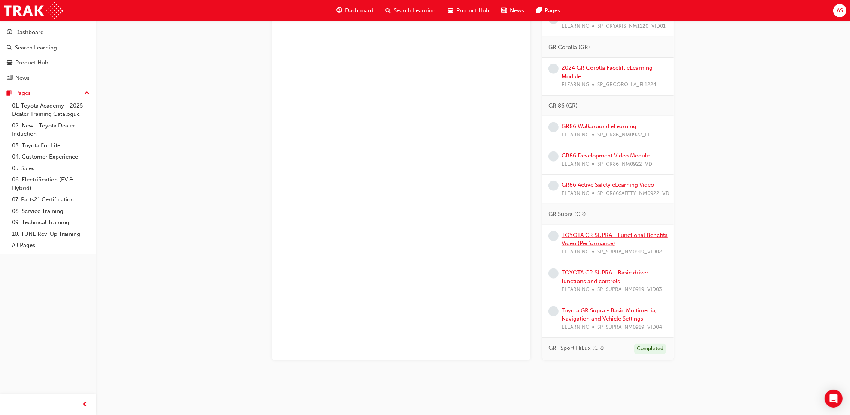
click at [607, 233] on link "TOYOTA GR SUPRA - Functional Benefits Video (Performance)" at bounding box center [615, 239] width 106 height 15
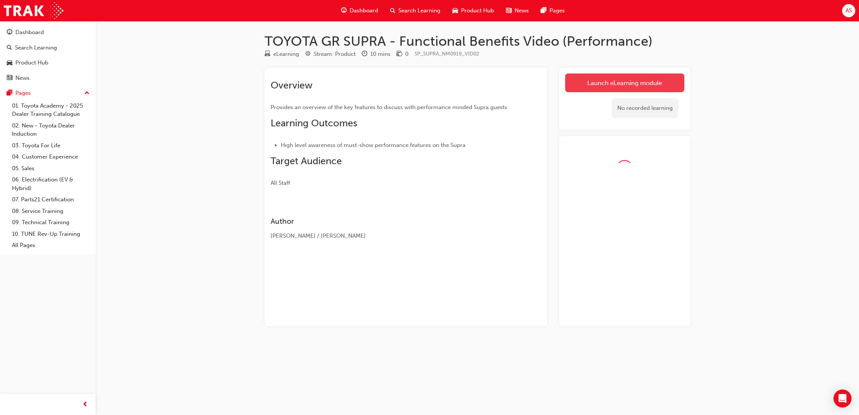
click at [586, 85] on link "Launch eLearning module" at bounding box center [624, 82] width 119 height 19
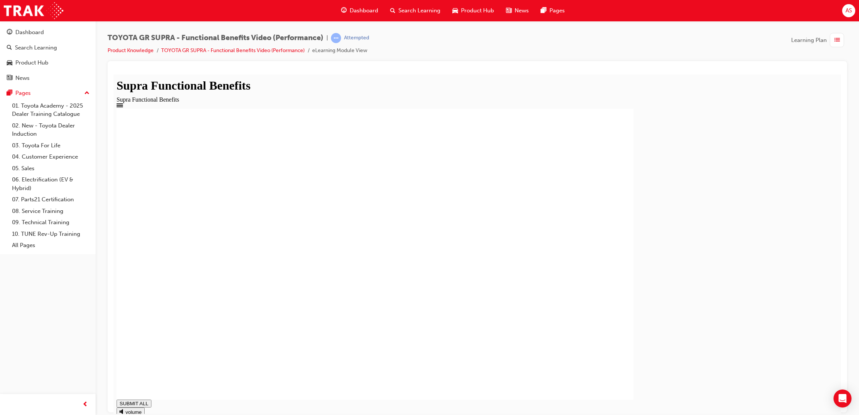
click at [284, 375] on rect at bounding box center [375, 253] width 517 height 291
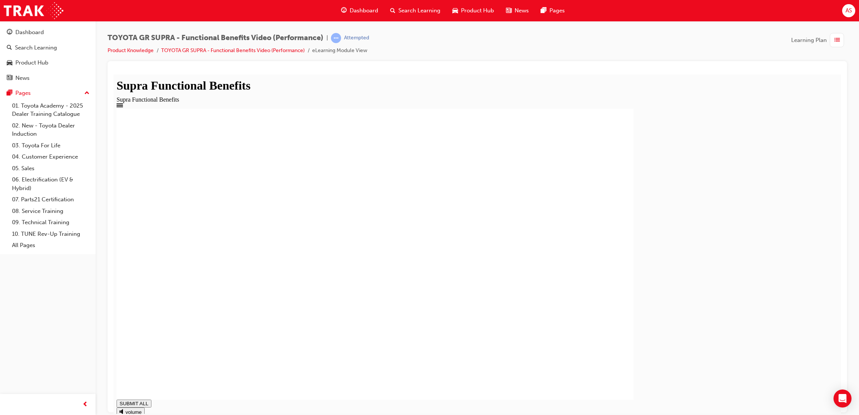
drag, startPoint x: 470, startPoint y: 352, endPoint x: 470, endPoint y: 339, distance: 13.5
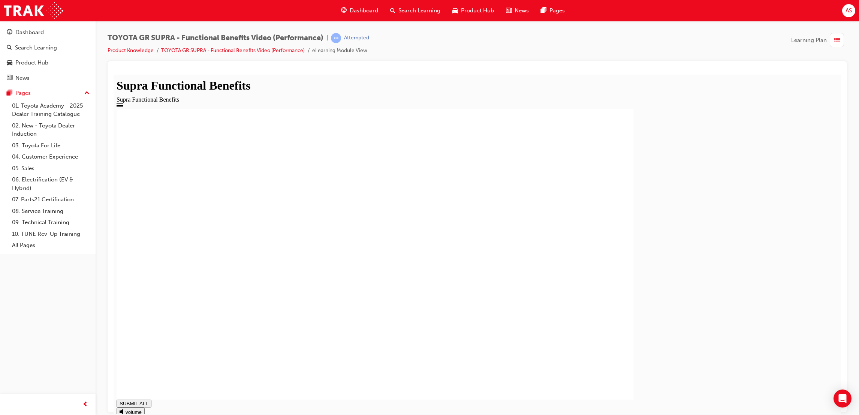
click at [296, 371] on rect at bounding box center [375, 253] width 517 height 291
type input "0.53"
click at [362, 16] on div "Dashboard" at bounding box center [359, 10] width 49 height 15
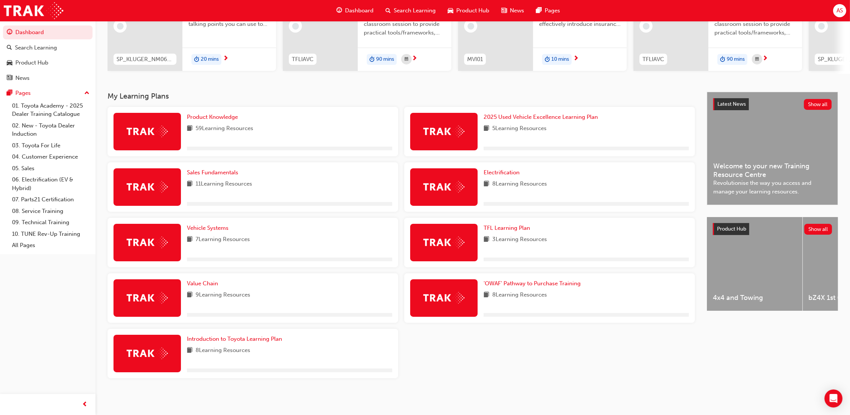
scroll to position [100, 0]
click at [231, 113] on link "Product Knowledge" at bounding box center [214, 117] width 54 height 9
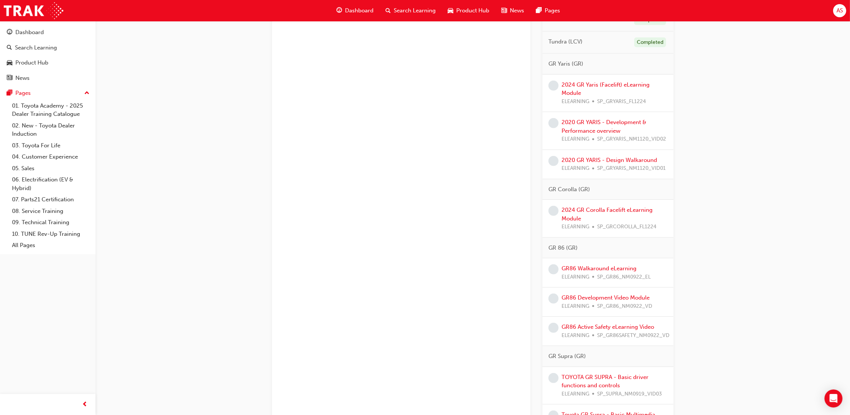
scroll to position [959, 0]
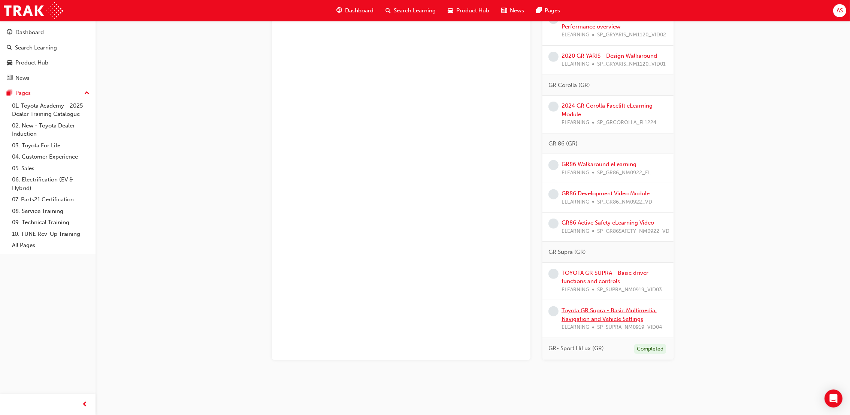
click at [634, 307] on link "Toyota GR Supra - Basic Multimedia, Navigation and Vehicle Settings" at bounding box center [609, 314] width 95 height 15
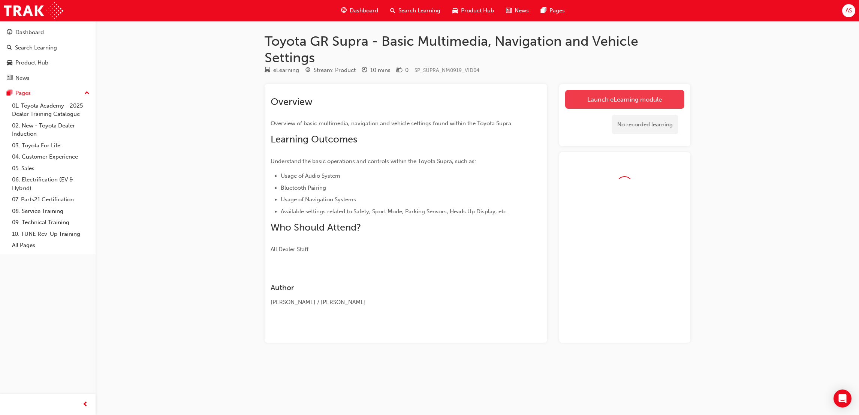
click at [608, 91] on link "Launch eLearning module" at bounding box center [624, 99] width 119 height 19
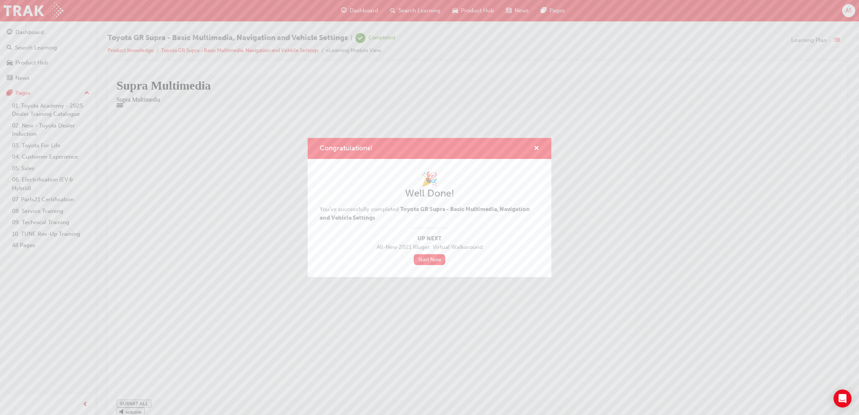
type input "1"
drag, startPoint x: 537, startPoint y: 150, endPoint x: 367, endPoint y: 14, distance: 217.6
click at [537, 149] on span "cross-icon" at bounding box center [537, 148] width 6 height 7
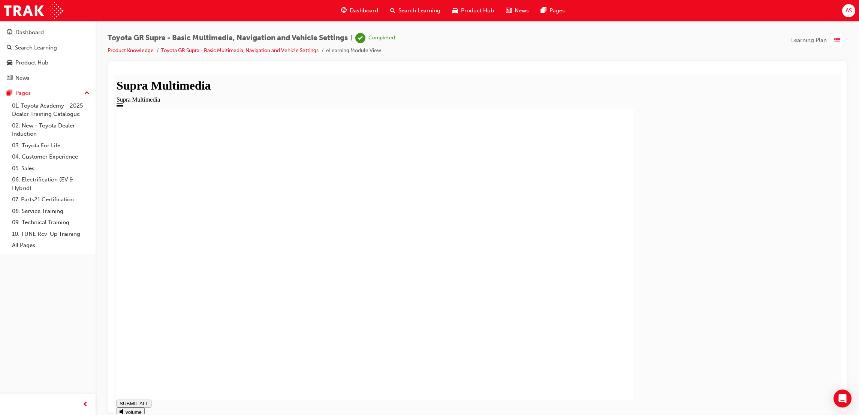
click at [367, 10] on span "Dashboard" at bounding box center [364, 10] width 28 height 9
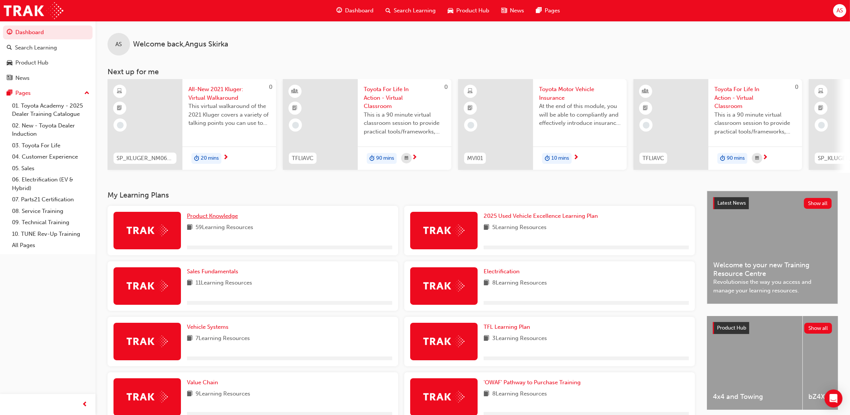
click at [225, 215] on span "Product Knowledge" at bounding box center [212, 215] width 51 height 7
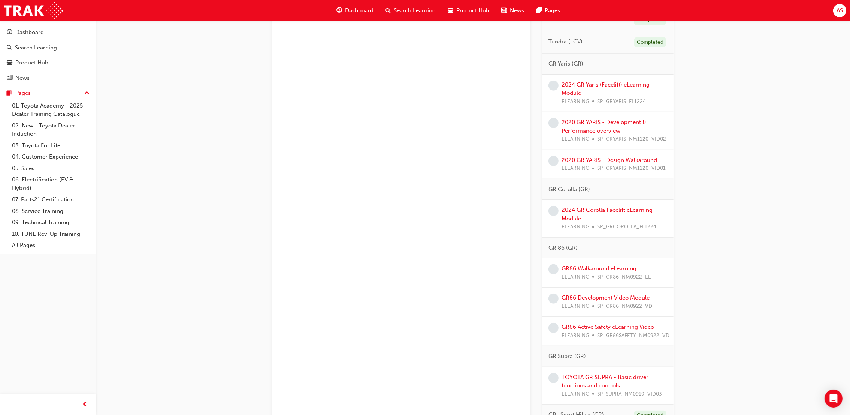
scroll to position [921, 0]
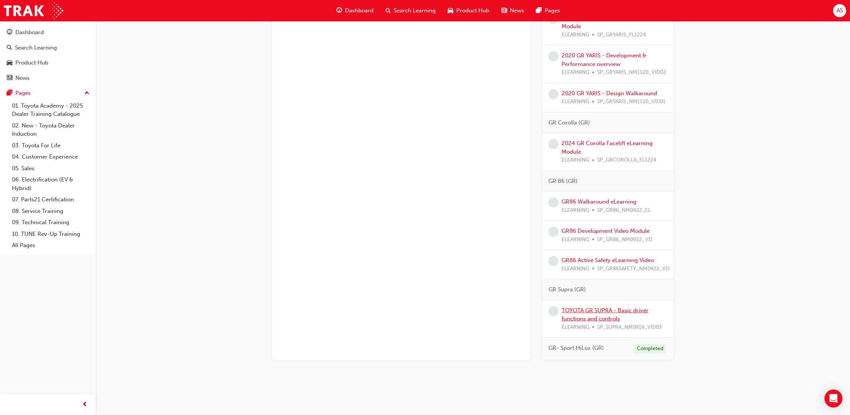
click at [610, 307] on link "TOYOTA GR SUPRA - Basic driver functions and controls" at bounding box center [605, 314] width 87 height 15
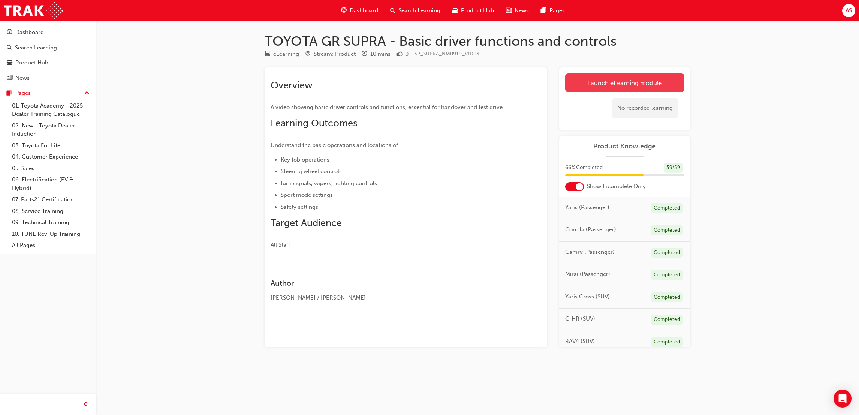
click at [588, 75] on link "Launch eLearning module" at bounding box center [624, 82] width 119 height 19
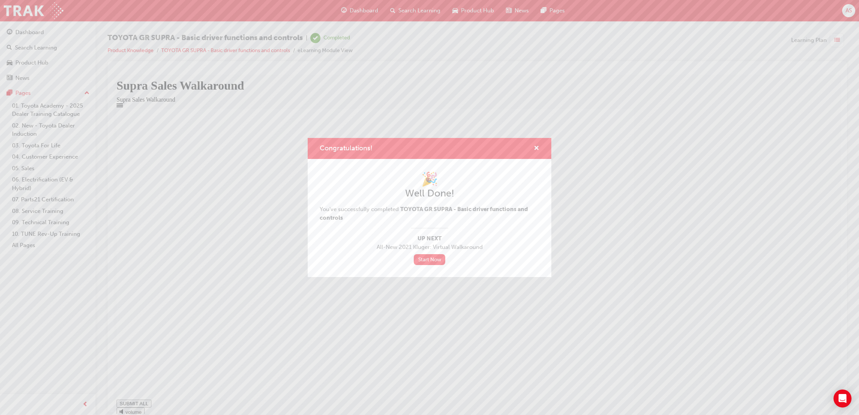
click at [352, 7] on div "Congratulations! 🎉 Well Done! You've successfully completed TOYOTA GR SUPRA - B…" at bounding box center [429, 207] width 859 height 415
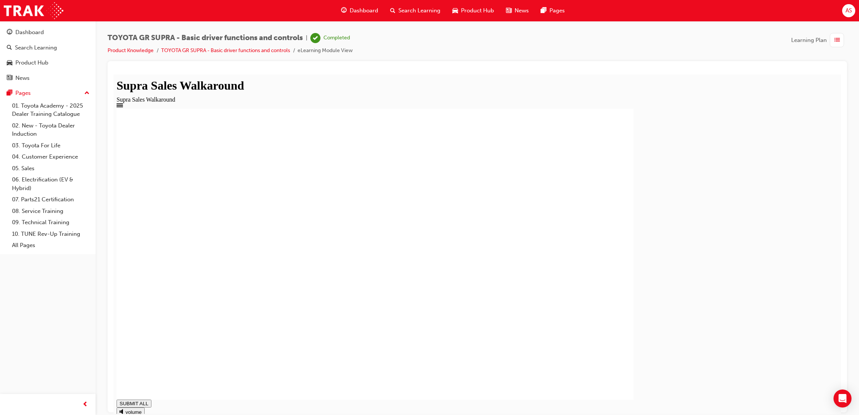
type input "0.846"
click at [364, 7] on span "Dashboard" at bounding box center [364, 10] width 28 height 9
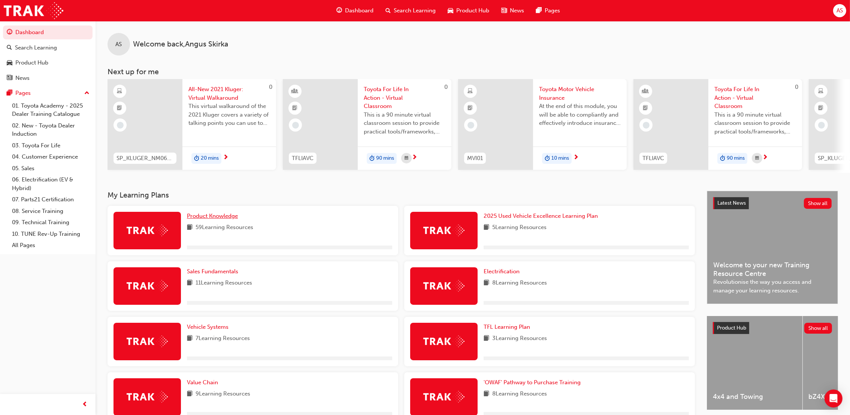
click at [213, 216] on span "Product Knowledge" at bounding box center [212, 215] width 51 height 7
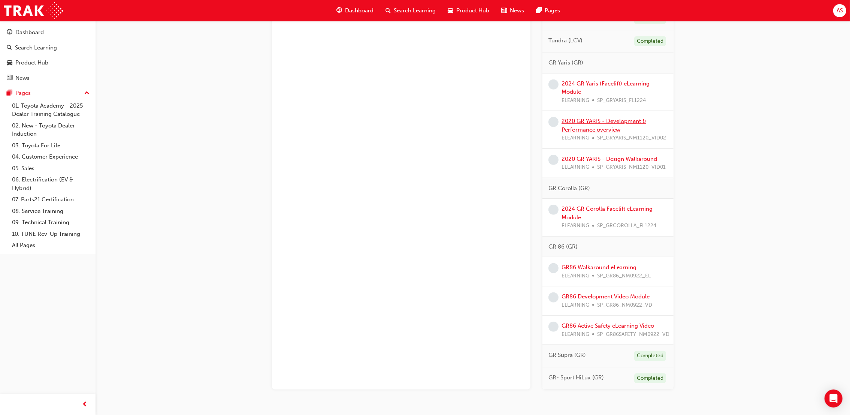
scroll to position [884, 0]
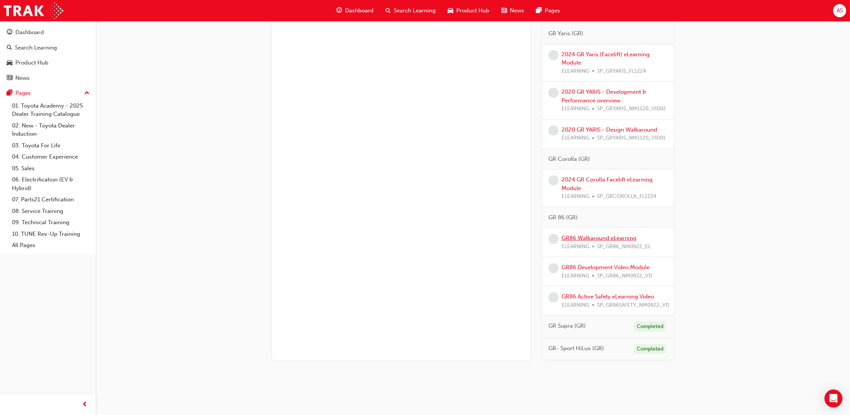
click at [603, 235] on link "GR86 Walkaround eLearning" at bounding box center [599, 238] width 75 height 7
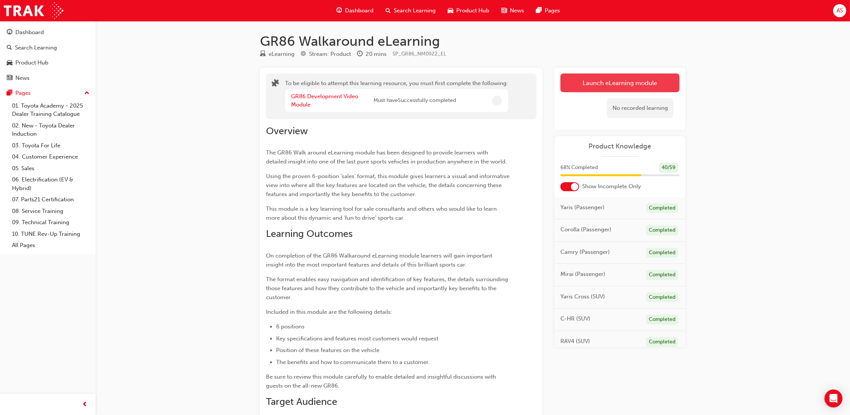
click at [588, 91] on button "Launch eLearning module" at bounding box center [620, 82] width 119 height 19
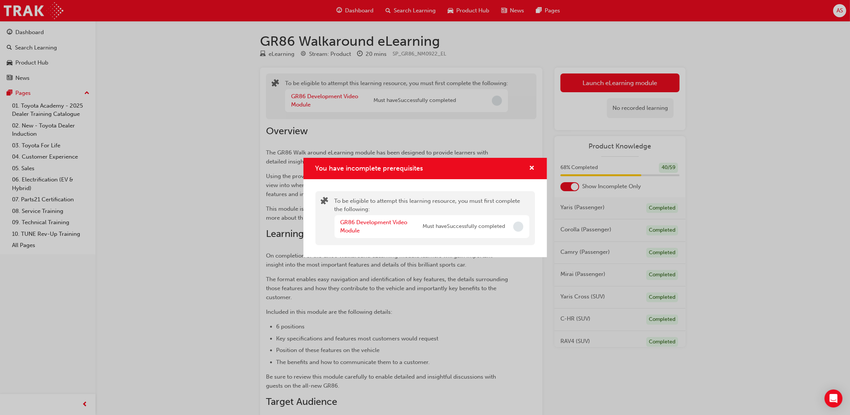
click at [536, 168] on div "You have incomplete prerequisites" at bounding box center [426, 168] width 244 height 21
click at [530, 168] on span "cross-icon" at bounding box center [533, 168] width 6 height 7
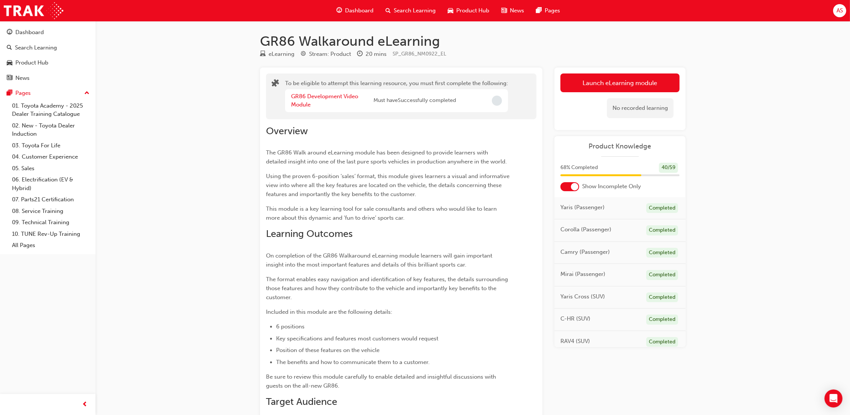
click at [312, 103] on div "GR86 Development Video Module" at bounding box center [332, 100] width 82 height 17
click at [316, 99] on div "GR86 Development Video Module" at bounding box center [332, 100] width 82 height 17
click at [323, 94] on link "GR86 Development Video Module" at bounding box center [324, 100] width 67 height 15
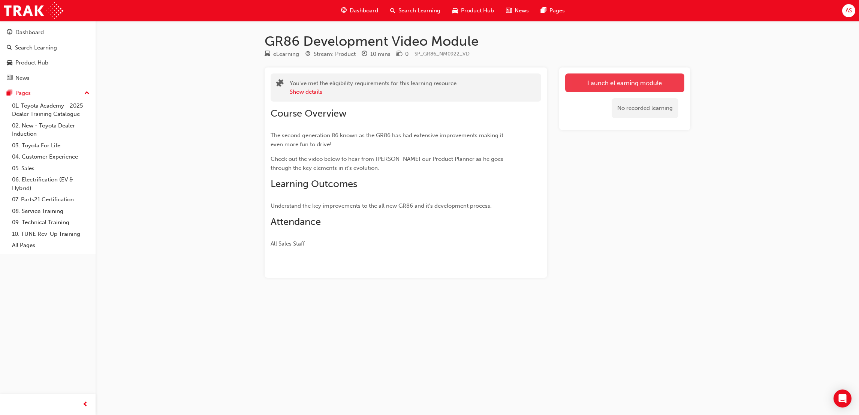
click at [622, 85] on link "Launch eLearning module" at bounding box center [624, 82] width 119 height 19
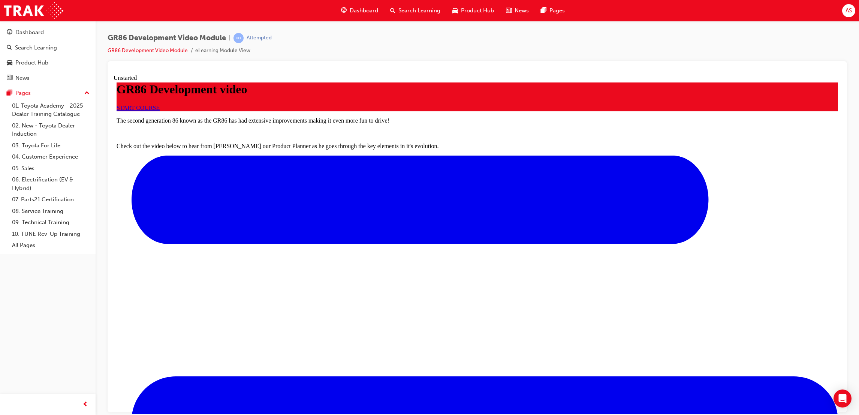
click at [160, 111] on span "START COURSE" at bounding box center [138, 107] width 43 height 6
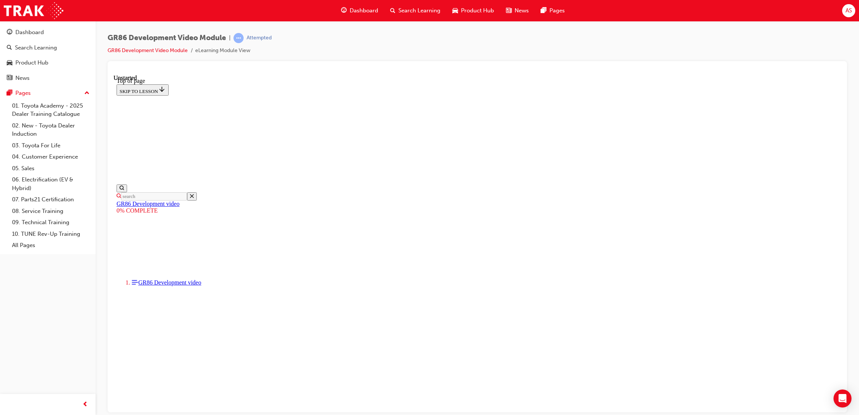
scroll to position [23, 0]
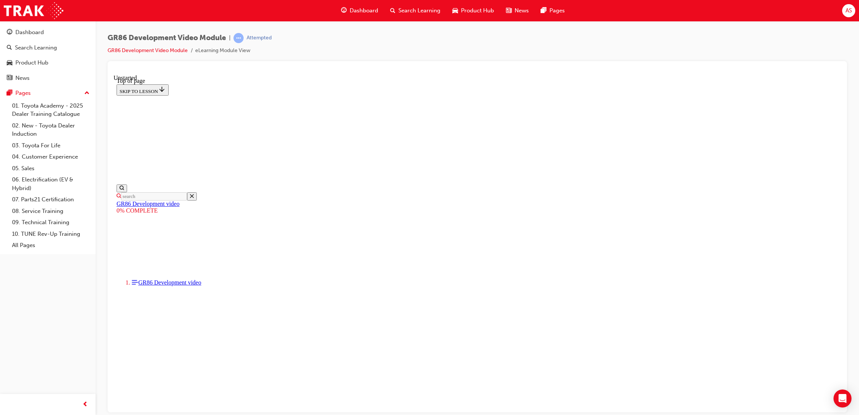
scroll to position [120, 0]
drag, startPoint x: 443, startPoint y: 300, endPoint x: 498, endPoint y: 284, distance: 57.1
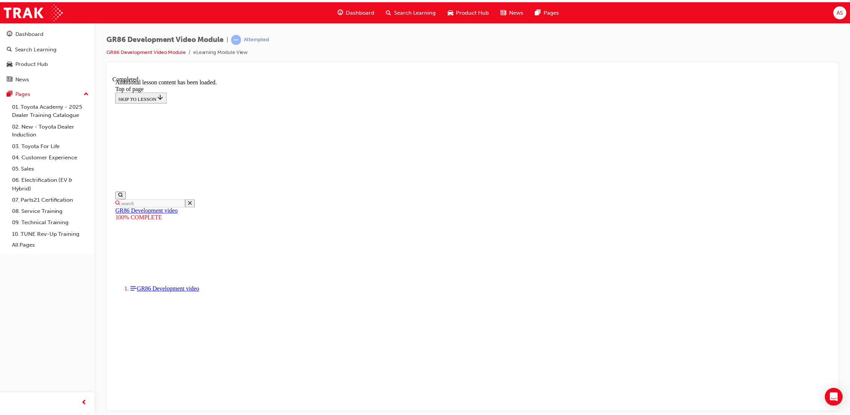
scroll to position [581, 0]
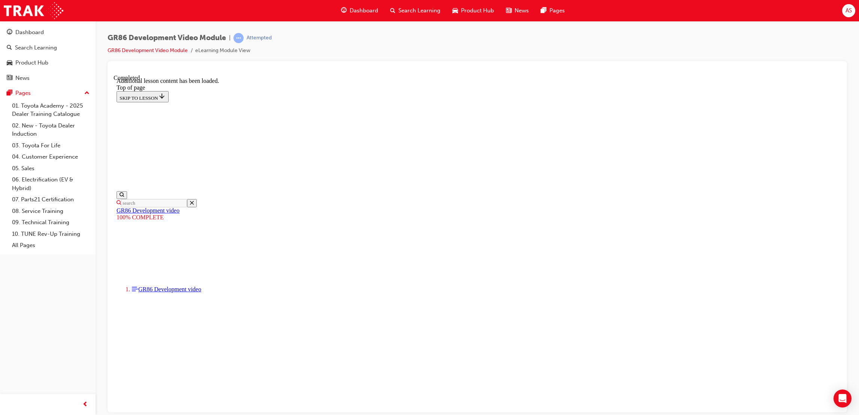
click at [362, 6] on span "Dashboard" at bounding box center [364, 10] width 28 height 9
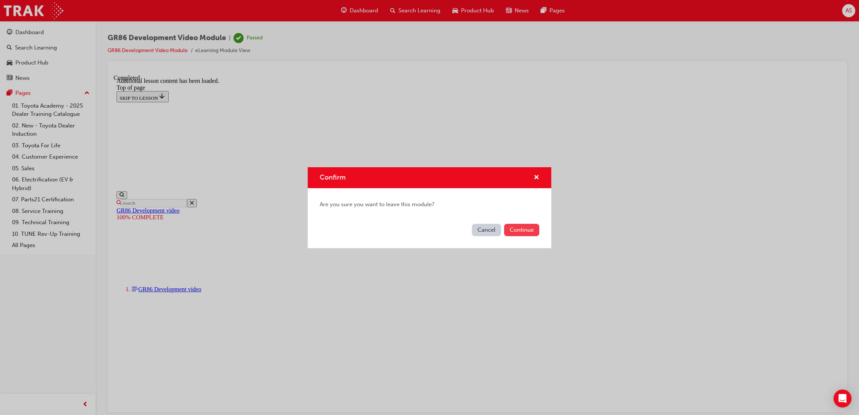
click at [521, 227] on button "Continue" at bounding box center [521, 230] width 35 height 12
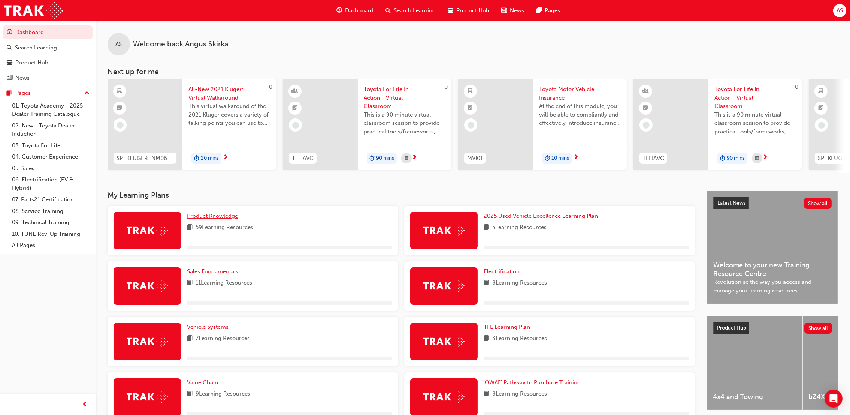
click at [212, 218] on span "Product Knowledge" at bounding box center [212, 215] width 51 height 7
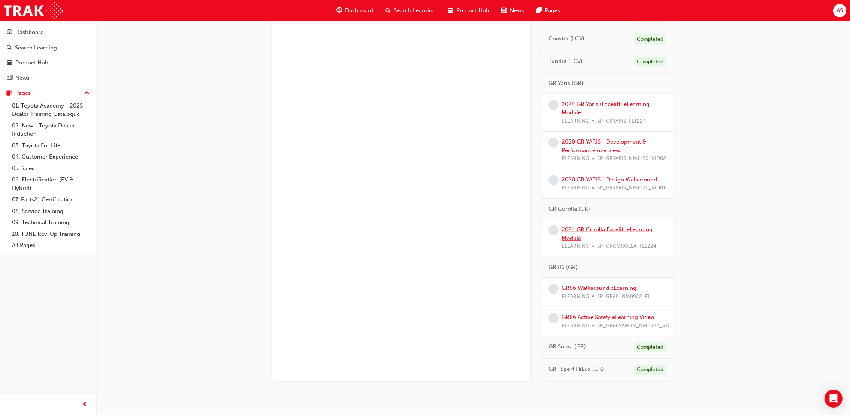
scroll to position [855, 0]
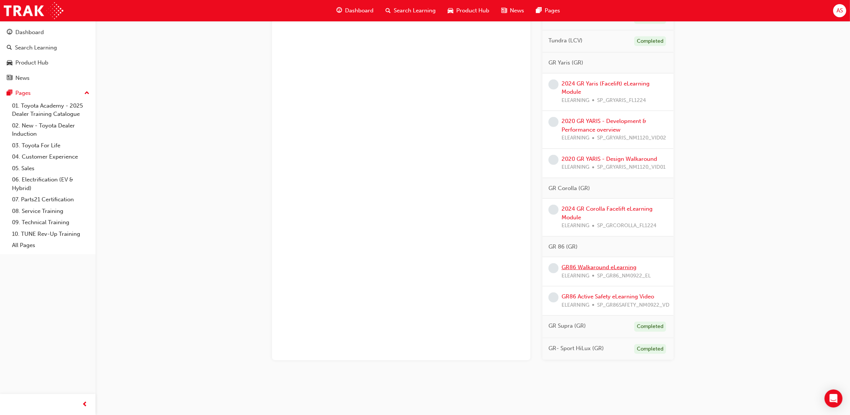
click at [586, 264] on link "GR86 Walkaround eLearning" at bounding box center [599, 267] width 75 height 7
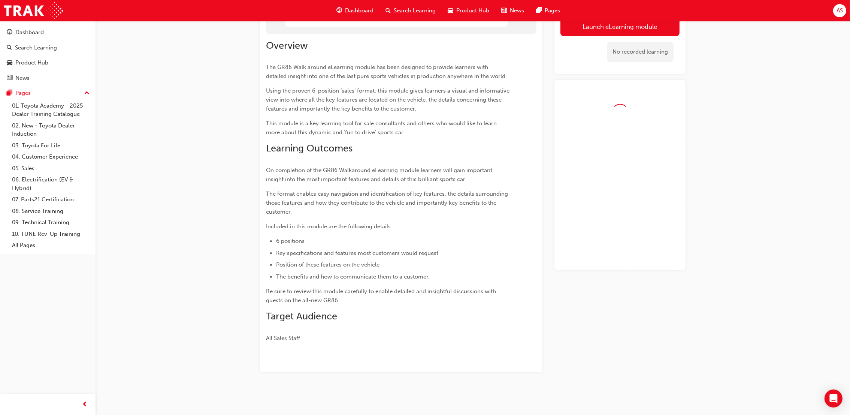
scroll to position [85, 0]
click at [617, 30] on link "Launch eLearning module" at bounding box center [620, 26] width 119 height 19
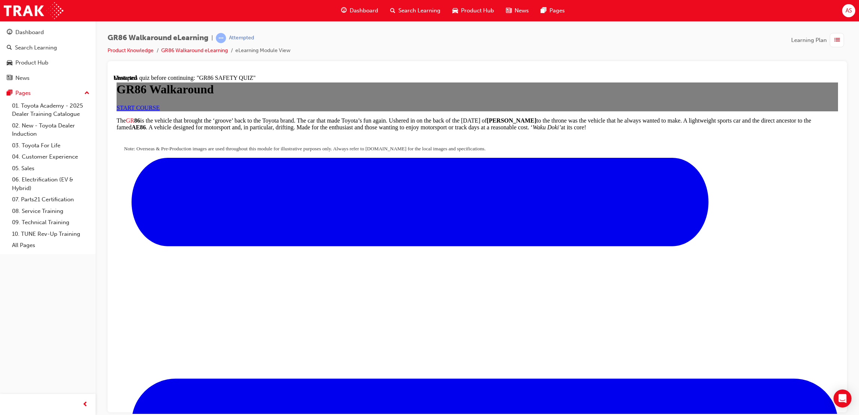
click at [160, 111] on link "START COURSE" at bounding box center [138, 107] width 43 height 6
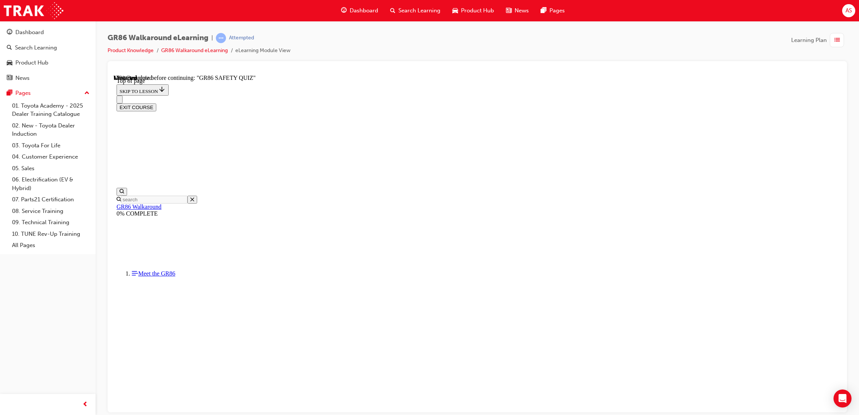
scroll to position [118, 0]
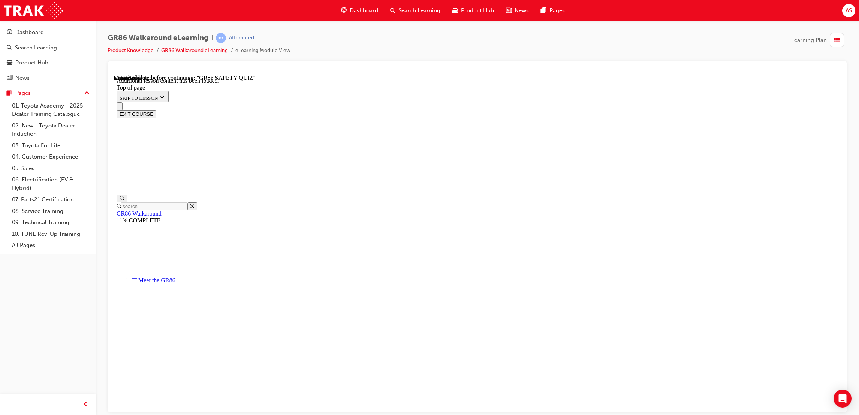
drag, startPoint x: 621, startPoint y: 380, endPoint x: 628, endPoint y: 394, distance: 15.1
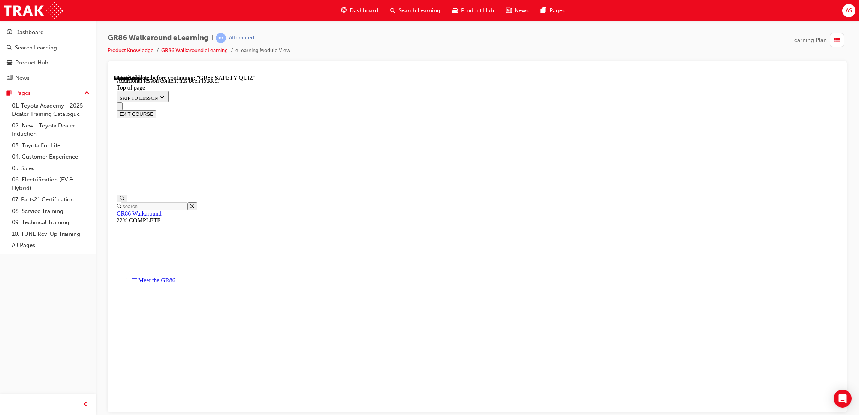
scroll to position [1437, 0]
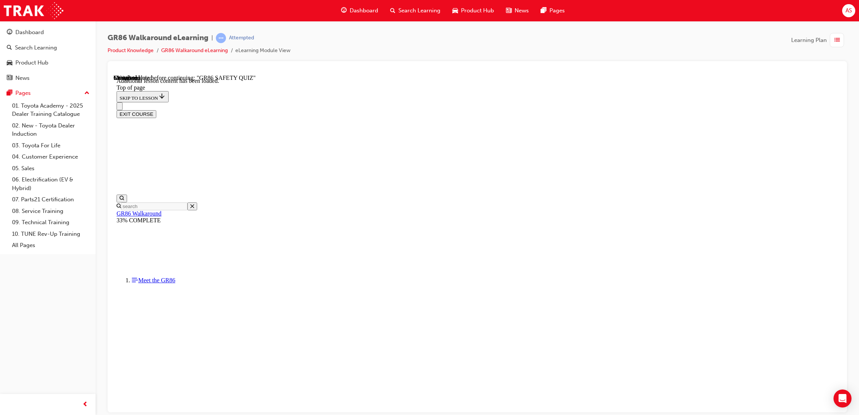
drag, startPoint x: 439, startPoint y: 253, endPoint x: 445, endPoint y: 255, distance: 6.6
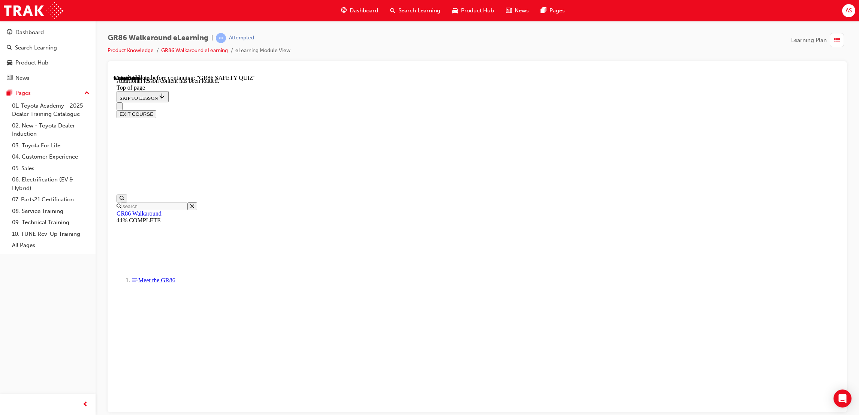
scroll to position [236, 0]
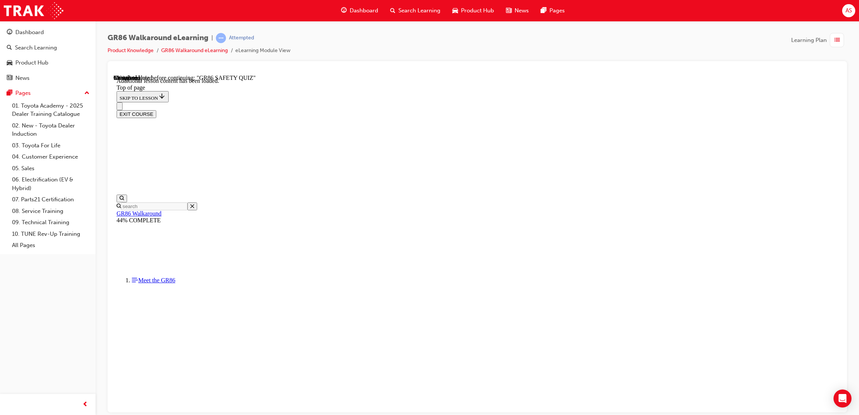
scroll to position [1078, 0]
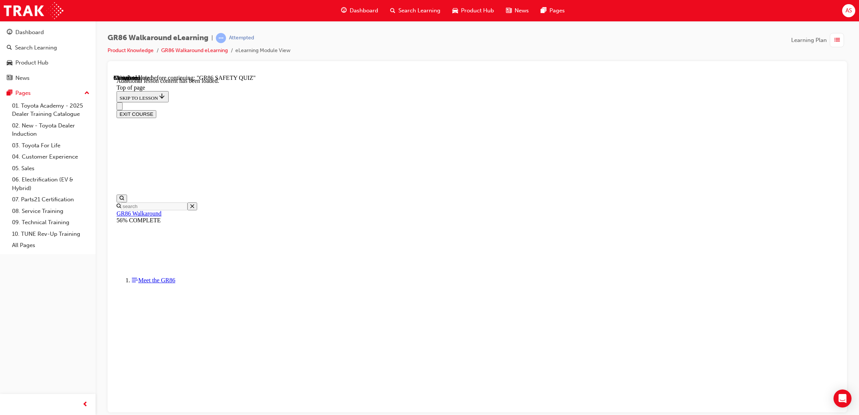
scroll to position [192, 0]
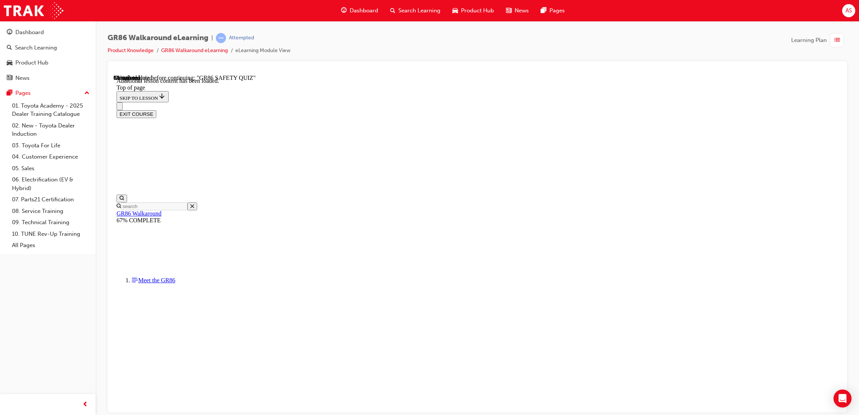
scroll to position [1566, 0]
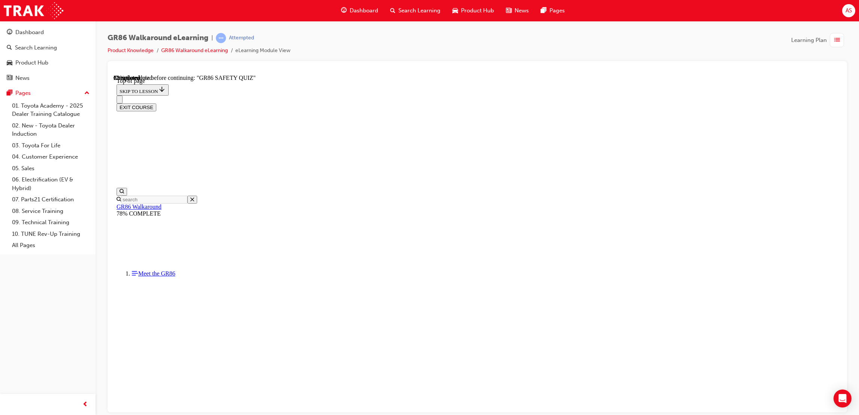
scroll to position [135, 0]
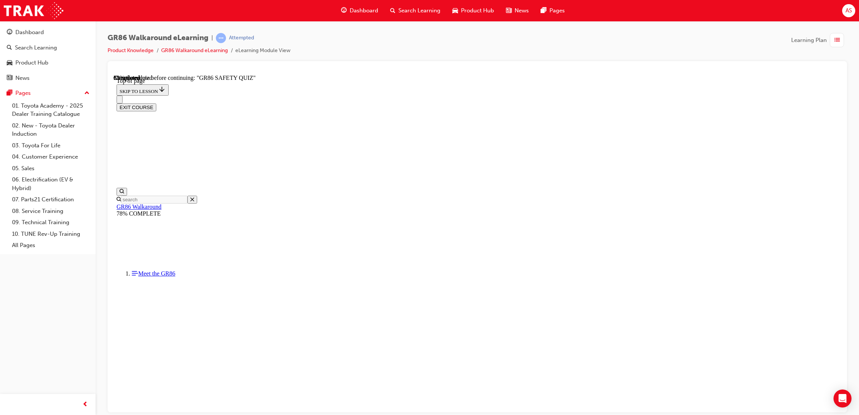
scroll to position [23, 0]
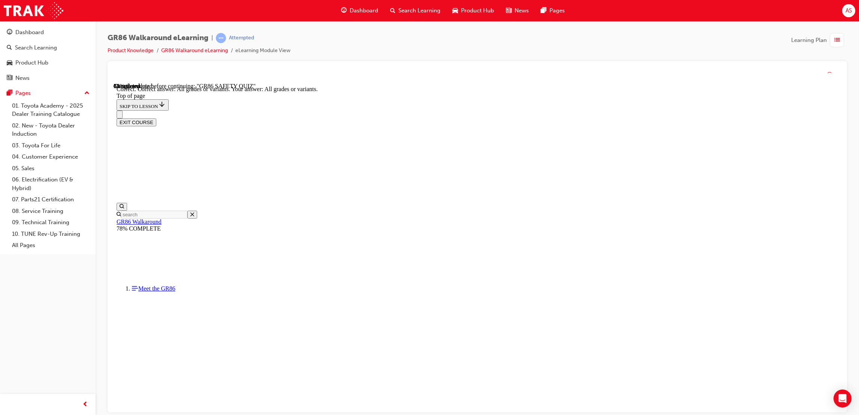
scroll to position [81, 0]
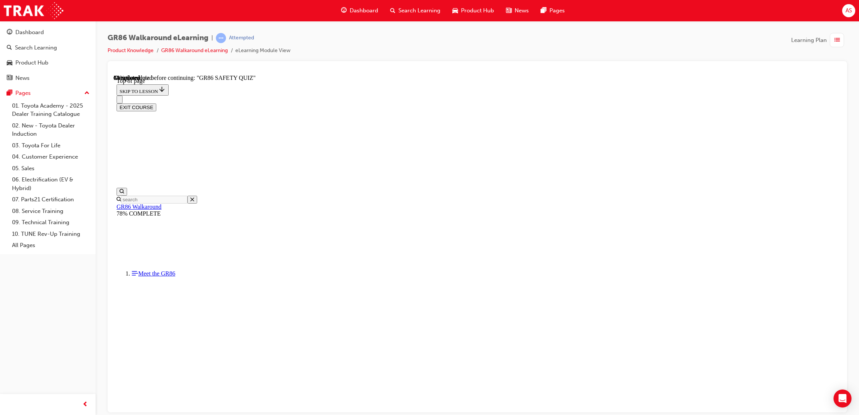
scroll to position [127, 0]
drag, startPoint x: 399, startPoint y: 84, endPoint x: 553, endPoint y: 374, distance: 329.1
drag, startPoint x: 574, startPoint y: 374, endPoint x: 467, endPoint y: 251, distance: 163.1
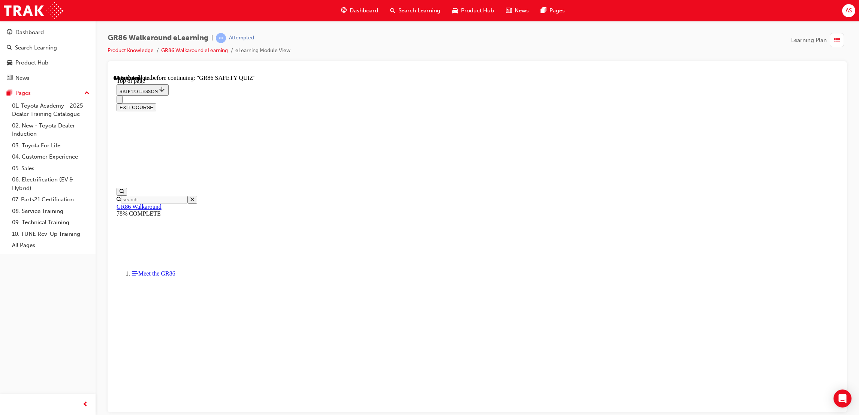
drag, startPoint x: 393, startPoint y: 180, endPoint x: 506, endPoint y: 328, distance: 185.5
copy div "What important headlamp technology enables the new GR 86 GTS grade to illuminat…"
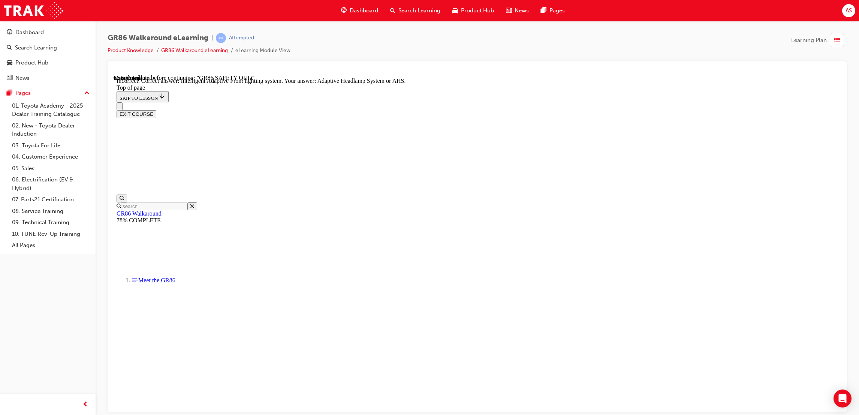
scroll to position [216, 0]
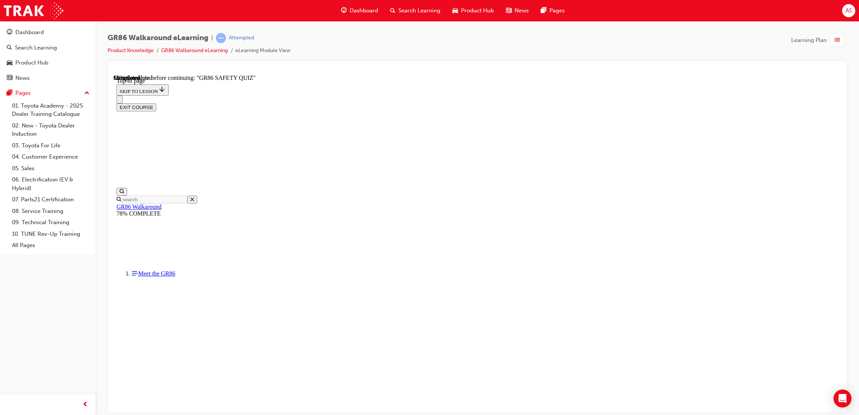
scroll to position [23, 0]
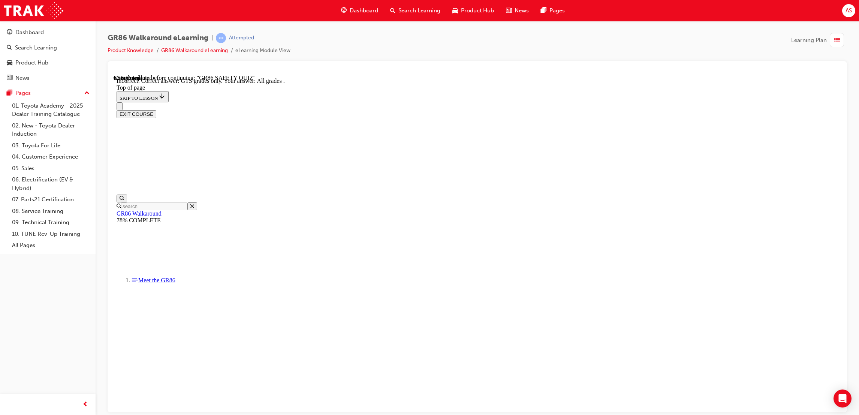
scroll to position [119, 0]
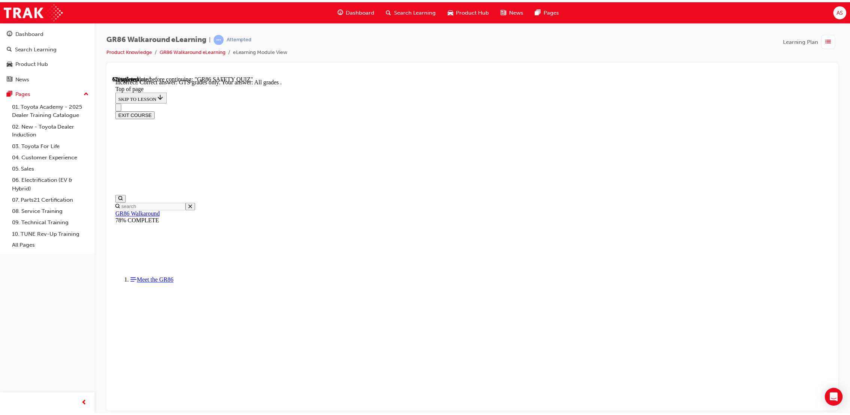
scroll to position [23, 0]
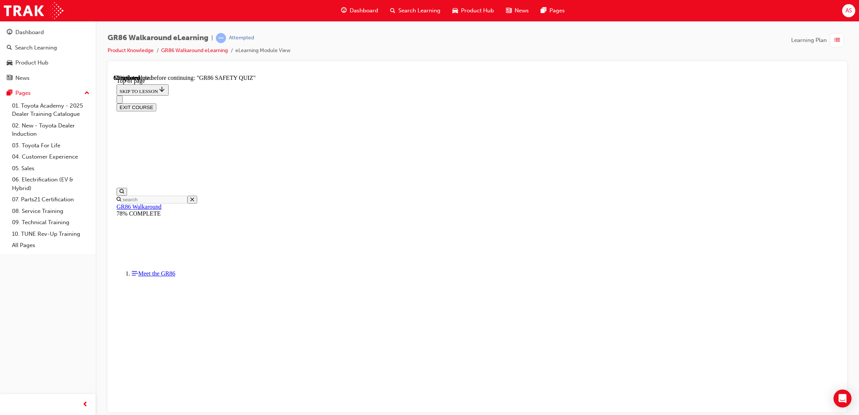
click at [372, 12] on span "Dashboard" at bounding box center [364, 10] width 28 height 9
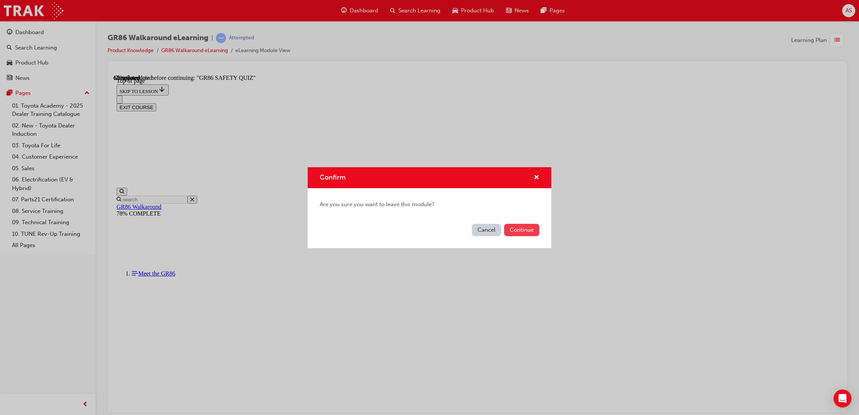
click at [512, 226] on button "Continue" at bounding box center [521, 230] width 35 height 12
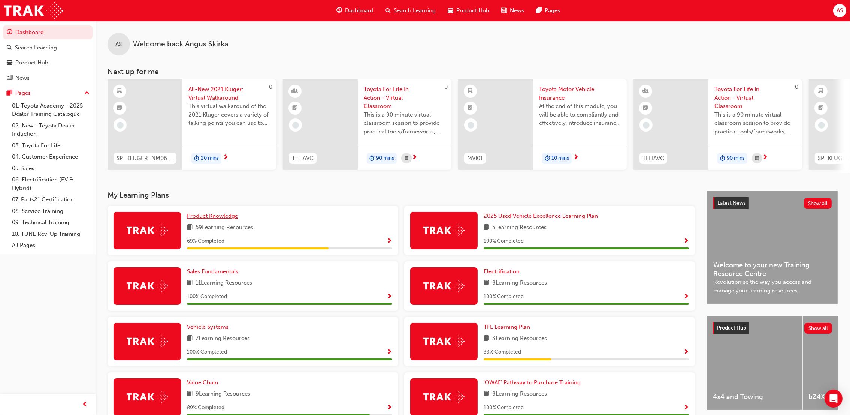
drag, startPoint x: 215, startPoint y: 218, endPoint x: 221, endPoint y: 208, distance: 11.4
click at [217, 217] on span "Product Knowledge" at bounding box center [212, 215] width 51 height 7
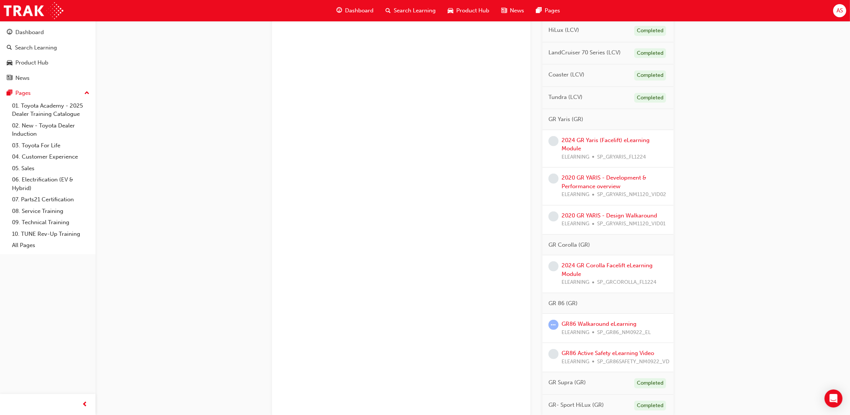
scroll to position [855, 0]
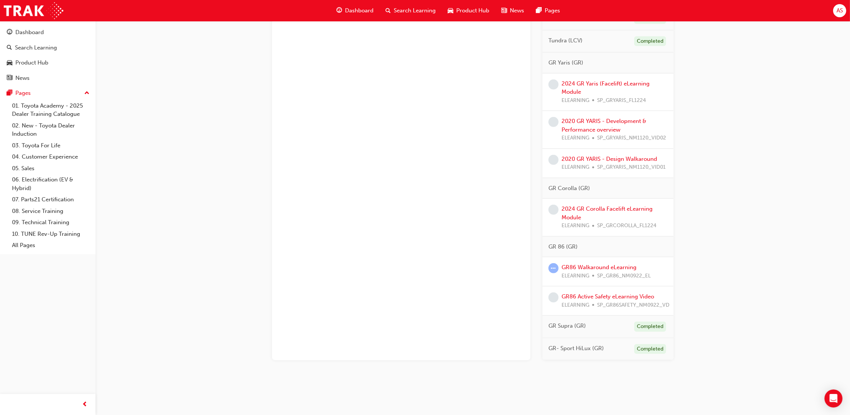
click at [625, 272] on span "SP_GR86_NM0922_EL" at bounding box center [624, 276] width 54 height 9
click at [621, 257] on div "GR86 Walkaround eLearning ELEARNING SP_GR86_NM0922_EL" at bounding box center [608, 271] width 131 height 29
click at [619, 264] on link "GR86 Walkaround eLearning" at bounding box center [599, 267] width 75 height 7
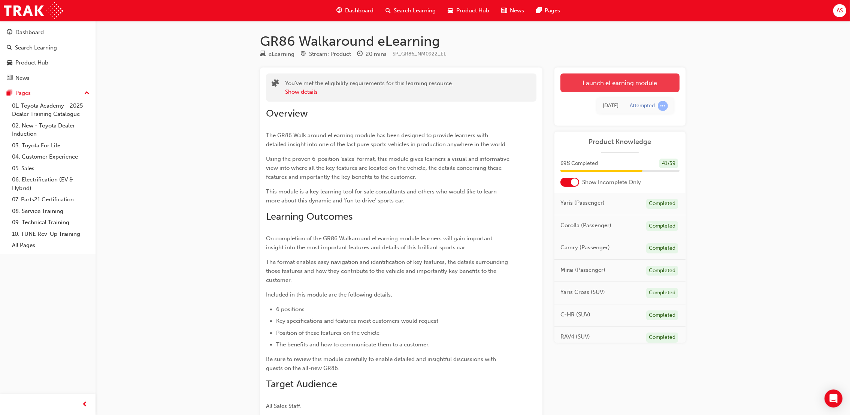
click at [610, 74] on link "Launch eLearning module" at bounding box center [620, 82] width 119 height 19
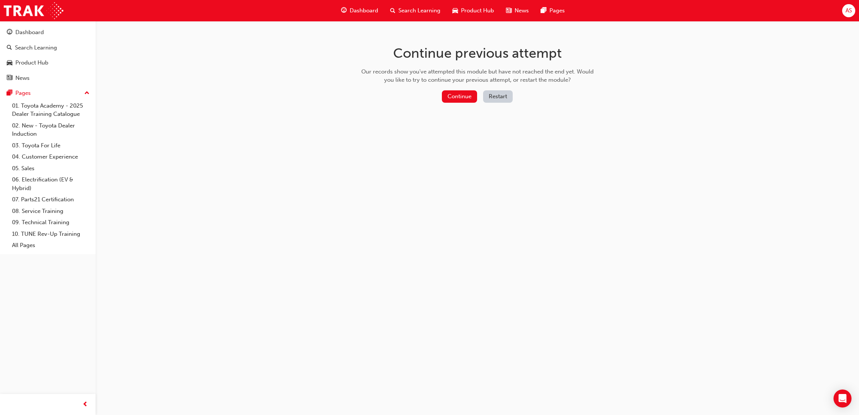
click at [494, 97] on button "Restart" at bounding box center [498, 96] width 30 height 12
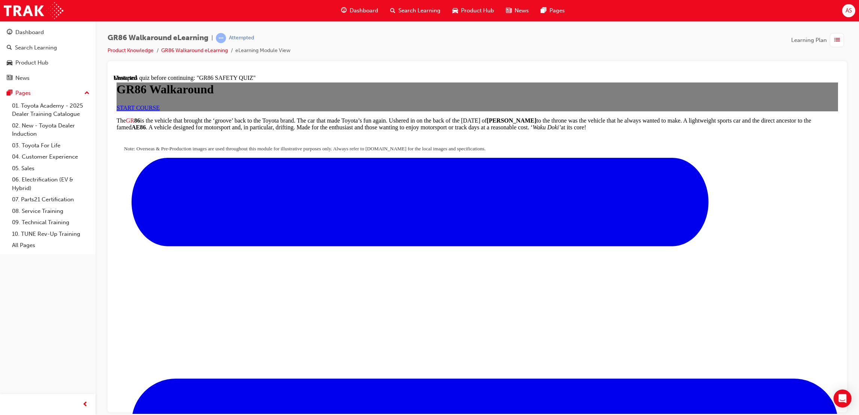
scroll to position [232, 0]
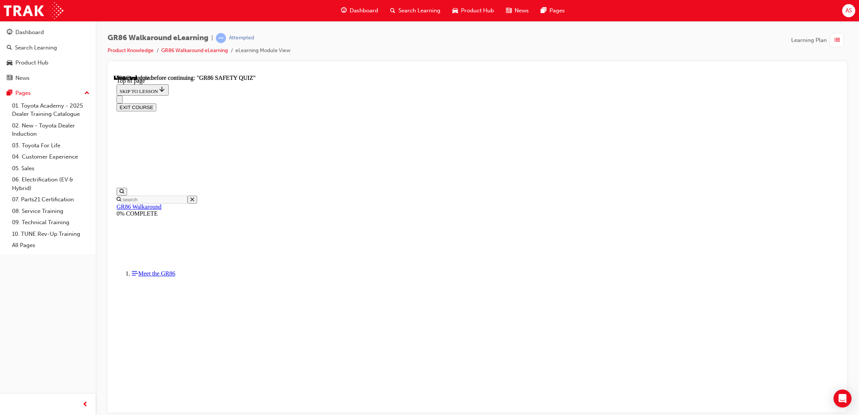
scroll to position [23, 0]
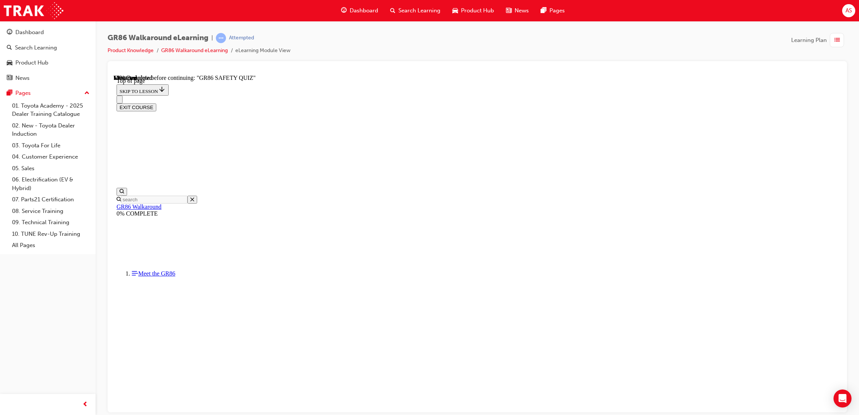
scroll to position [23, 0]
drag, startPoint x: 161, startPoint y: 254, endPoint x: 158, endPoint y: 268, distance: 14.8
drag, startPoint x: 157, startPoint y: 273, endPoint x: 159, endPoint y: 279, distance: 6.1
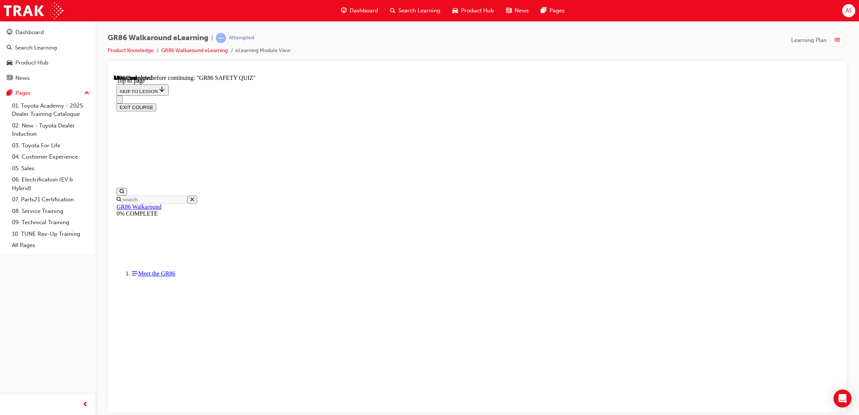
drag, startPoint x: 165, startPoint y: 317, endPoint x: 166, endPoint y: 334, distance: 16.2
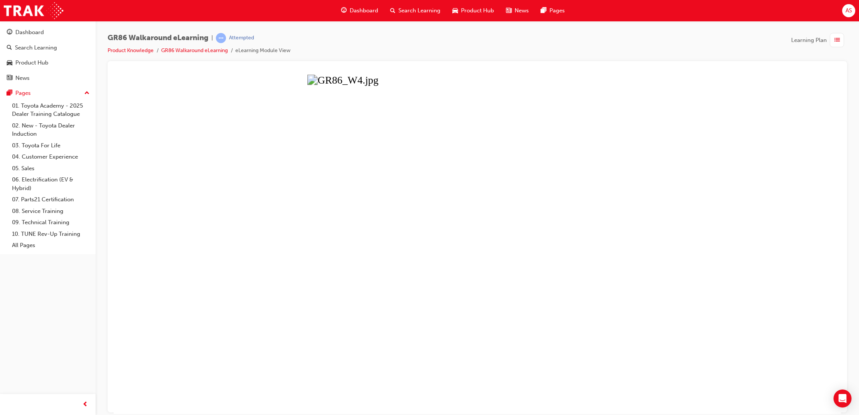
click at [838, 70] on div at bounding box center [832, 70] width 11 height 1
drag, startPoint x: 566, startPoint y: 109, endPoint x: 538, endPoint y: 109, distance: 27.7
click at [559, 109] on button "Unzoom image" at bounding box center [477, 243] width 727 height 339
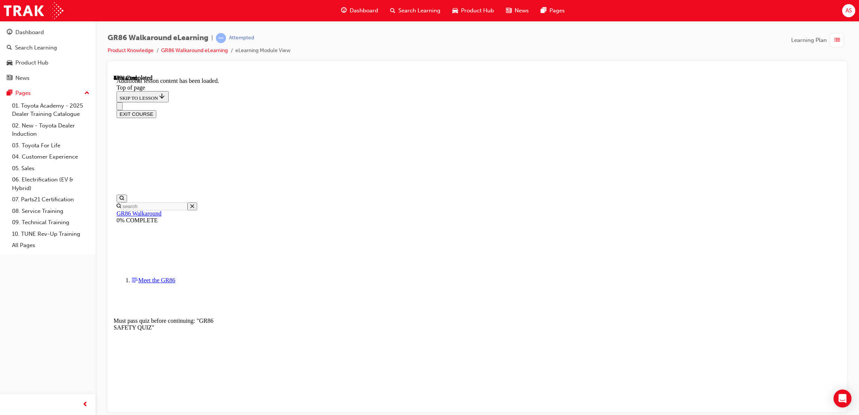
scroll to position [809, 0]
drag, startPoint x: 467, startPoint y: 347, endPoint x: 469, endPoint y: 352, distance: 5.4
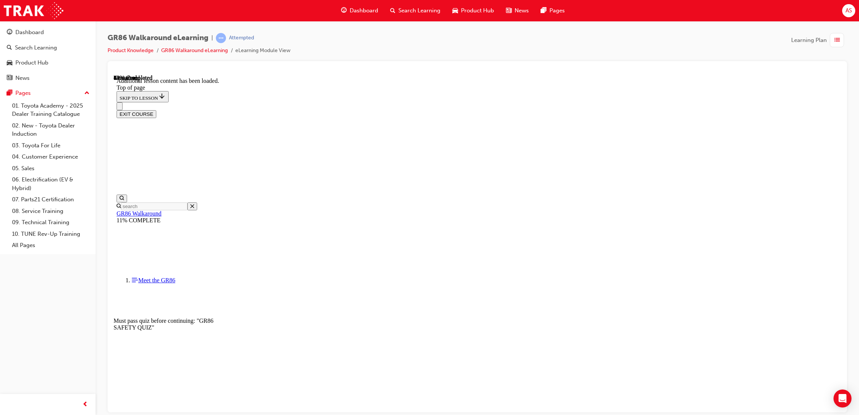
drag, startPoint x: 597, startPoint y: 264, endPoint x: 592, endPoint y: 264, distance: 4.5
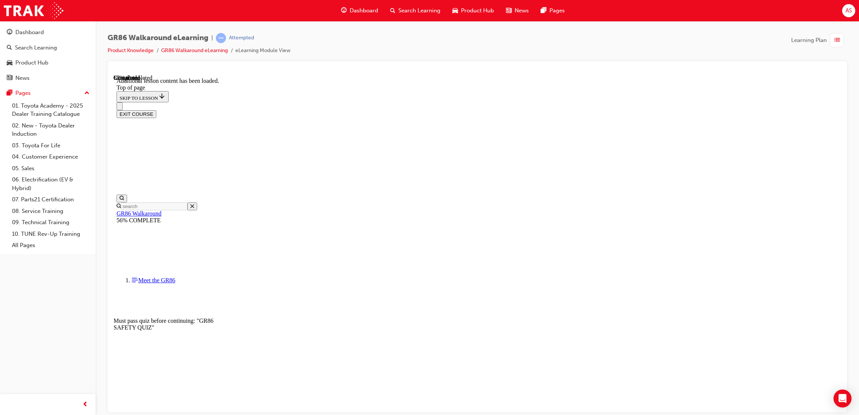
drag, startPoint x: 509, startPoint y: 345, endPoint x: 516, endPoint y: 357, distance: 14.3
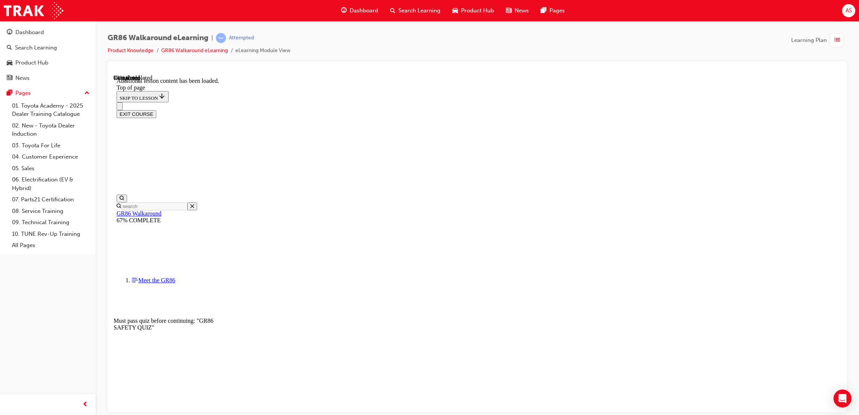
drag, startPoint x: 516, startPoint y: 357, endPoint x: 521, endPoint y: 364, distance: 8.0
drag, startPoint x: 420, startPoint y: 221, endPoint x: 423, endPoint y: 226, distance: 5.4
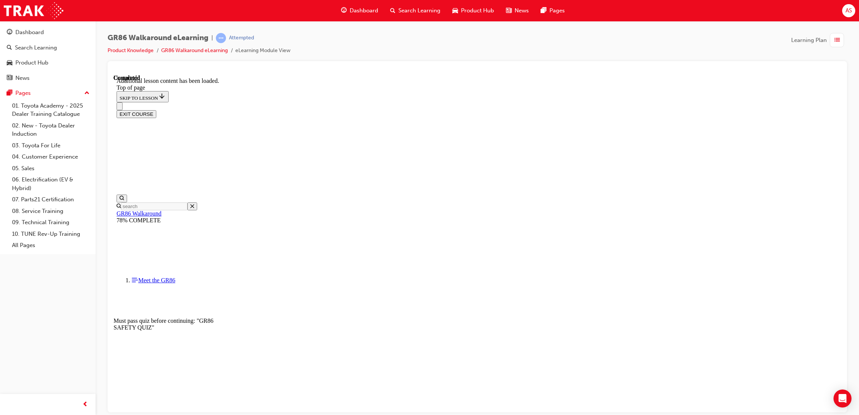
drag, startPoint x: 387, startPoint y: 181, endPoint x: 519, endPoint y: 368, distance: 228.3
copy div "What variants of the new GR 86 comes equipped with a clever safety technology, …"
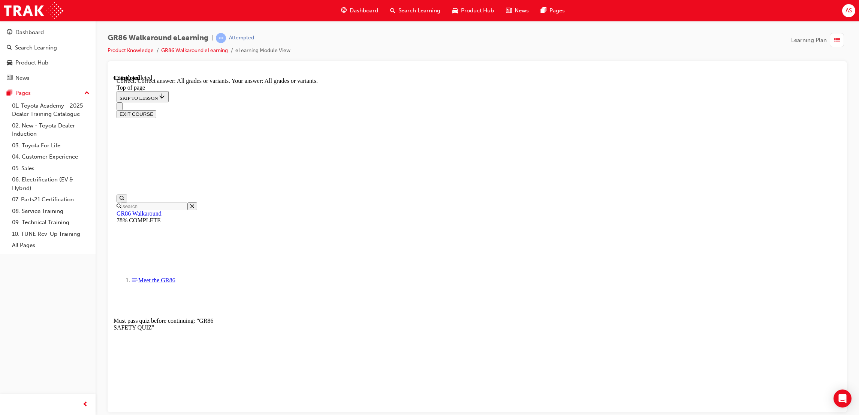
drag, startPoint x: 398, startPoint y: 185, endPoint x: 503, endPoint y: 390, distance: 229.6
copy div "Blind Spot Monitor or BSM technology is designed to detect vehicles in the driv…"
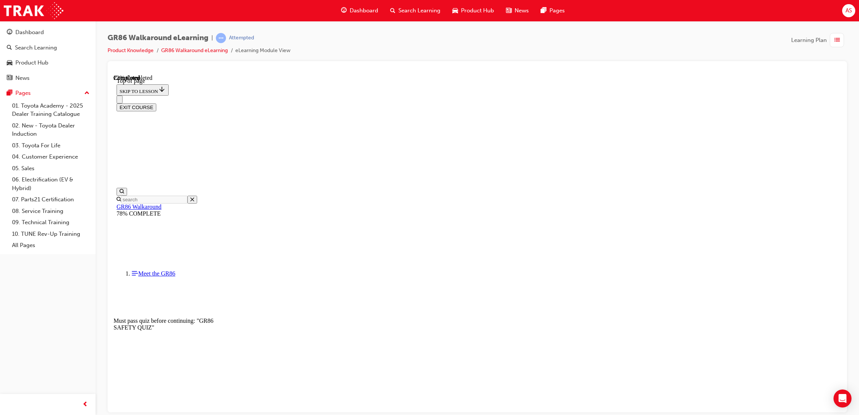
scroll to position [244, 0]
drag, startPoint x: 399, startPoint y: 181, endPoint x: 545, endPoint y: 327, distance: 206.2
copy div "The new GR 86 uses a 2.4 litre, 4-cylinder engine that is designed to provide m…"
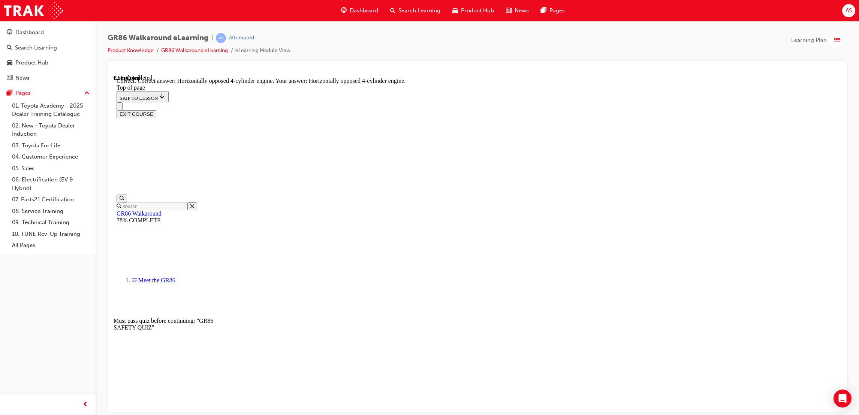
scroll to position [267, 0]
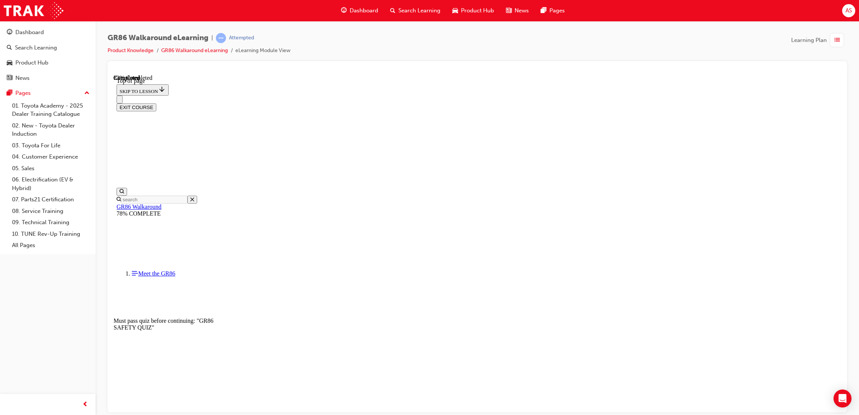
scroll to position [23, 0]
drag, startPoint x: 396, startPoint y: 185, endPoint x: 480, endPoint y: 376, distance: 208.5
copy div "What type of solution is available on the all new GR 86 vehicles in the event o…"
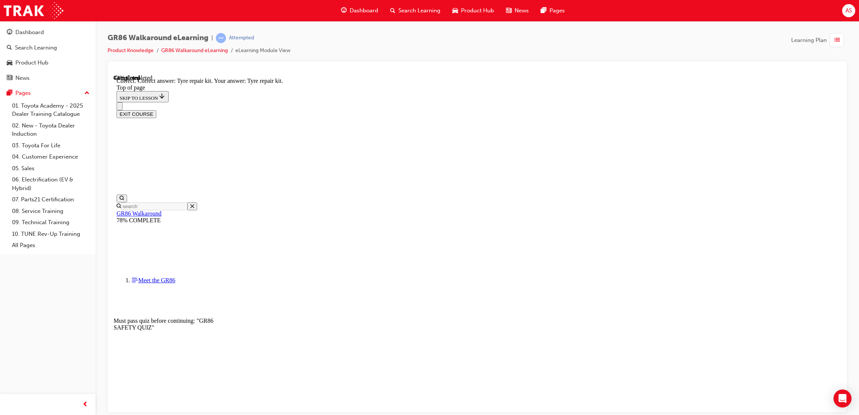
scroll to position [81, 0]
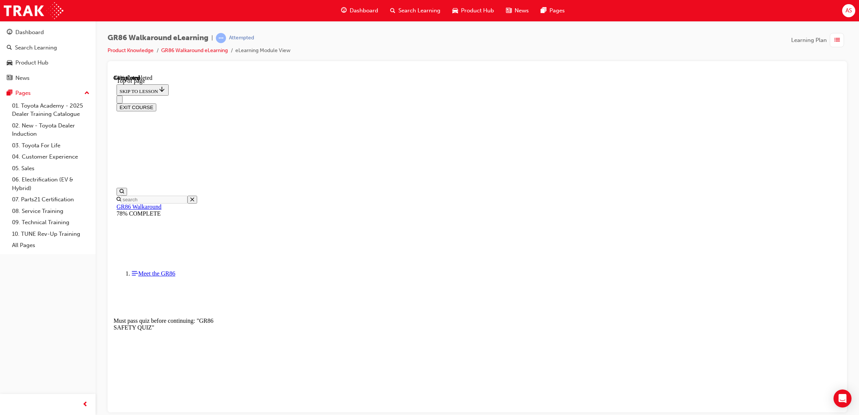
drag, startPoint x: 399, startPoint y: 185, endPoint x: 510, endPoint y: 398, distance: 240.5
copy div "Limited Slip Differentials or LSDs are designed to reduce slippage or wheel-spi…"
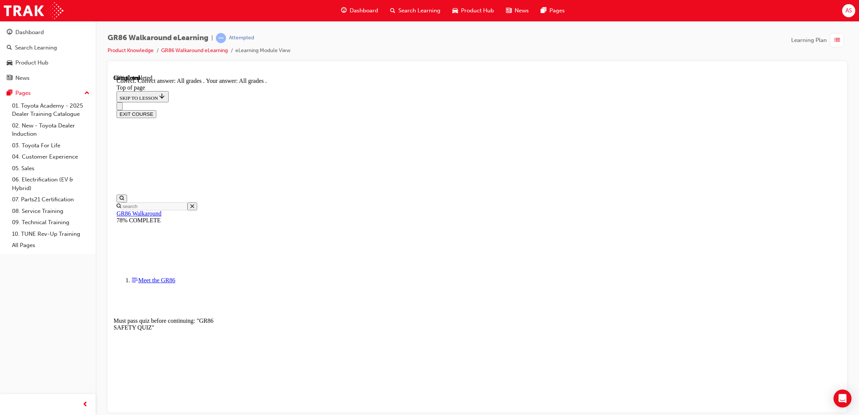
scroll to position [106, 0]
drag, startPoint x: 542, startPoint y: 370, endPoint x: 541, endPoint y: 374, distance: 3.8
drag, startPoint x: 541, startPoint y: 374, endPoint x: 539, endPoint y: 388, distance: 14.4
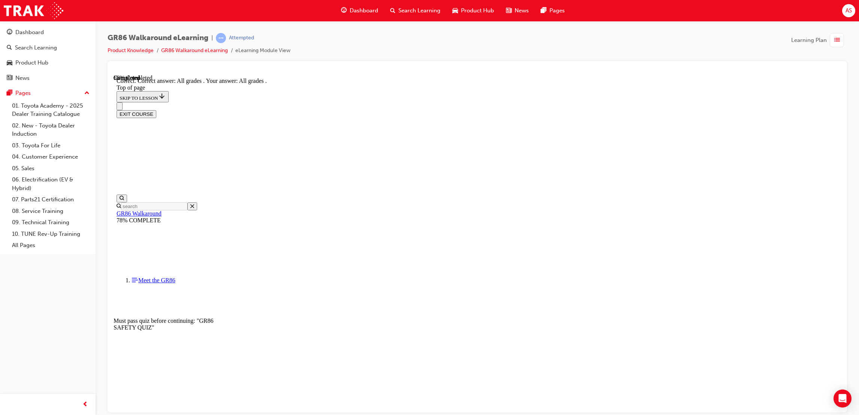
drag, startPoint x: 397, startPoint y: 181, endPoint x: 612, endPoint y: 320, distance: 256.6
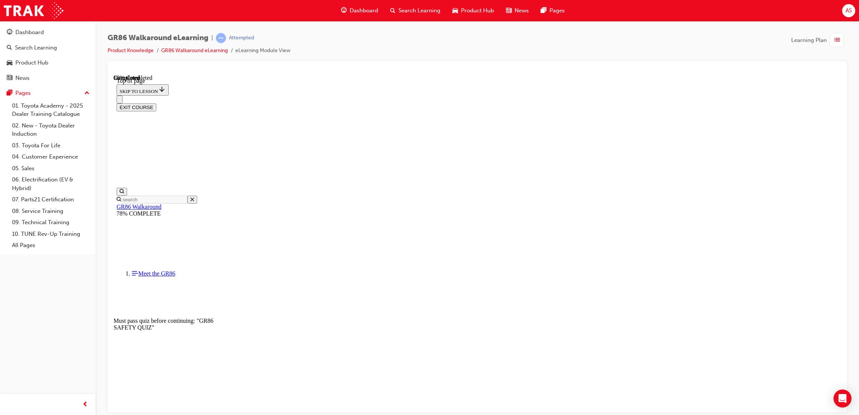
drag, startPoint x: 541, startPoint y: 353, endPoint x: 545, endPoint y: 346, distance: 8.7
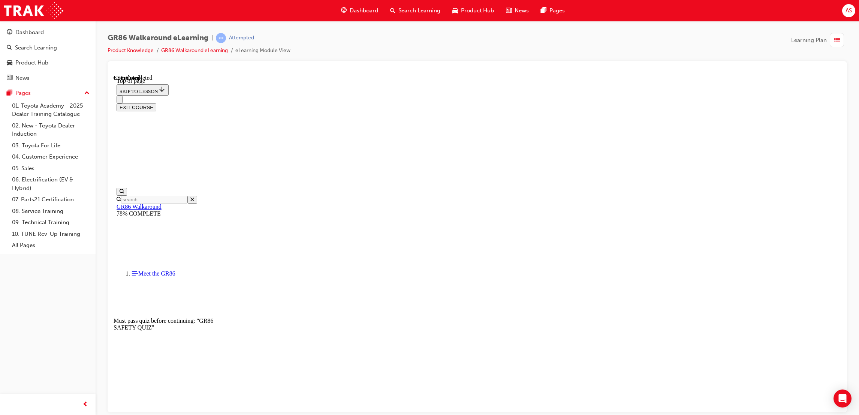
scroll to position [192, 0]
drag, startPoint x: 399, startPoint y: 182, endPoint x: 582, endPoint y: 330, distance: 235.9
click at [859, 276] on html "Your version of Internet Explorer is outdated and not supported. Please upgrade…" at bounding box center [429, 207] width 859 height 415
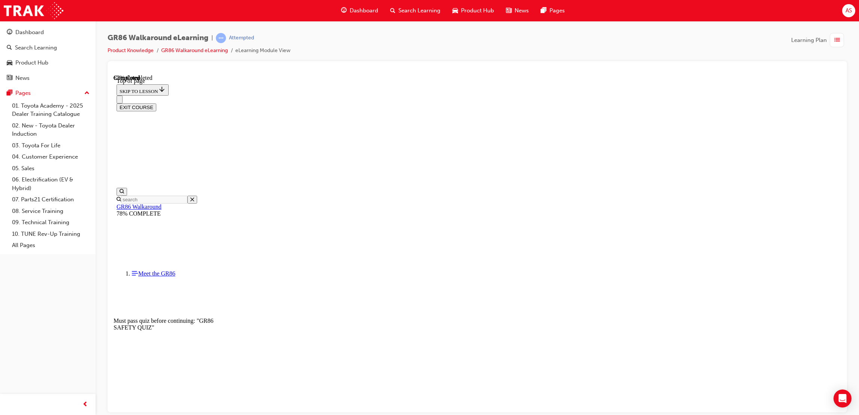
scroll to position [136, 0]
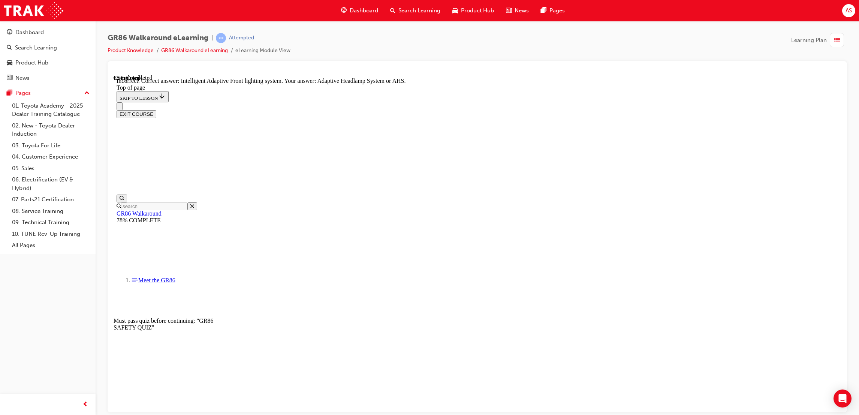
scroll to position [216, 0]
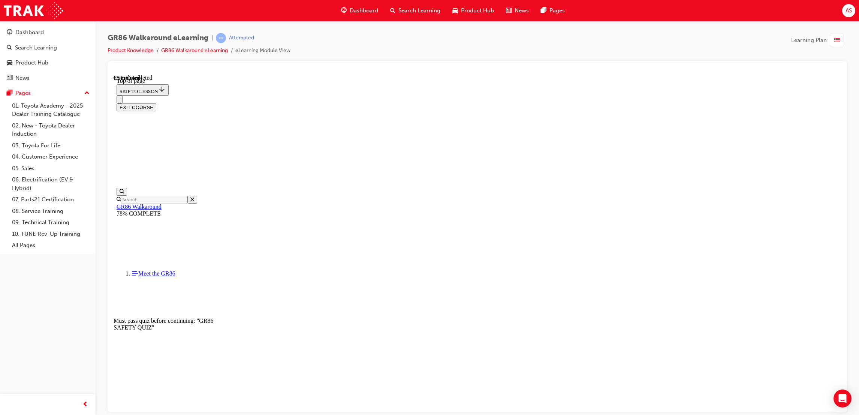
drag, startPoint x: 399, startPoint y: 183, endPoint x: 519, endPoint y: 385, distance: 235.6
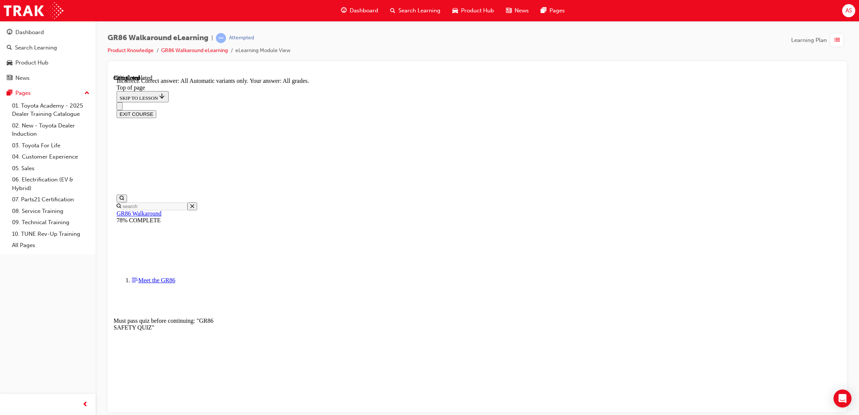
scroll to position [106, 0]
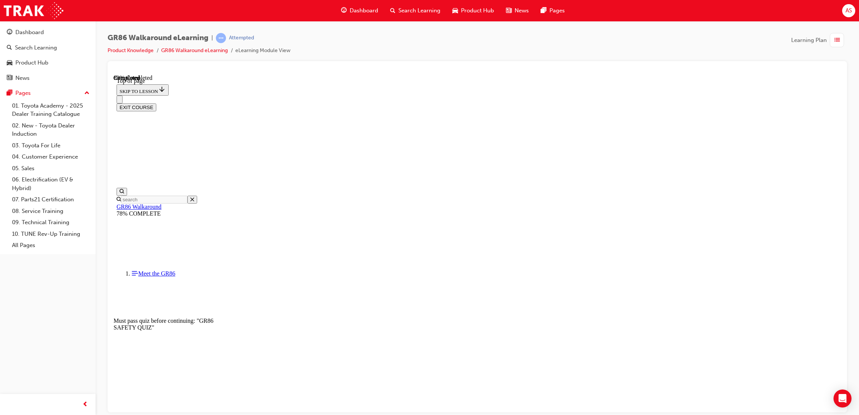
drag, startPoint x: 401, startPoint y: 186, endPoint x: 436, endPoint y: 221, distance: 50.1
drag, startPoint x: 394, startPoint y: 185, endPoint x: 510, endPoint y: 350, distance: 201.6
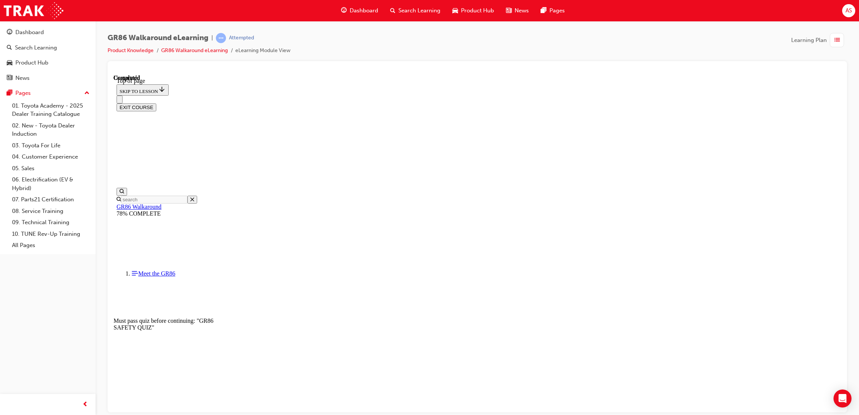
scroll to position [23, 0]
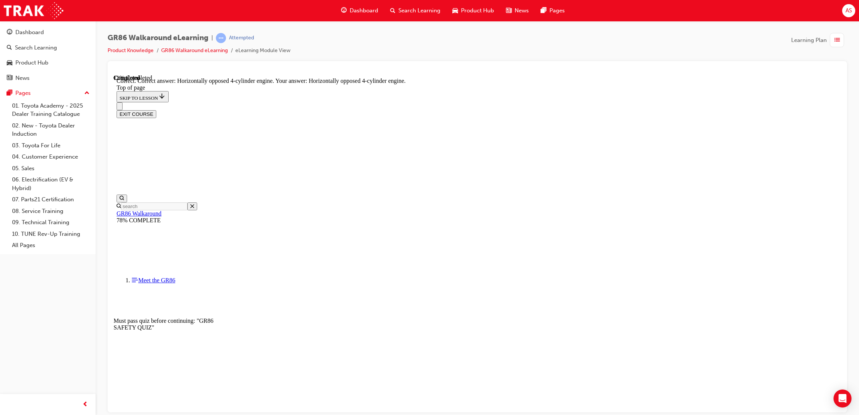
scroll to position [267, 0]
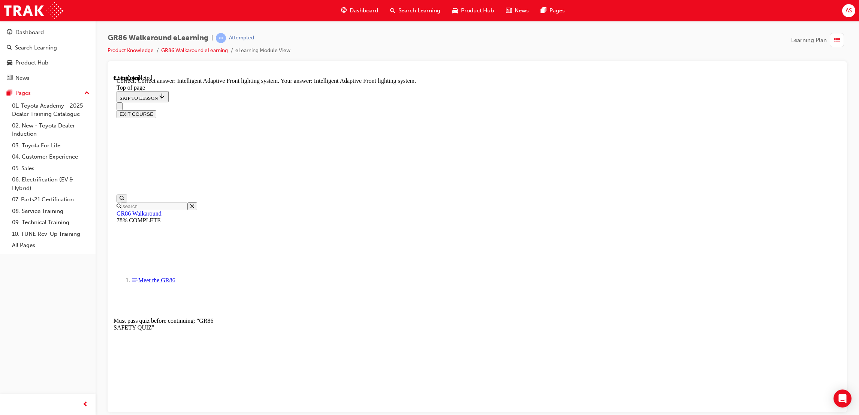
scroll to position [216, 0]
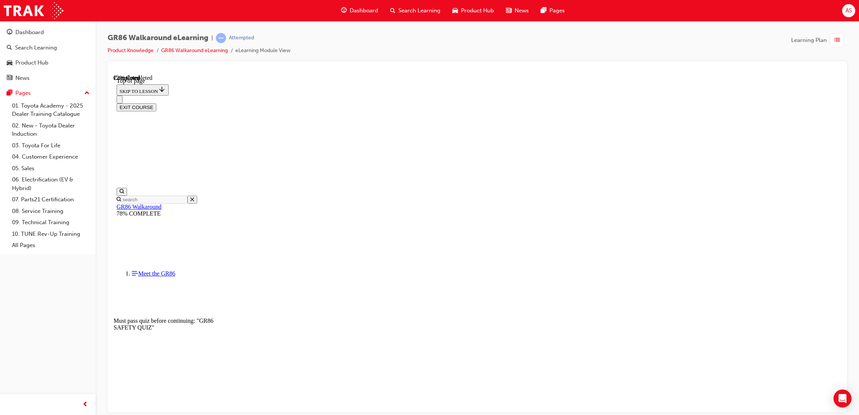
scroll to position [82, 0]
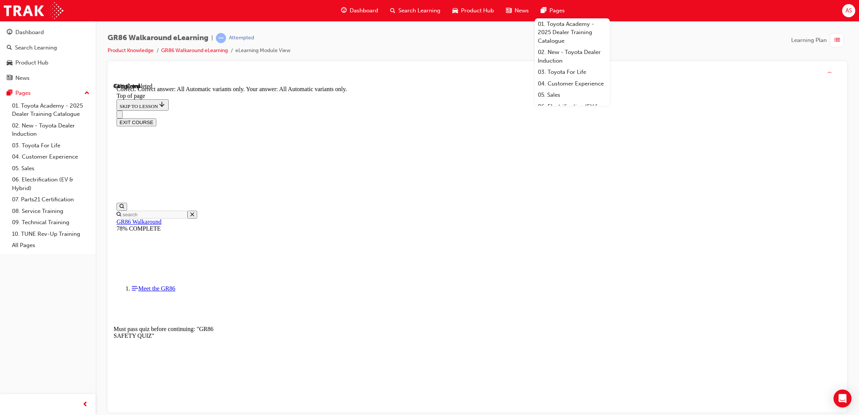
scroll to position [106, 0]
